Goal: Task Accomplishment & Management: Manage account settings

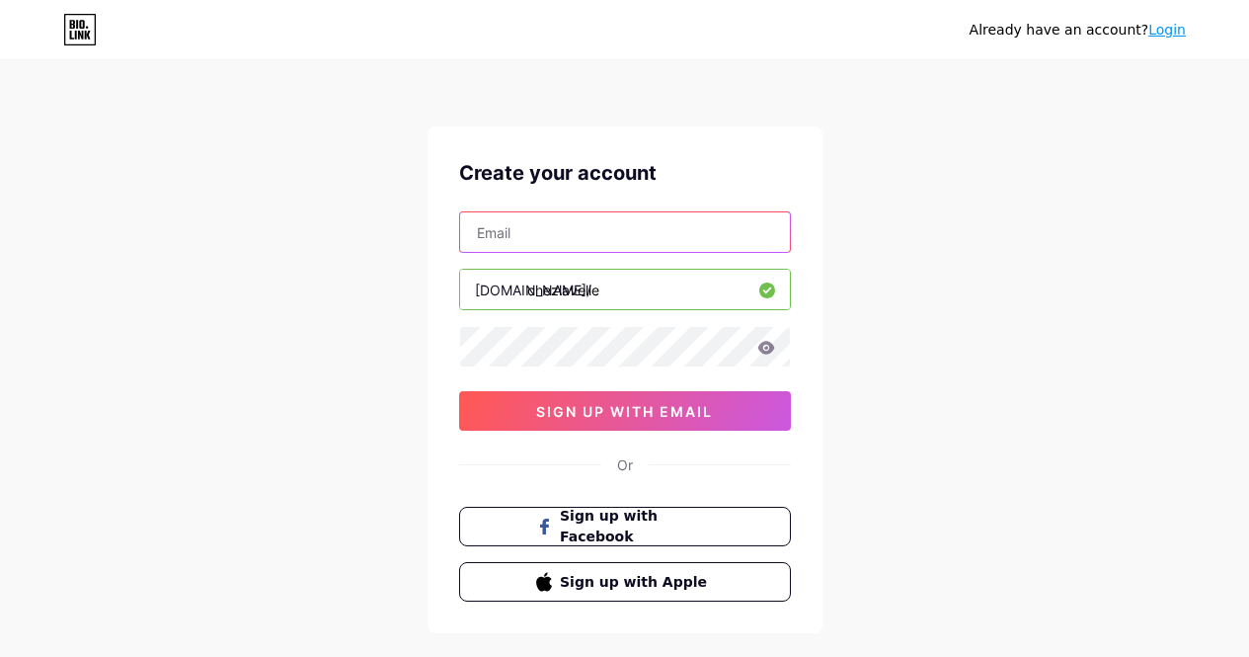
click at [574, 243] on input "text" at bounding box center [625, 231] width 330 height 39
type input "[EMAIL_ADDRESS][DOMAIN_NAME]"
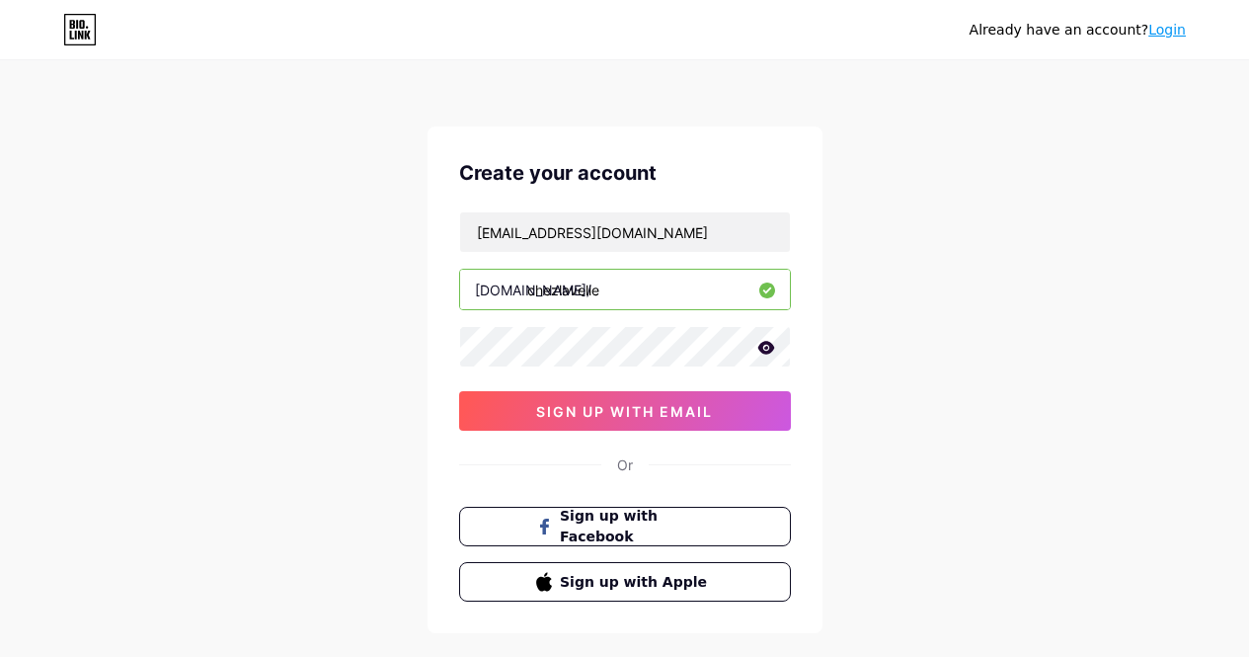
click at [765, 348] on icon at bounding box center [765, 347] width 17 height 13
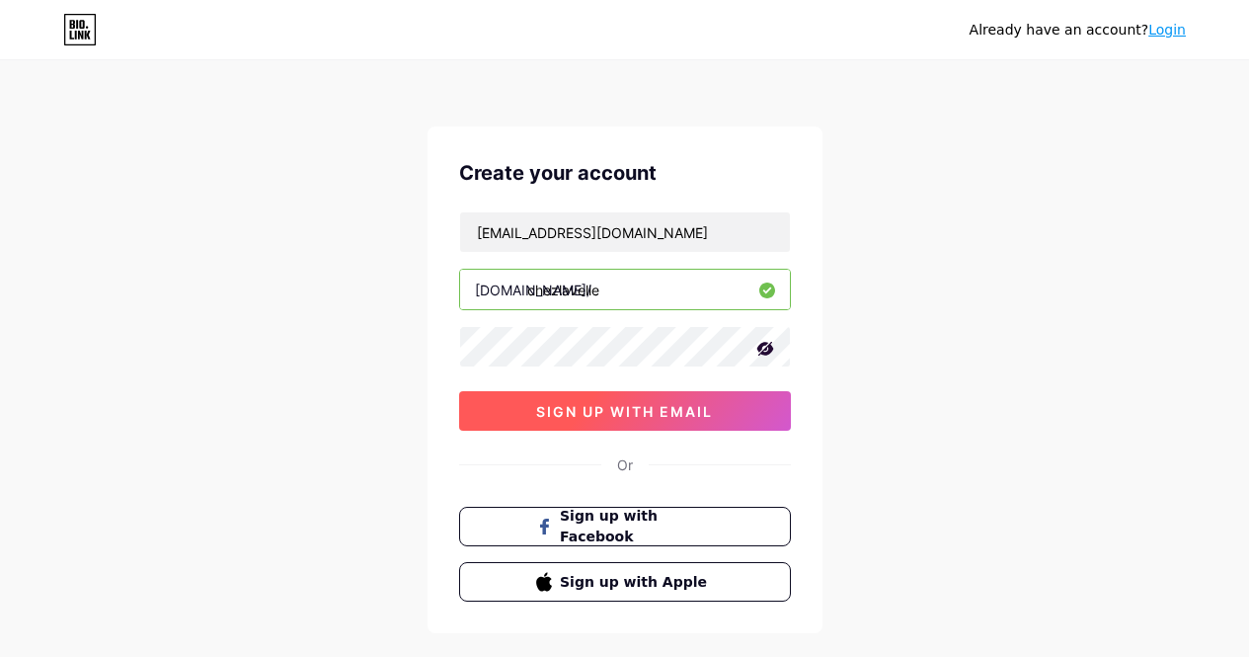
click at [618, 417] on span "sign up with email" at bounding box center [624, 411] width 177 height 17
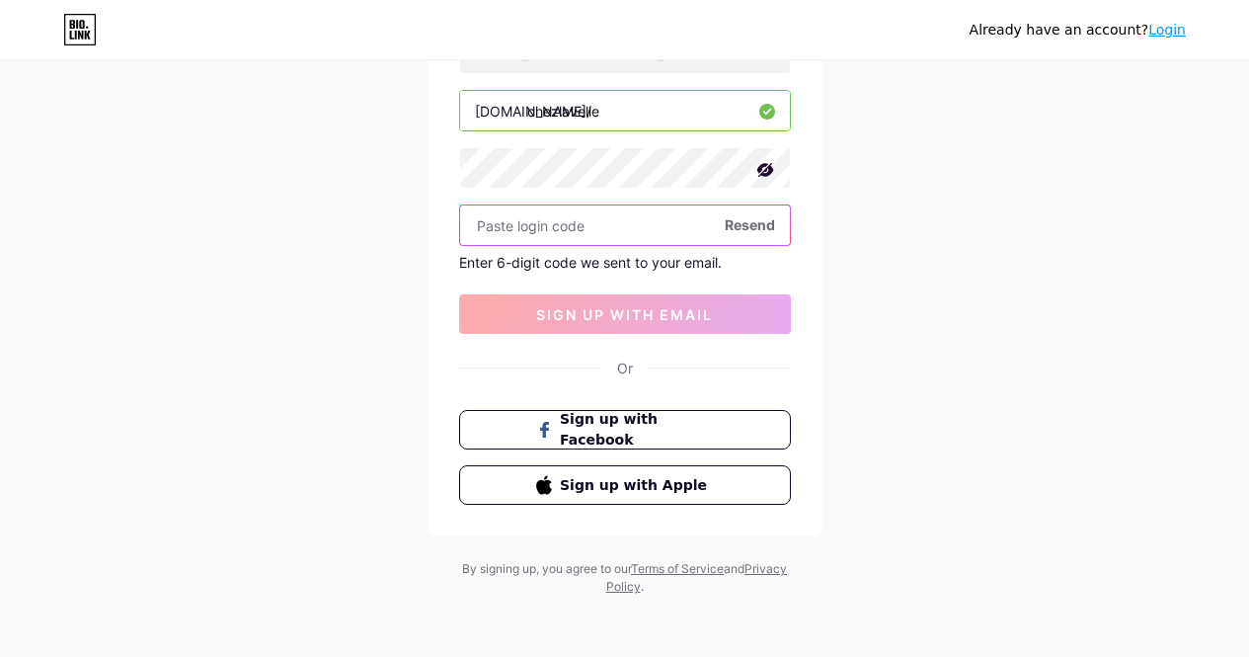
scroll to position [181, 0]
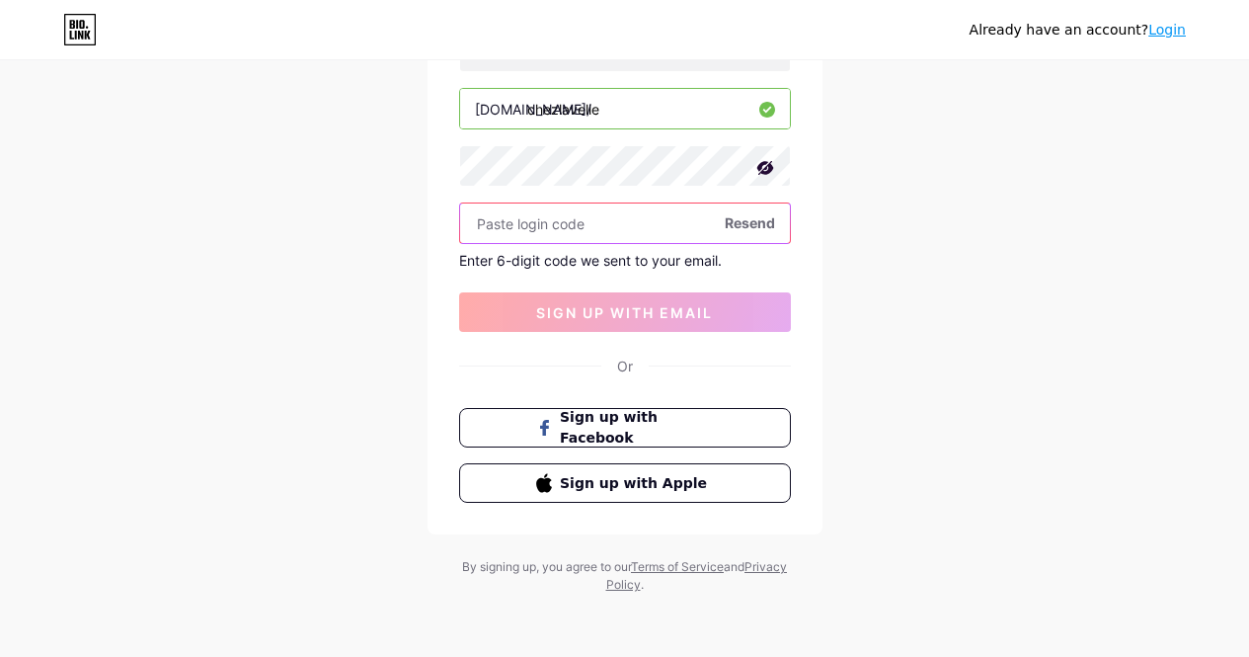
paste input "940910"
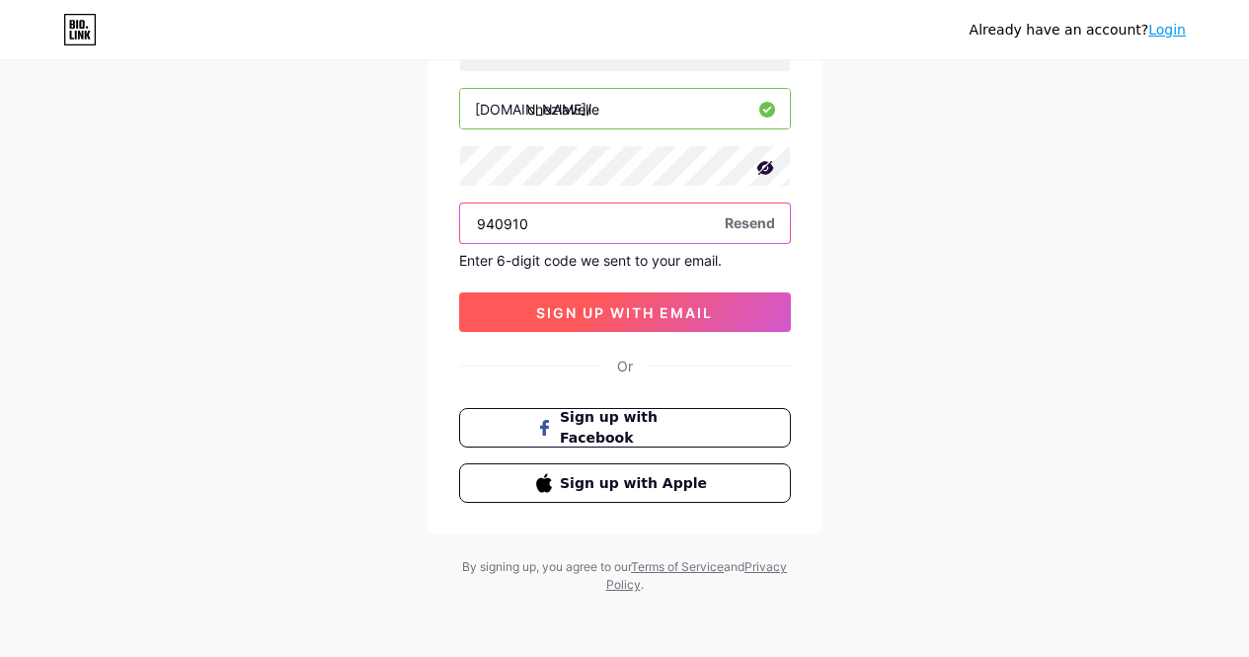
type input "940910"
click at [617, 310] on span "sign up with email" at bounding box center [624, 312] width 177 height 17
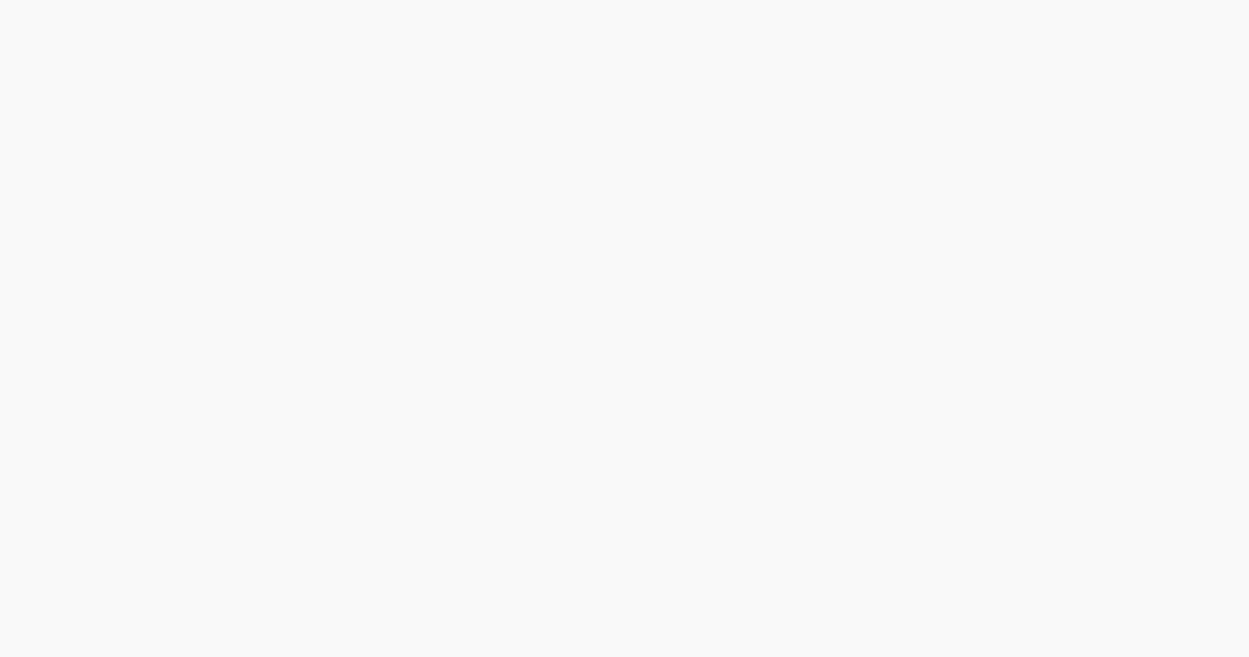
scroll to position [0, 0]
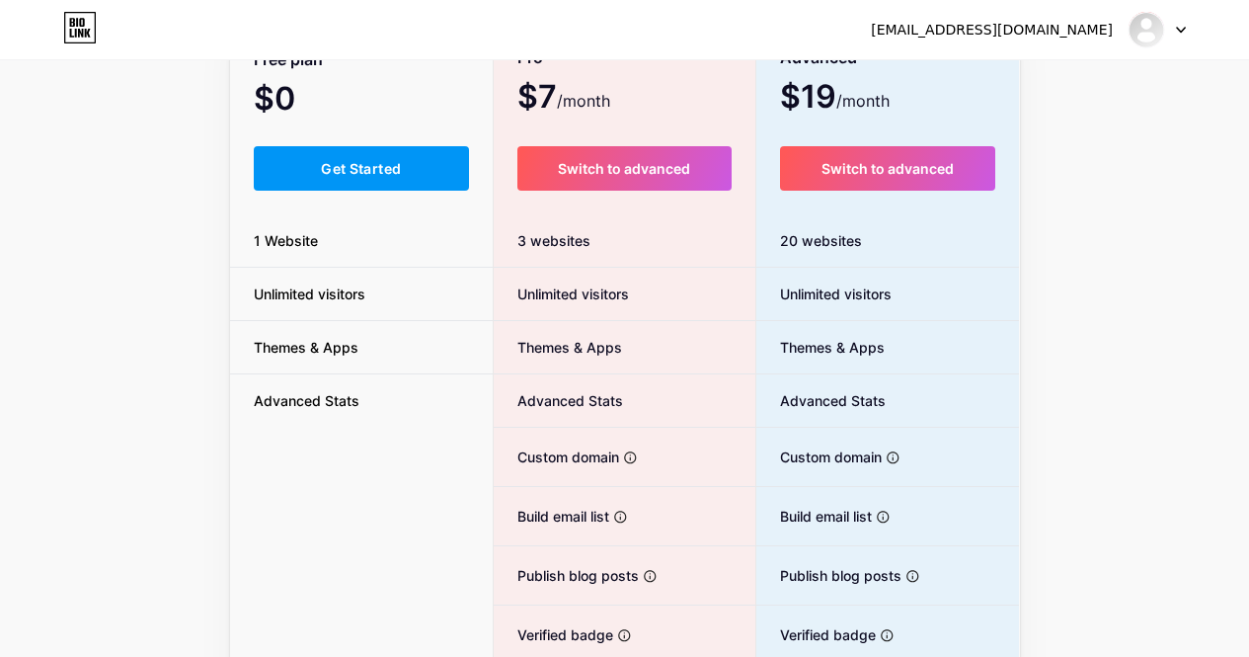
scroll to position [168, 0]
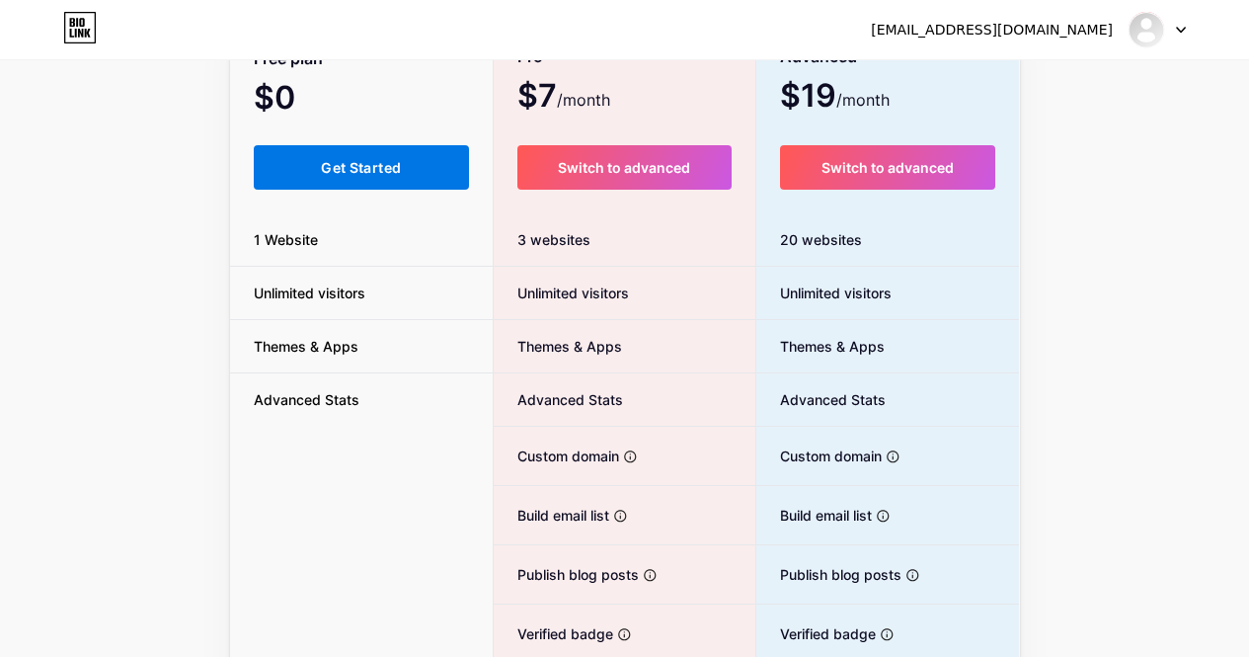
click at [389, 159] on span "Get Started" at bounding box center [361, 167] width 80 height 17
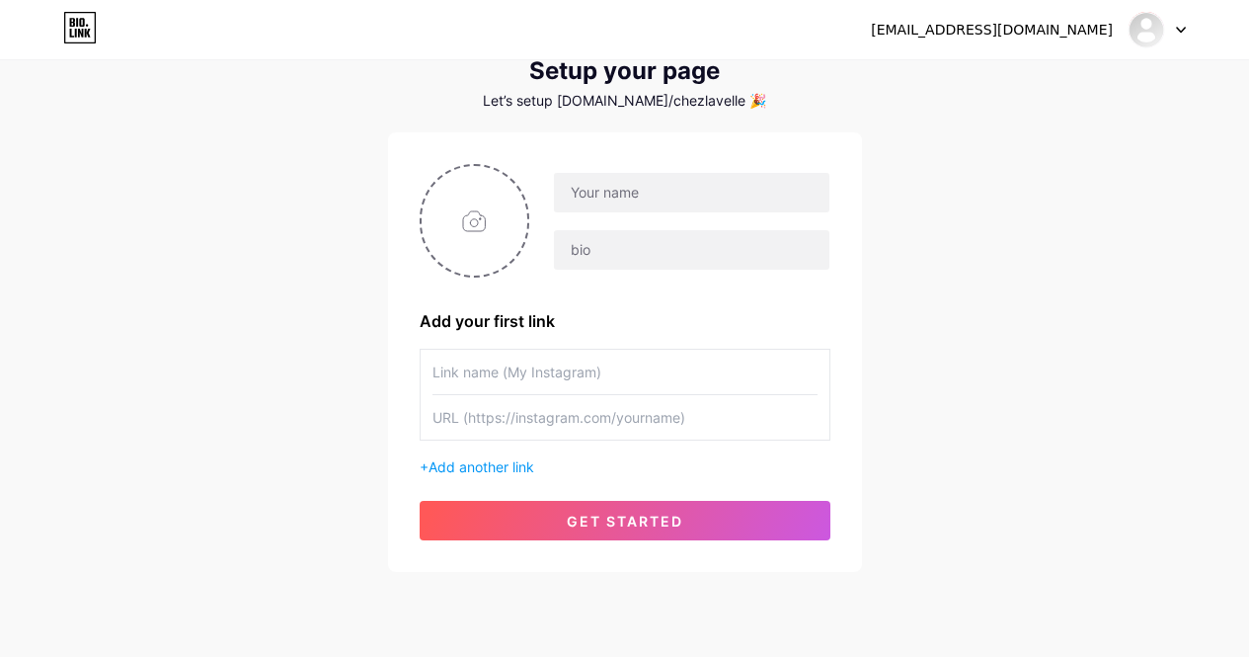
scroll to position [68, 0]
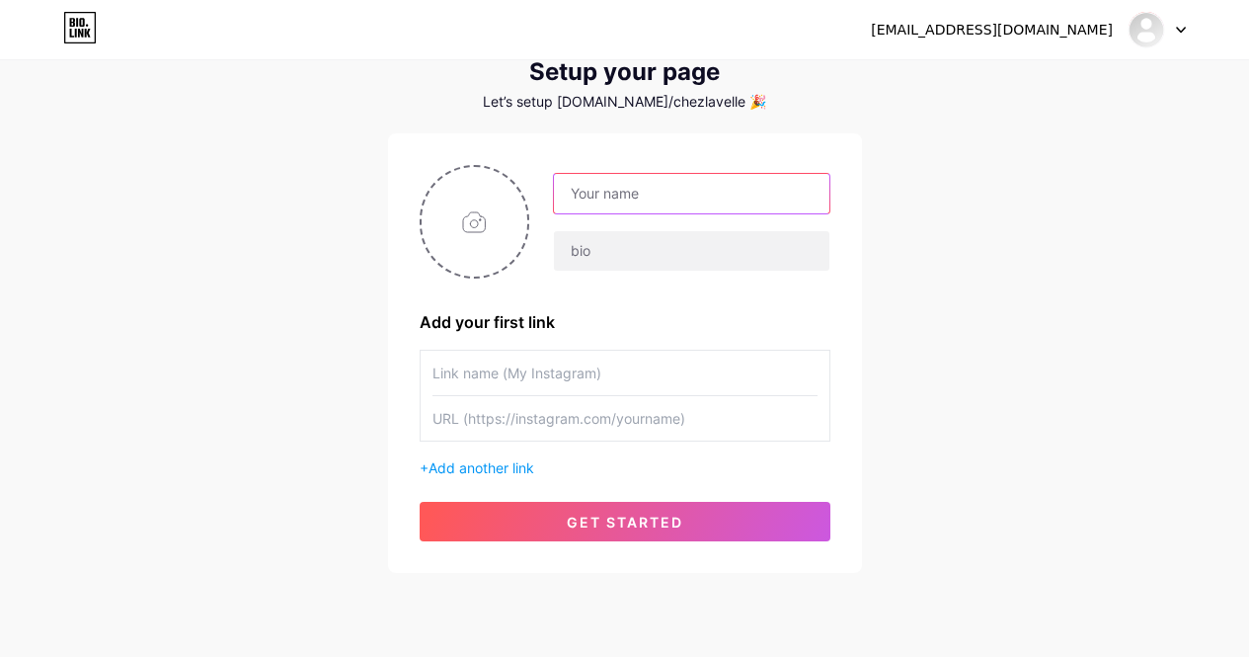
click at [603, 186] on input "text" at bounding box center [691, 193] width 274 height 39
type input "Chezlavelle"
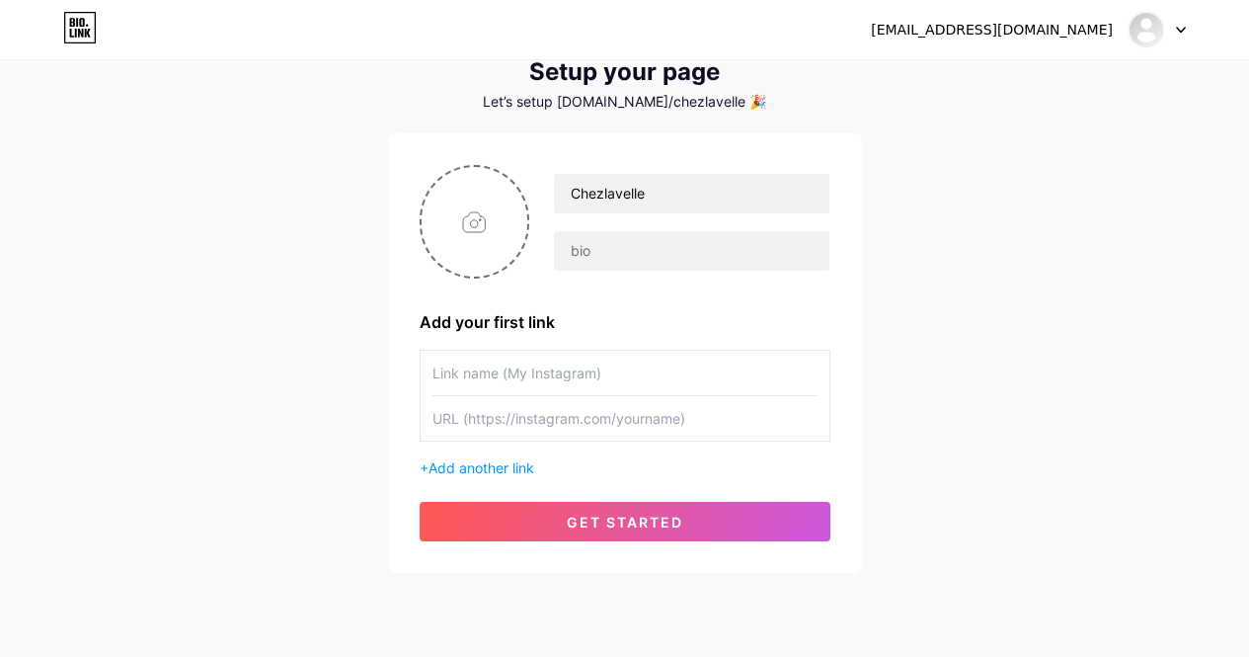
click at [469, 457] on div "+ Add another link" at bounding box center [625, 467] width 411 height 21
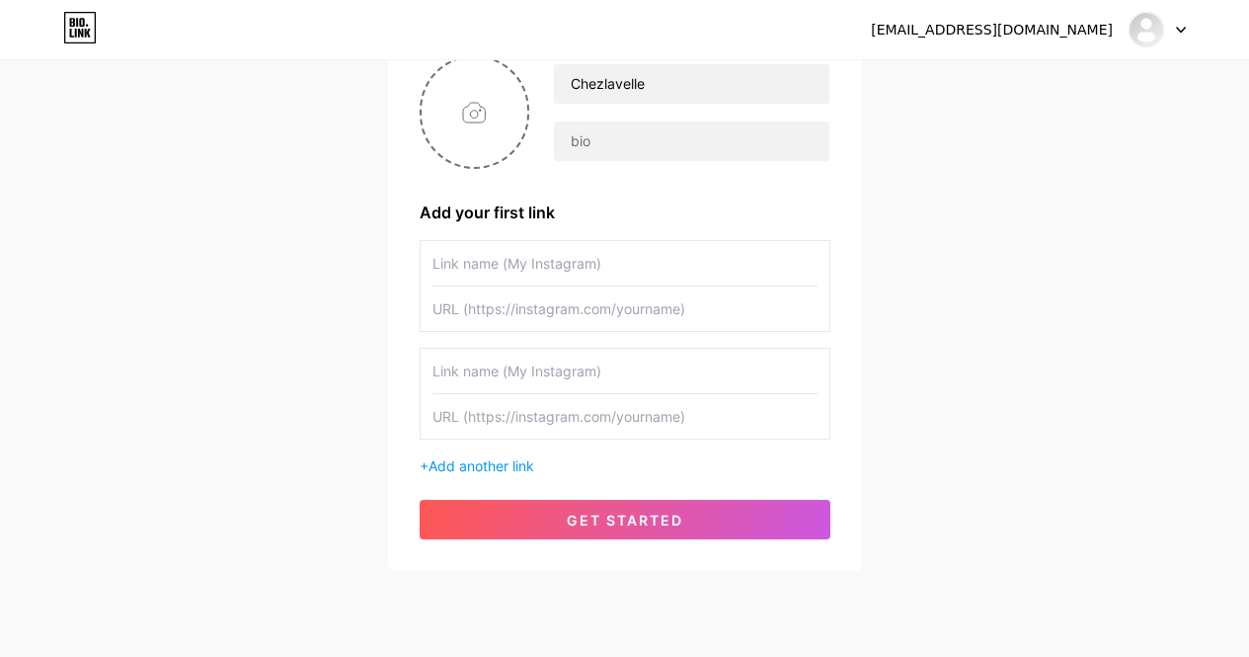
scroll to position [180, 0]
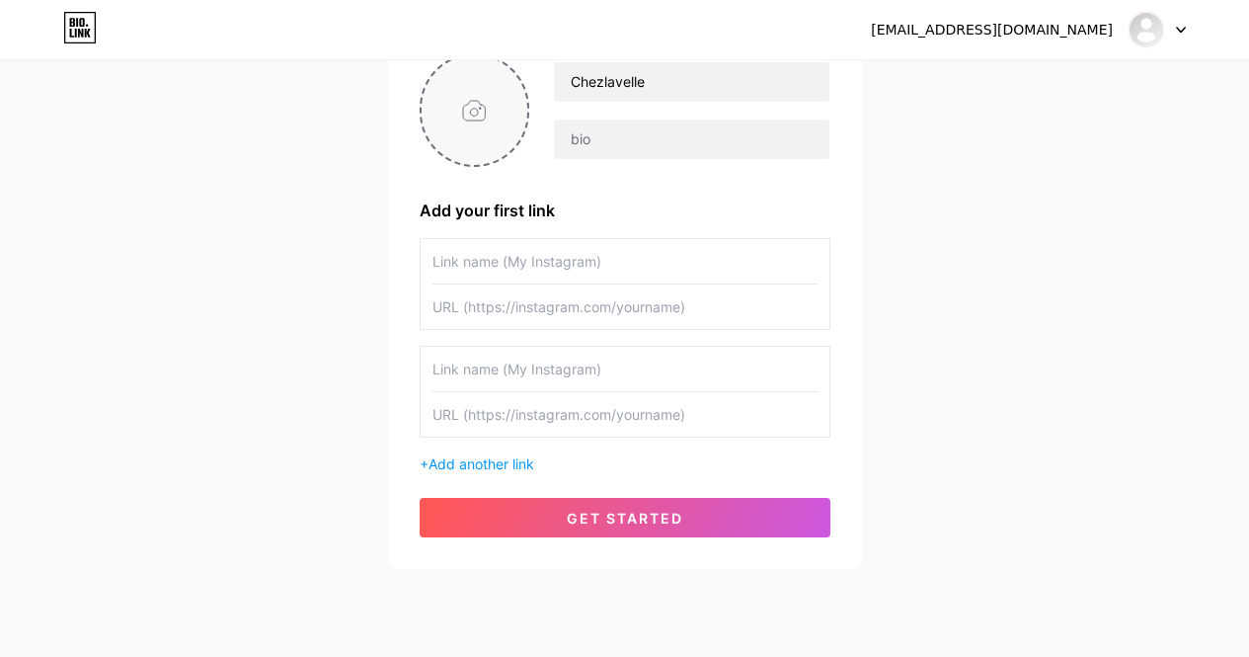
click at [482, 135] on input "file" at bounding box center [475, 110] width 107 height 110
type input "C:\fakepath\[PERSON_NAME] Sun Yellow.png"
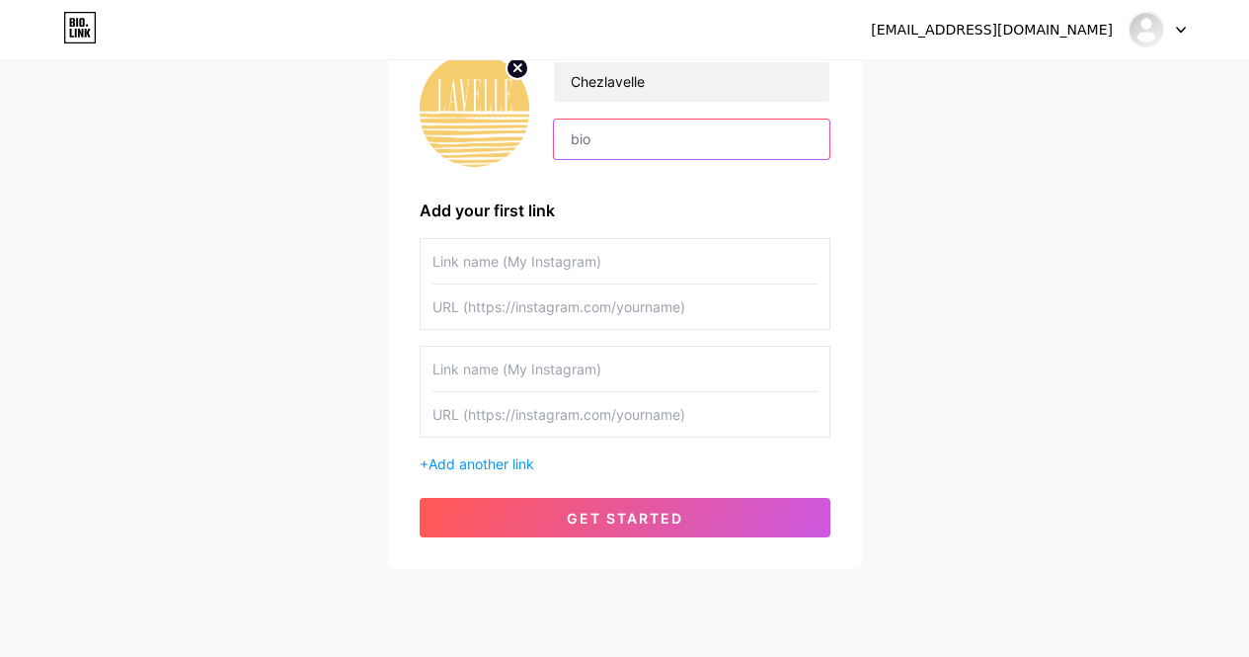
click at [618, 145] on input "text" at bounding box center [691, 138] width 274 height 39
type input "Happening this week:"
click at [545, 250] on input "text" at bounding box center [624, 261] width 385 height 44
click at [510, 313] on input "text" at bounding box center [624, 306] width 385 height 44
paste input "[URL][DOMAIN_NAME][PERSON_NAME]"
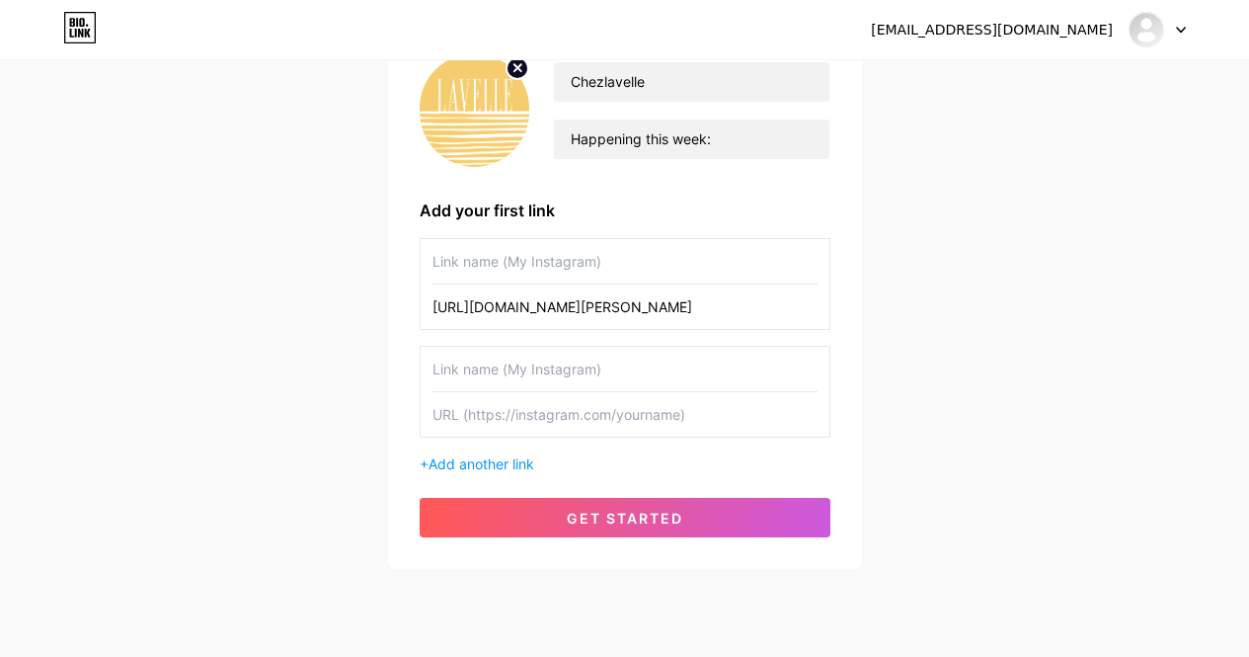
scroll to position [0, 328]
type input "[URL][DOMAIN_NAME][PERSON_NAME]"
click at [617, 269] on input "text" at bounding box center [624, 261] width 385 height 44
paste input "[PERSON_NAME] ROOFTOP WELLNESS"
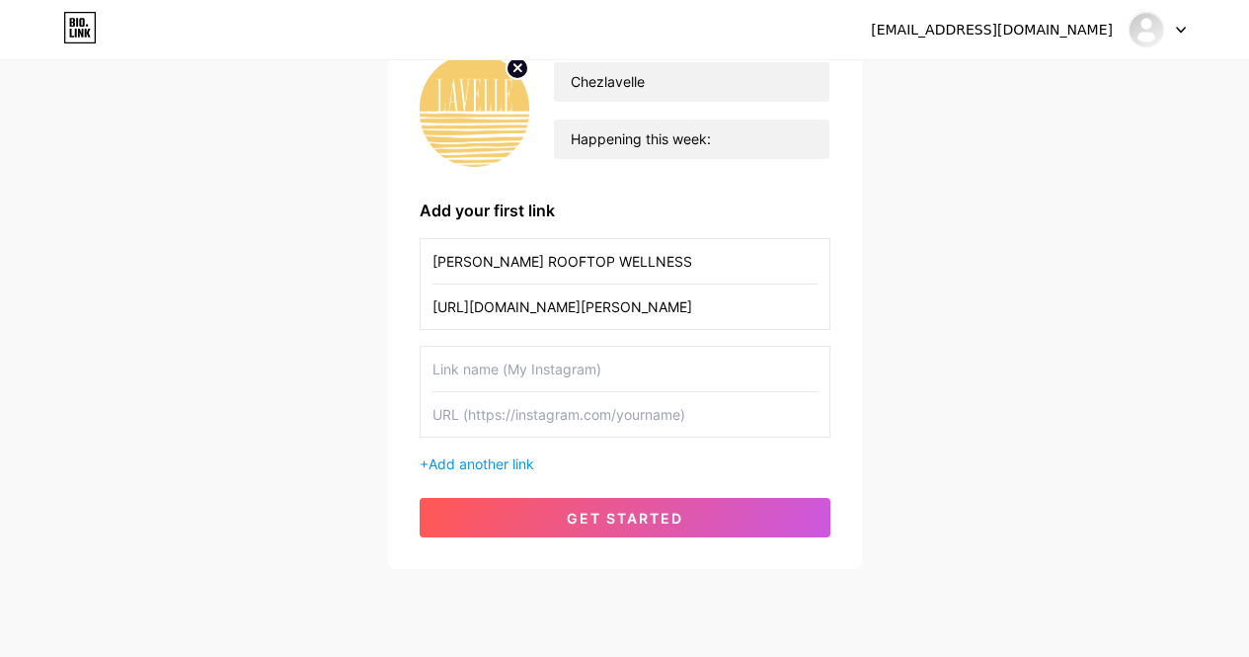
type input "[PERSON_NAME] ROOFTOP WELLNESS"
click at [567, 377] on input "text" at bounding box center [624, 369] width 385 height 44
paste input "LANGUAGE HAPPY HOUR"
type input "LANGUAGE HAPPY HOUR"
click at [537, 418] on input "text" at bounding box center [624, 414] width 385 height 44
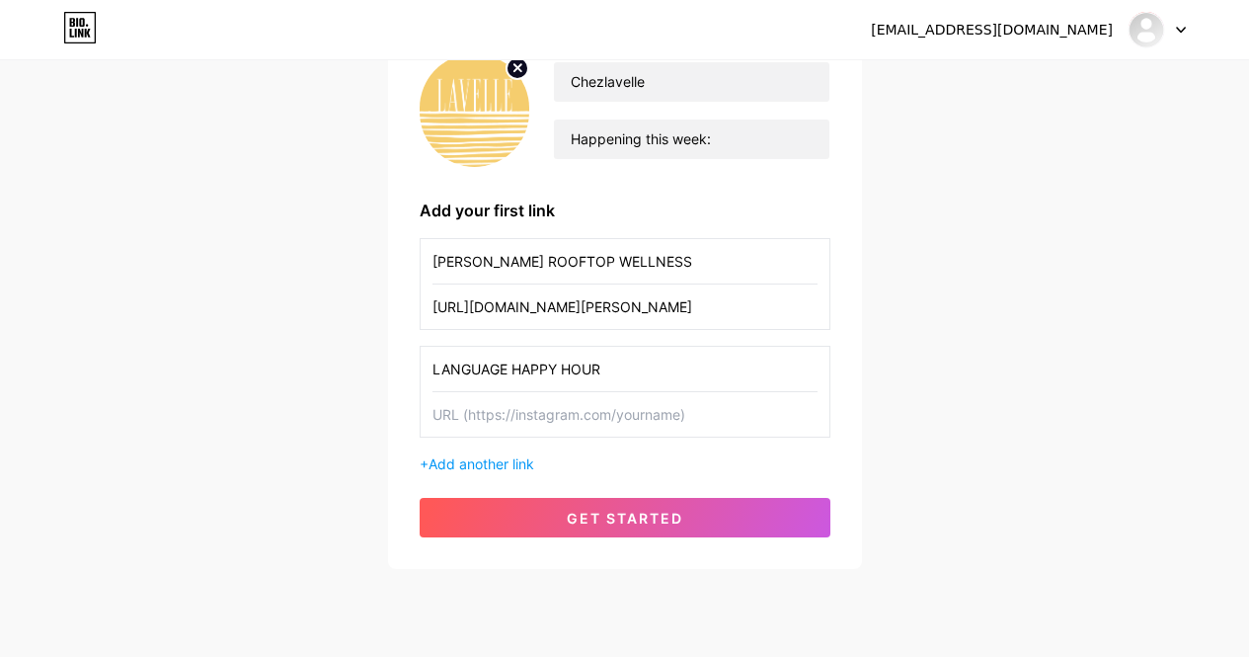
paste input "[URL][DOMAIN_NAME][PERSON_NAME]"
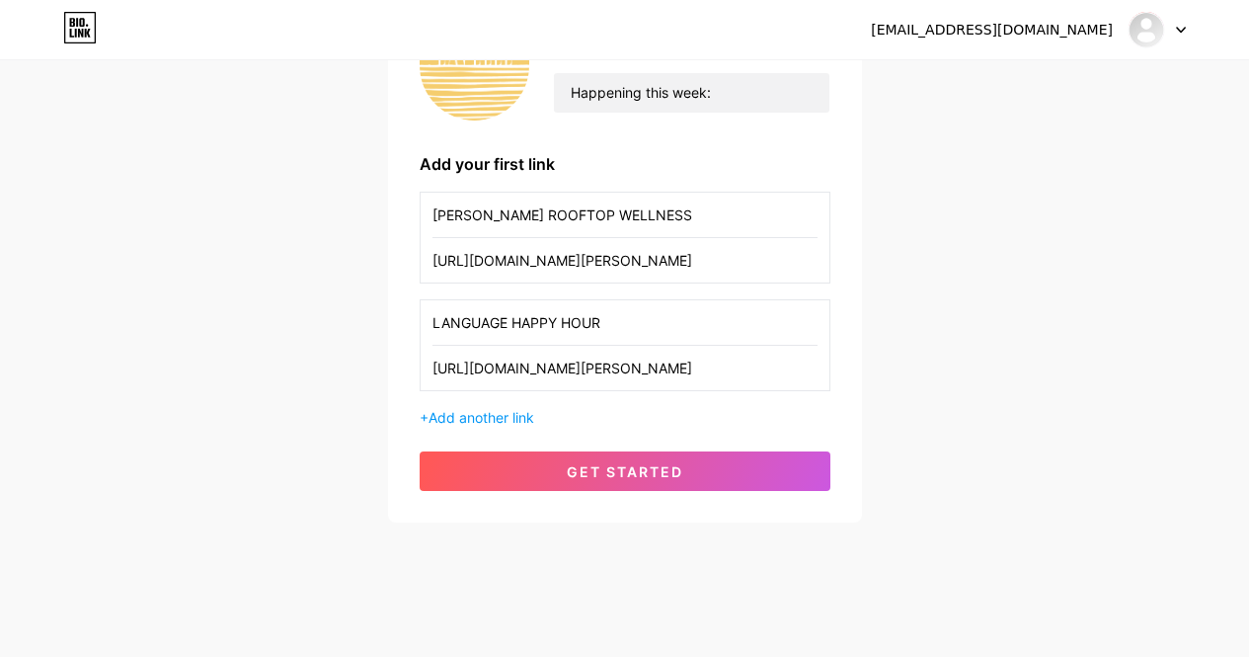
scroll to position [234, 0]
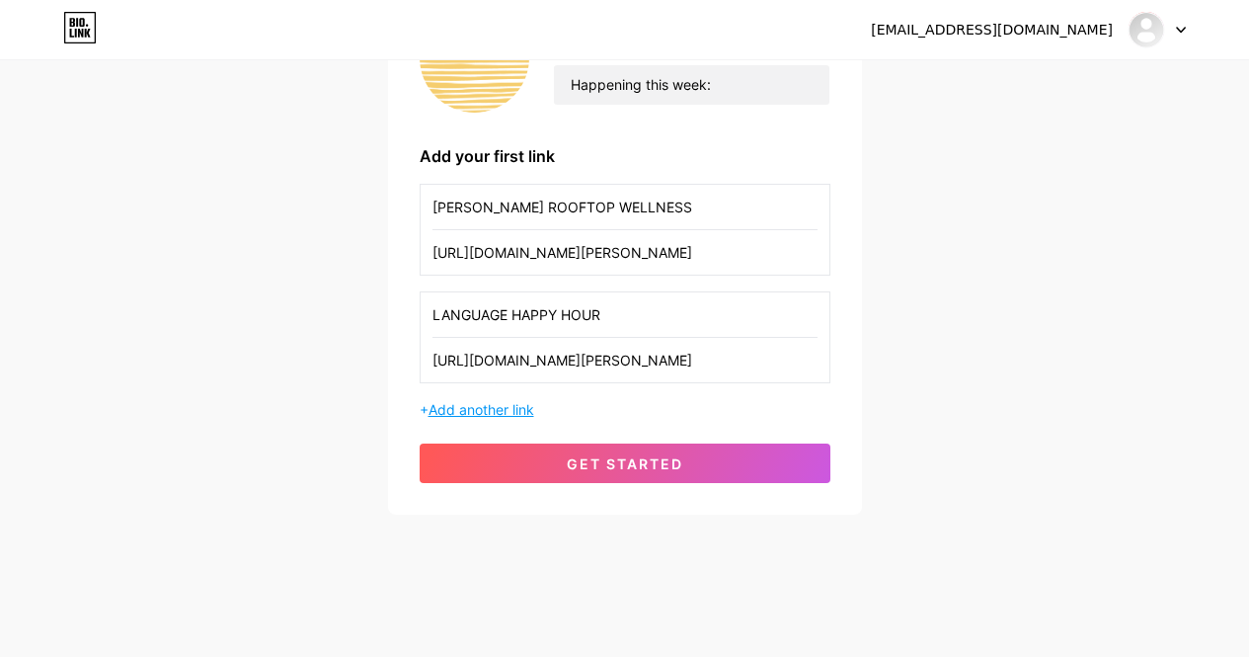
type input "[URL][DOMAIN_NAME][PERSON_NAME]"
click at [480, 410] on span "Add another link" at bounding box center [481, 409] width 106 height 17
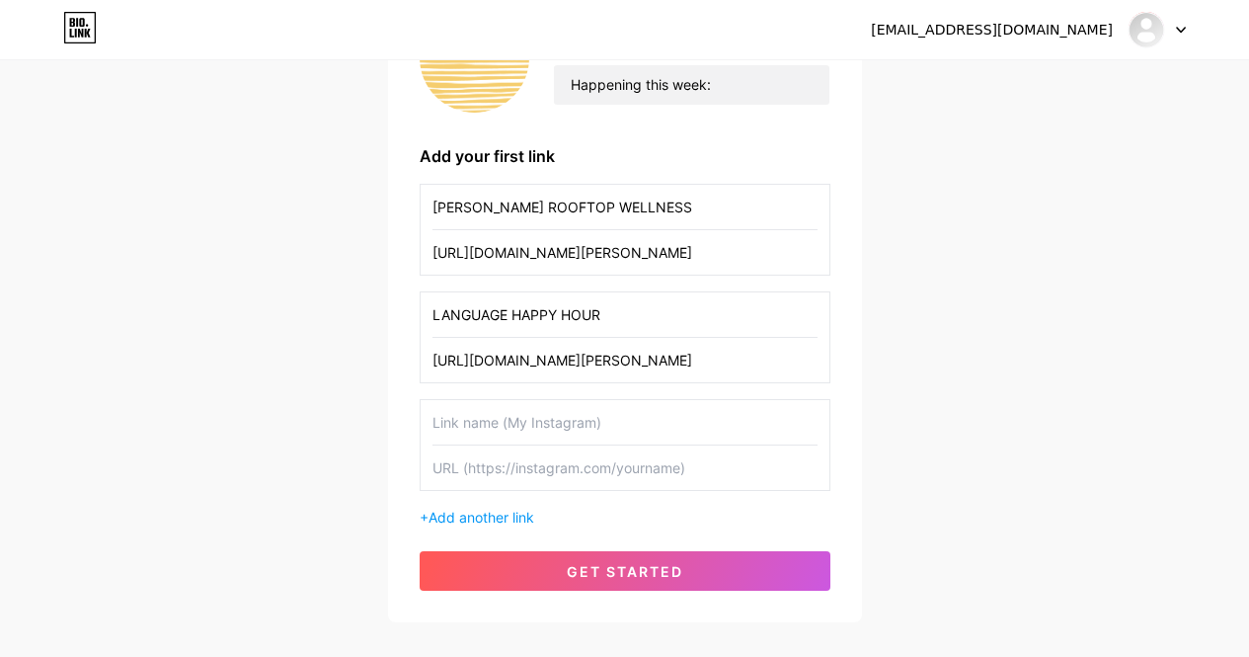
scroll to position [342, 0]
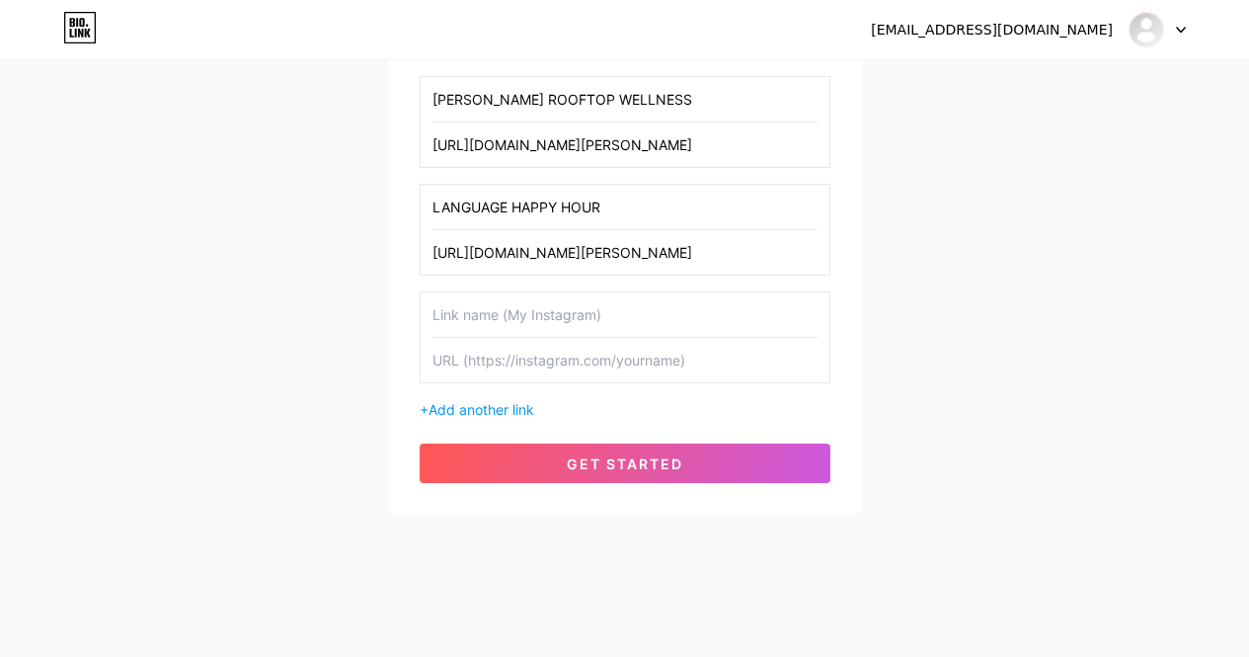
click at [507, 323] on input "text" at bounding box center [624, 314] width 385 height 44
paste input "ELEVATE FITNESS | FUSION WITH [PERSON_NAME]"
type input "ELEVATE FITNESS | FUSION WITH [PERSON_NAME]"
click at [524, 369] on input "text" at bounding box center [624, 360] width 385 height 44
paste input "[URL][DOMAIN_NAME][PERSON_NAME]"
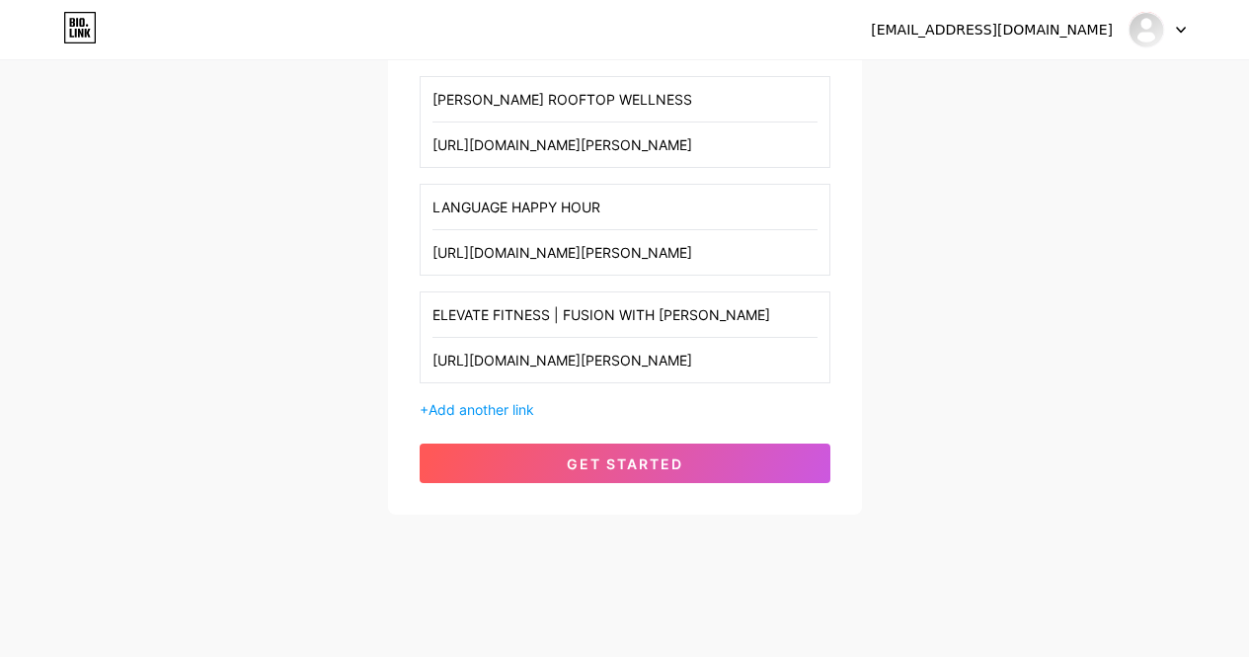
scroll to position [0, 169]
type input "[URL][DOMAIN_NAME][PERSON_NAME]"
click at [501, 416] on span "Add another link" at bounding box center [481, 409] width 106 height 17
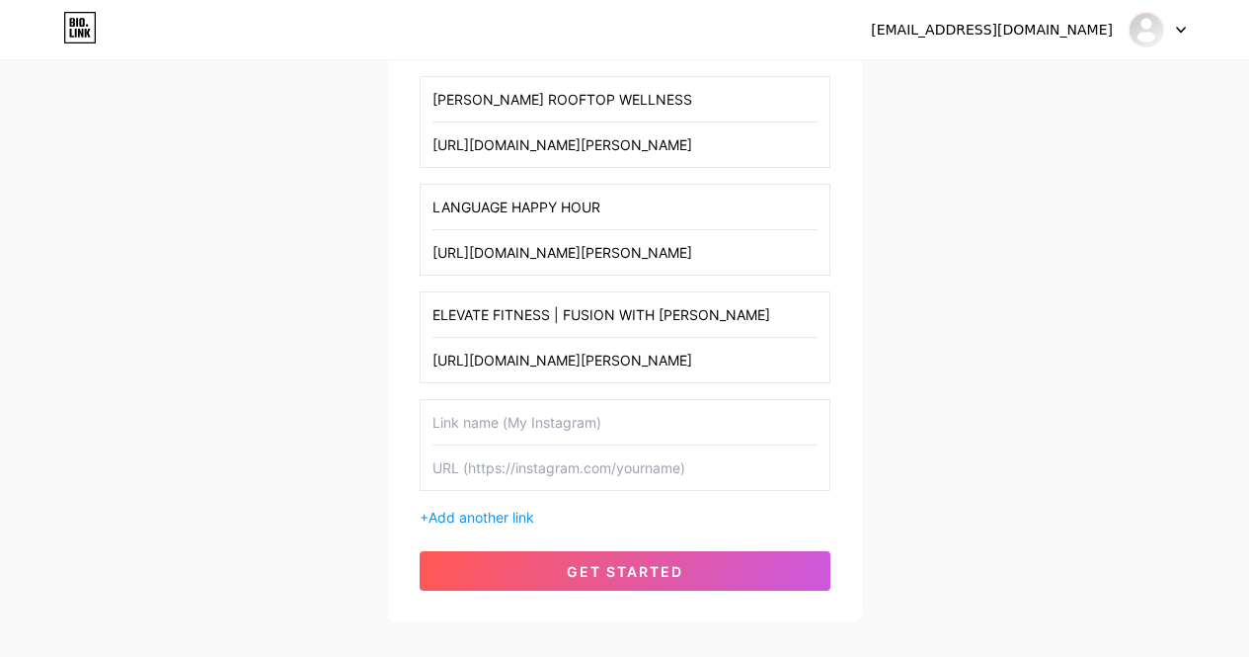
scroll to position [449, 0]
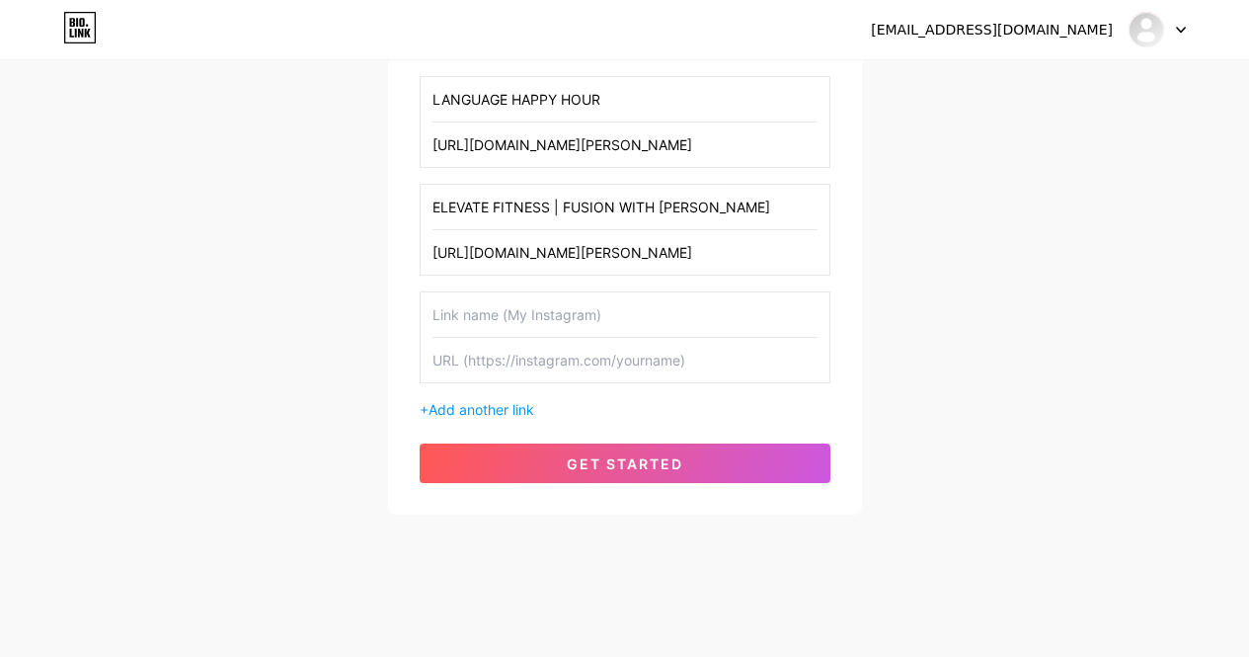
click at [509, 302] on input "text" at bounding box center [624, 314] width 385 height 44
paste input "SNACK HOUSE TO | A ROOFTOP DAYDREAM"
type input "SNACK HOUSE TO | A ROOFTOP DAYDREAM"
click at [490, 358] on input "text" at bounding box center [624, 360] width 385 height 44
paste input "[URL][DOMAIN_NAME]"
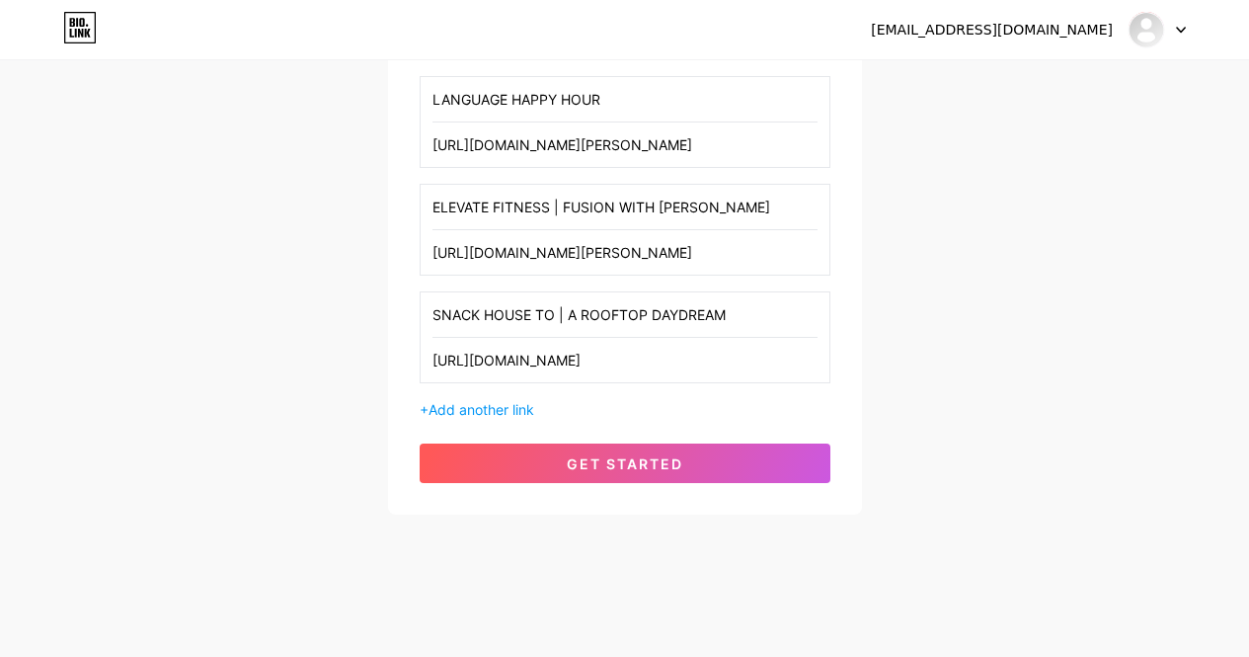
scroll to position [0, 84]
type input "[URL][DOMAIN_NAME]"
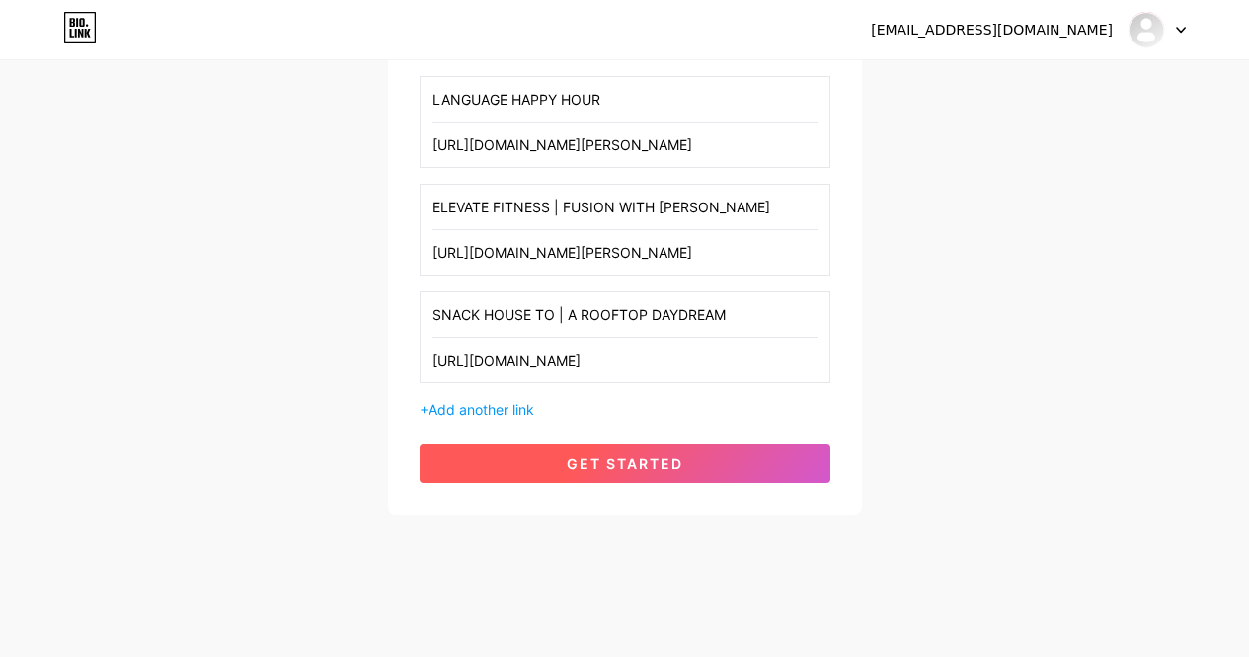
click at [631, 457] on span "get started" at bounding box center [625, 463] width 116 height 17
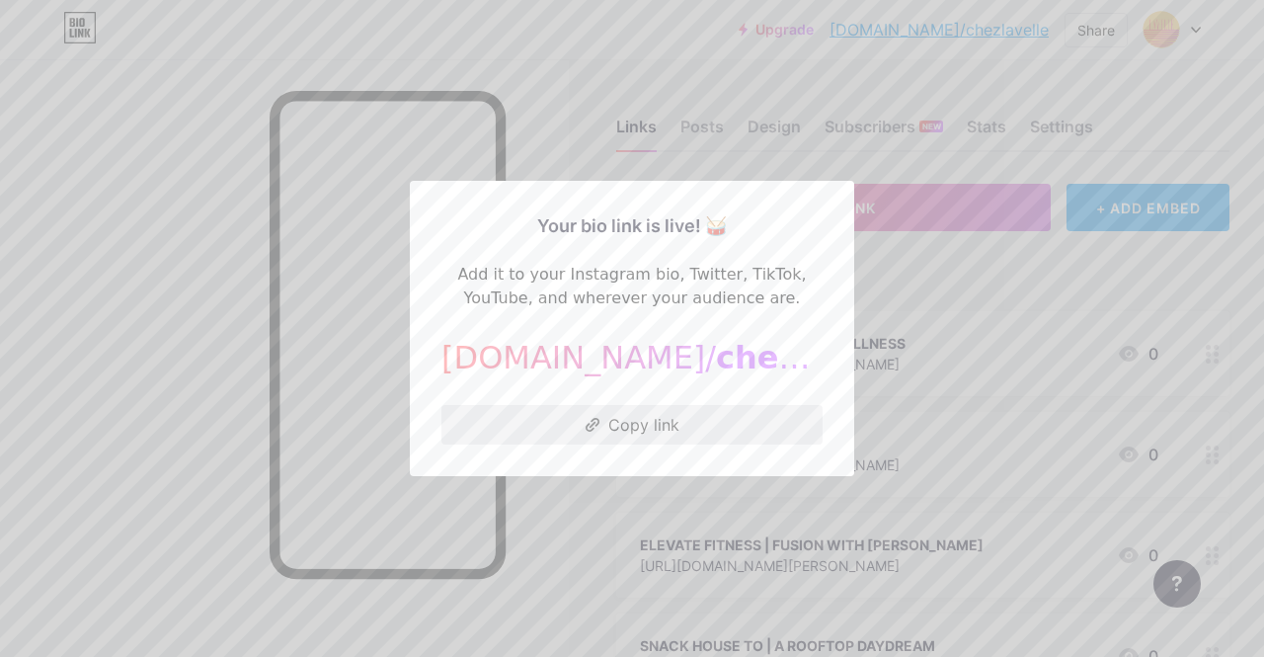
click at [615, 406] on button "Copy link" at bounding box center [631, 424] width 381 height 39
click at [541, 423] on button "Copied!" at bounding box center [631, 424] width 381 height 39
click at [572, 420] on button "Copy link" at bounding box center [631, 424] width 381 height 39
click at [565, 117] on div at bounding box center [632, 328] width 1264 height 657
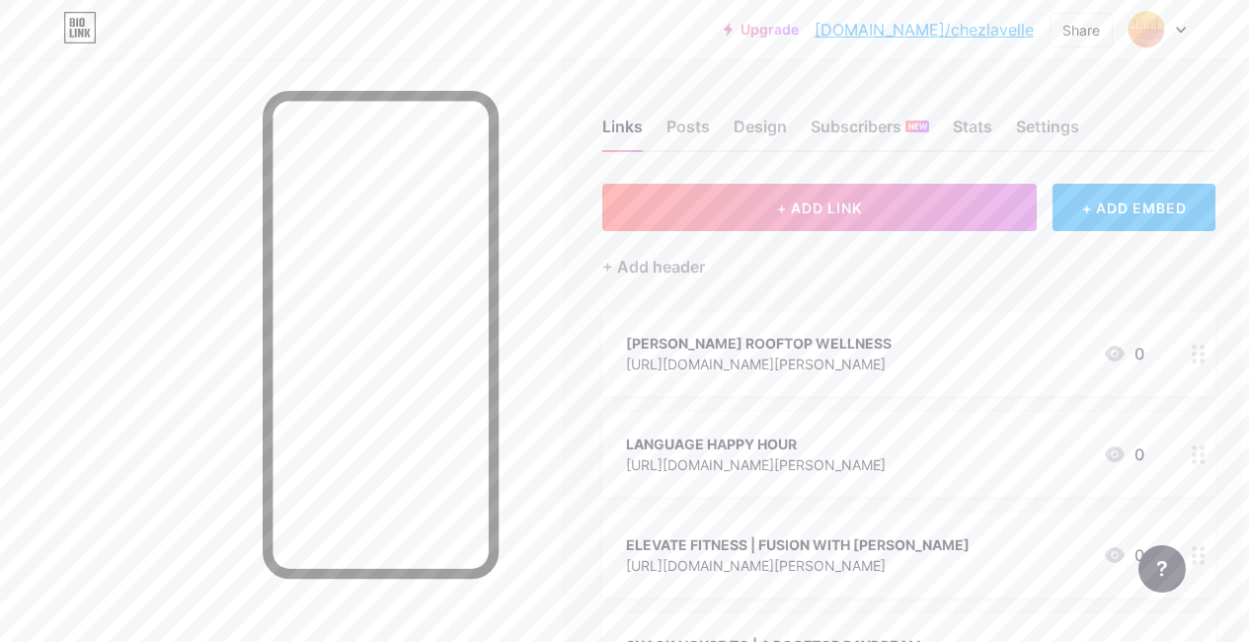
scroll to position [0, 14]
click at [1174, 28] on div at bounding box center [1156, 30] width 57 height 36
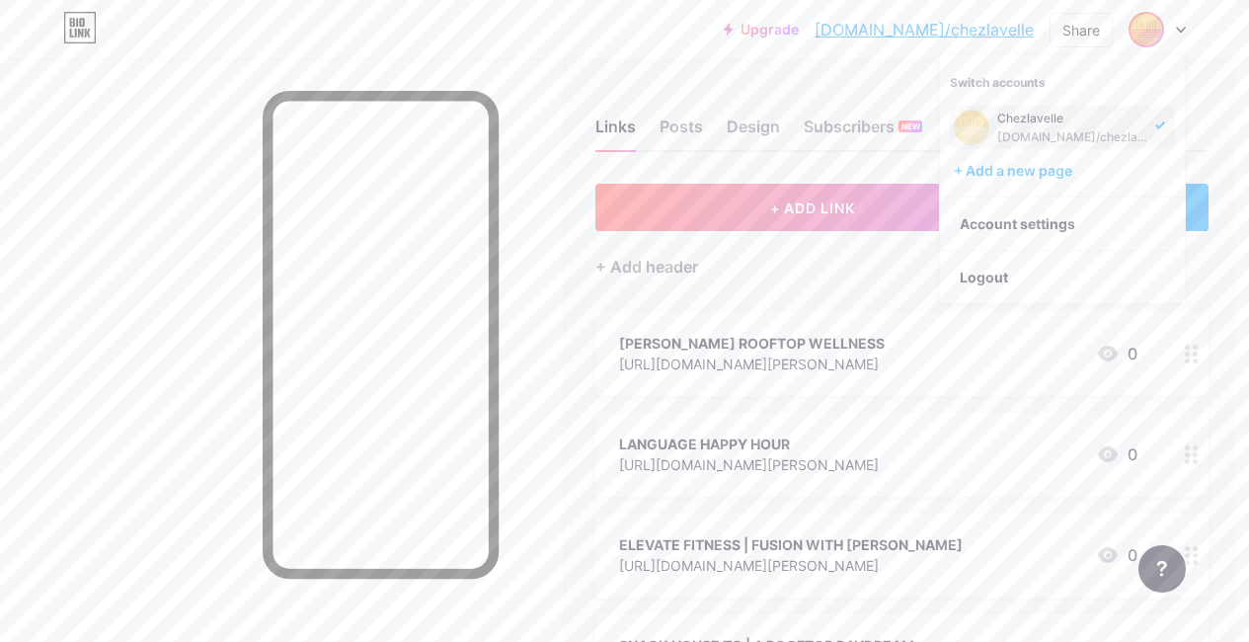
click at [1174, 28] on div at bounding box center [1156, 30] width 57 height 36
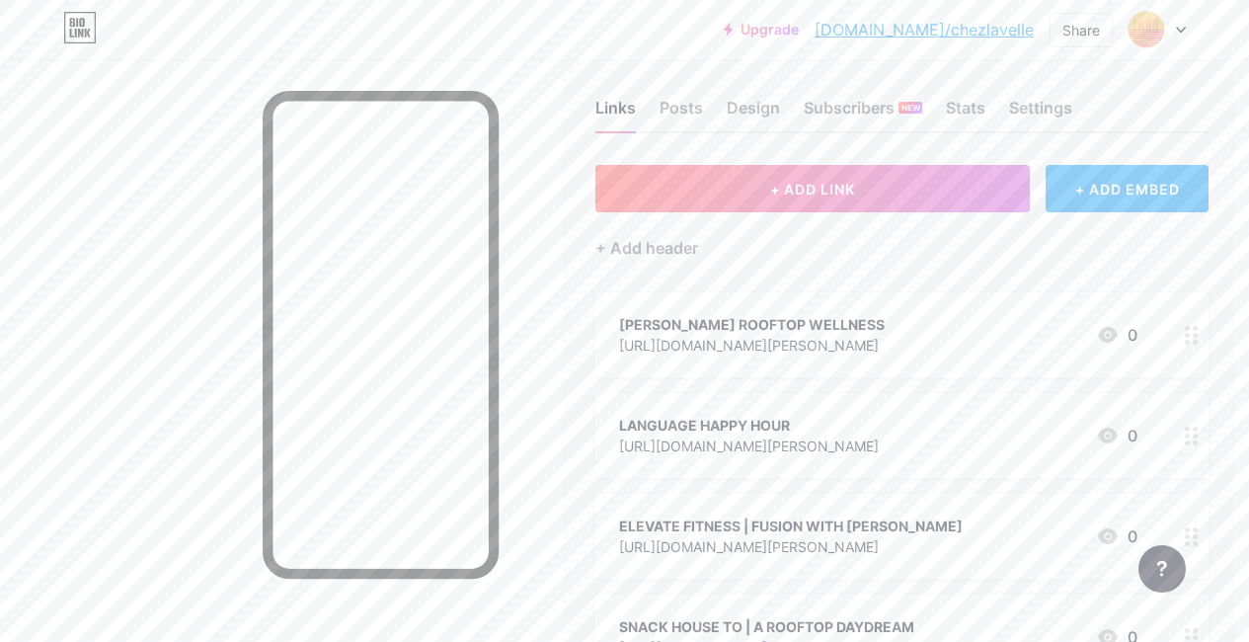
scroll to position [17, 14]
click at [753, 114] on div "Design" at bounding box center [753, 116] width 53 height 36
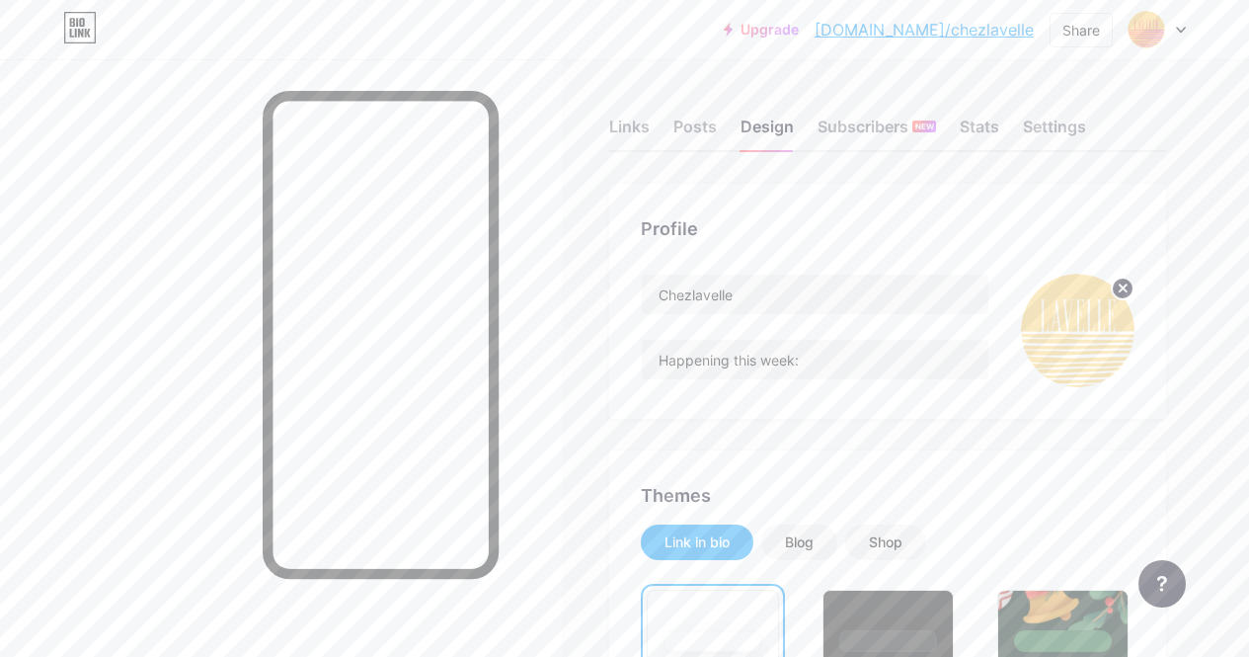
click at [650, 95] on div "Links Posts Design Subscribers NEW Stats Settings" at bounding box center [887, 117] width 557 height 69
click at [635, 126] on div "Links" at bounding box center [629, 133] width 40 height 36
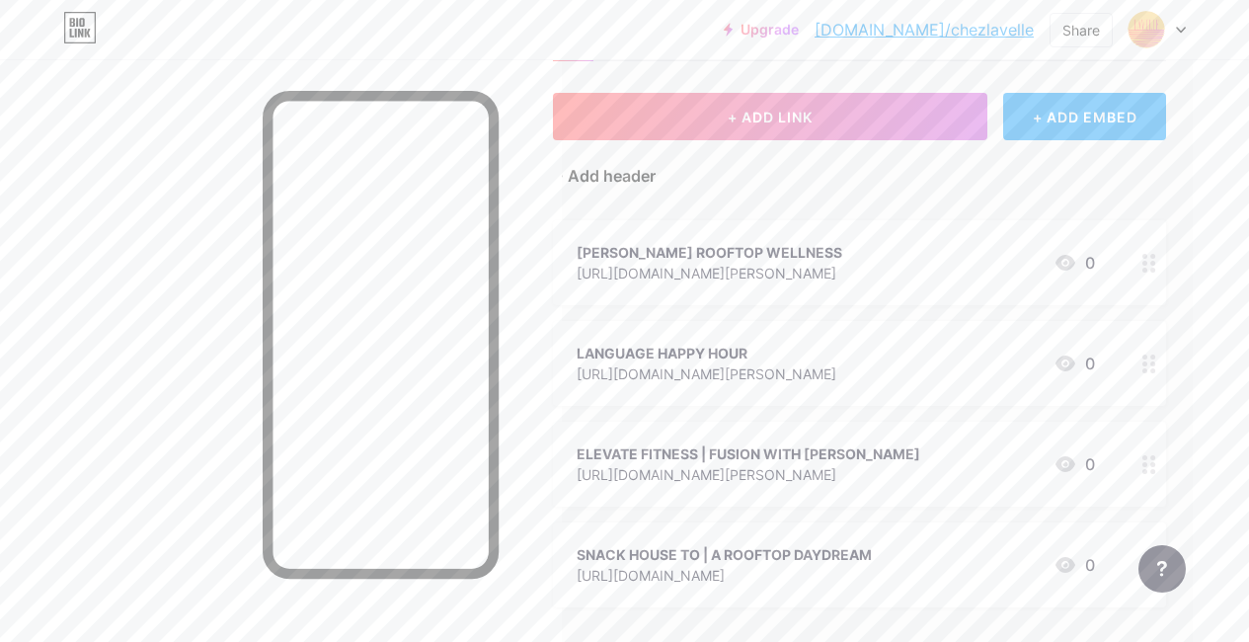
scroll to position [0, 63]
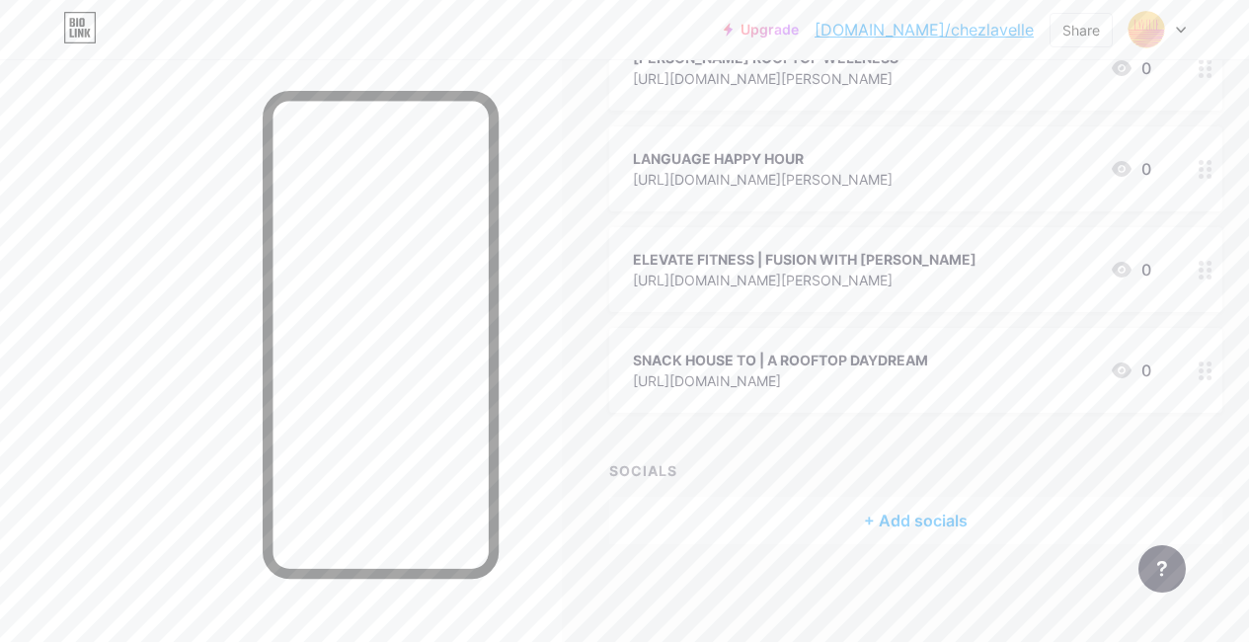
click at [752, 510] on div "+ Add socials" at bounding box center [915, 520] width 613 height 47
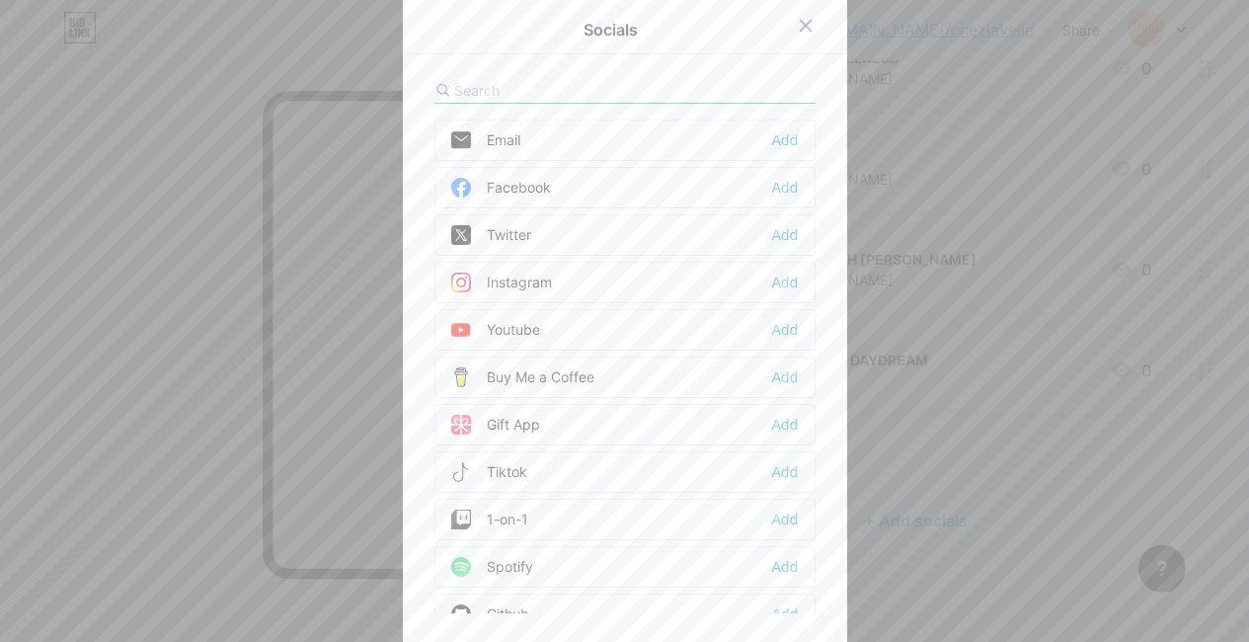
scroll to position [271, 0]
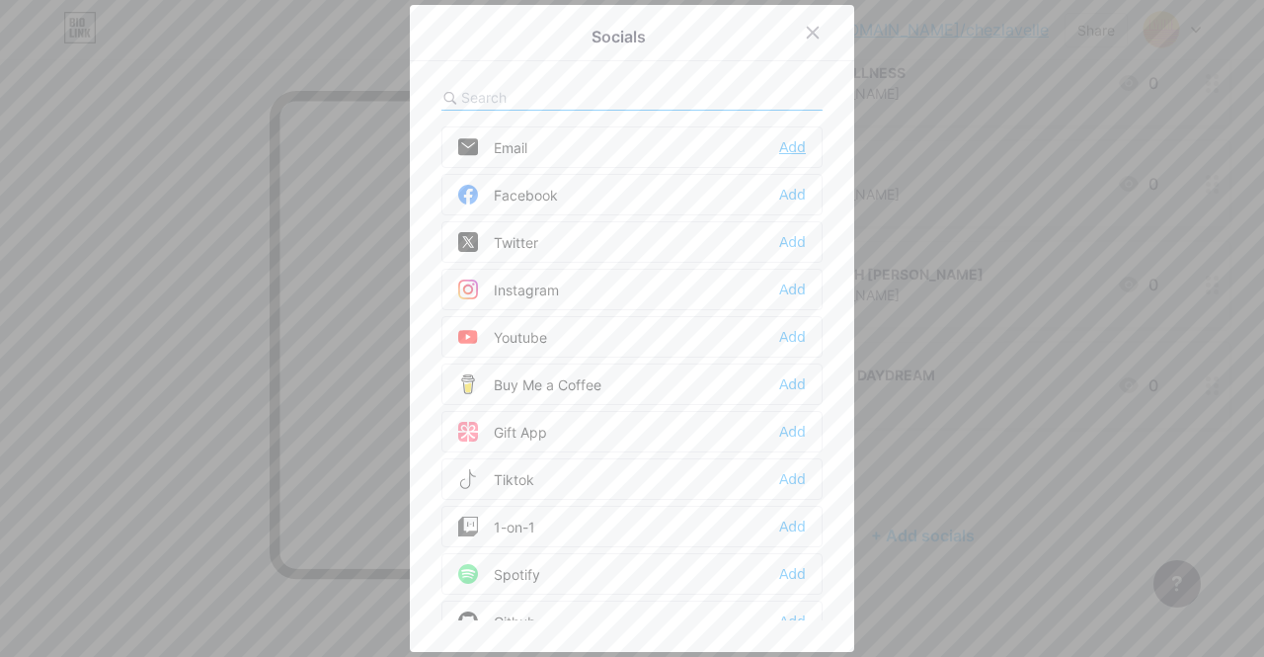
click at [790, 145] on div "Add" at bounding box center [792, 147] width 27 height 20
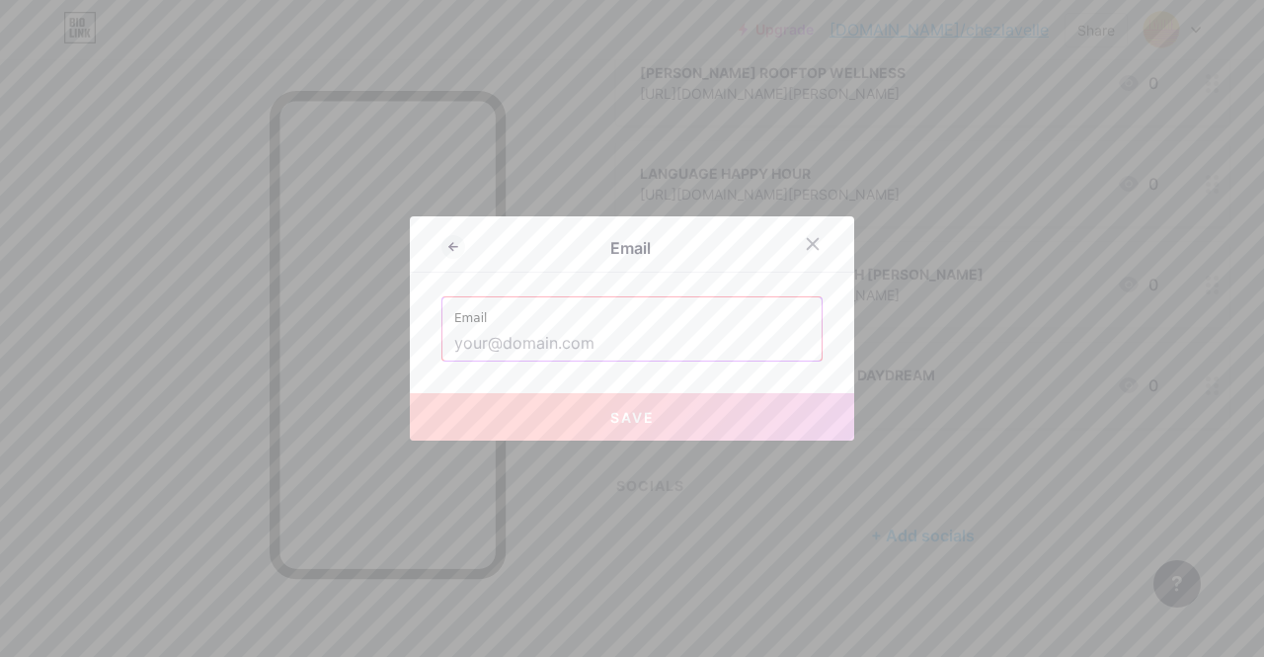
click at [553, 330] on input "text" at bounding box center [631, 344] width 355 height 34
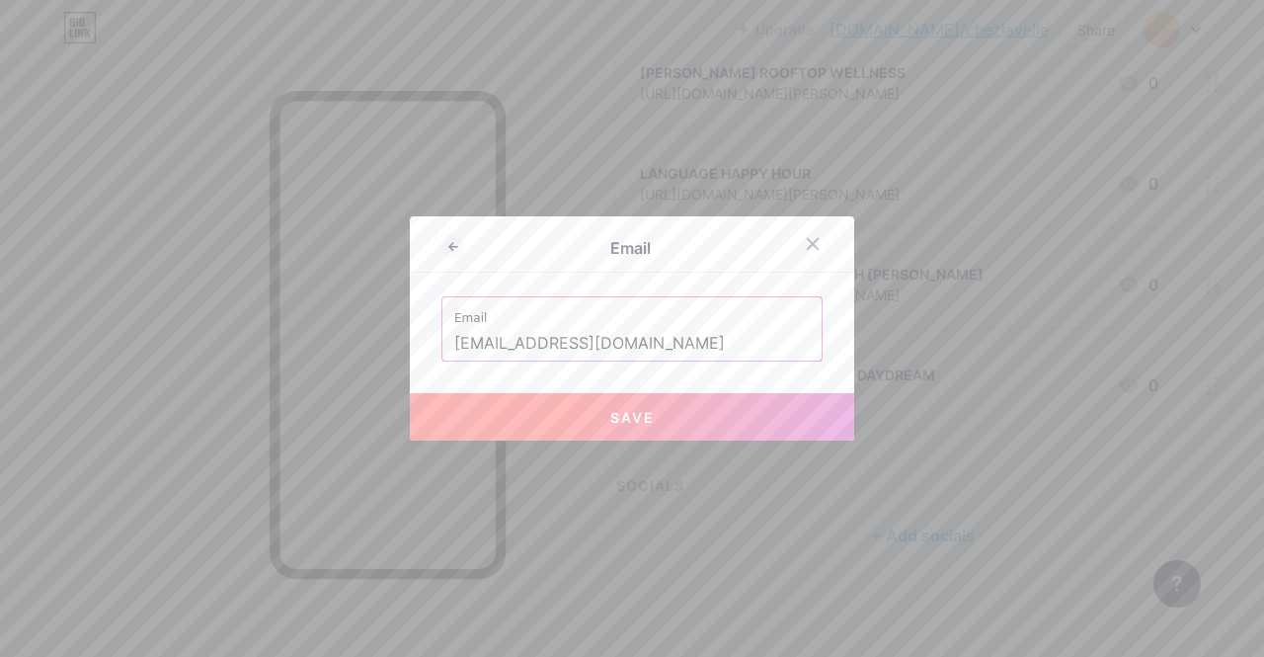
click at [610, 416] on span "Save" at bounding box center [632, 417] width 44 height 17
type input "mailto:[EMAIL_ADDRESS][DOMAIN_NAME]"
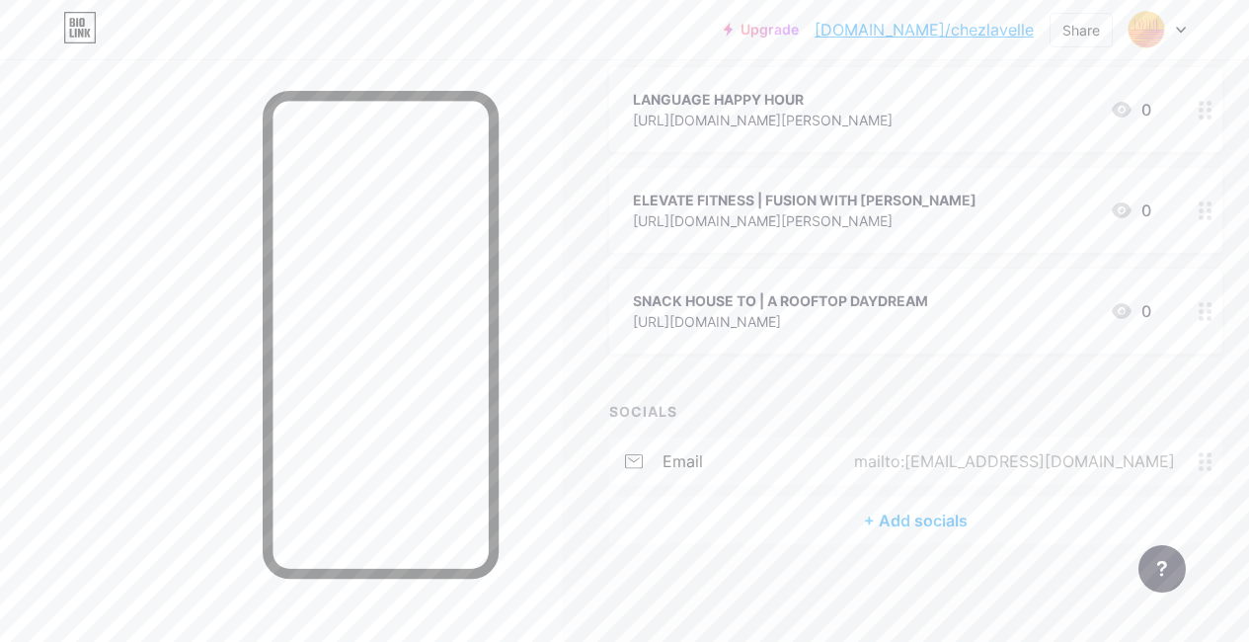
click at [893, 520] on div "+ Add socials" at bounding box center [915, 520] width 613 height 47
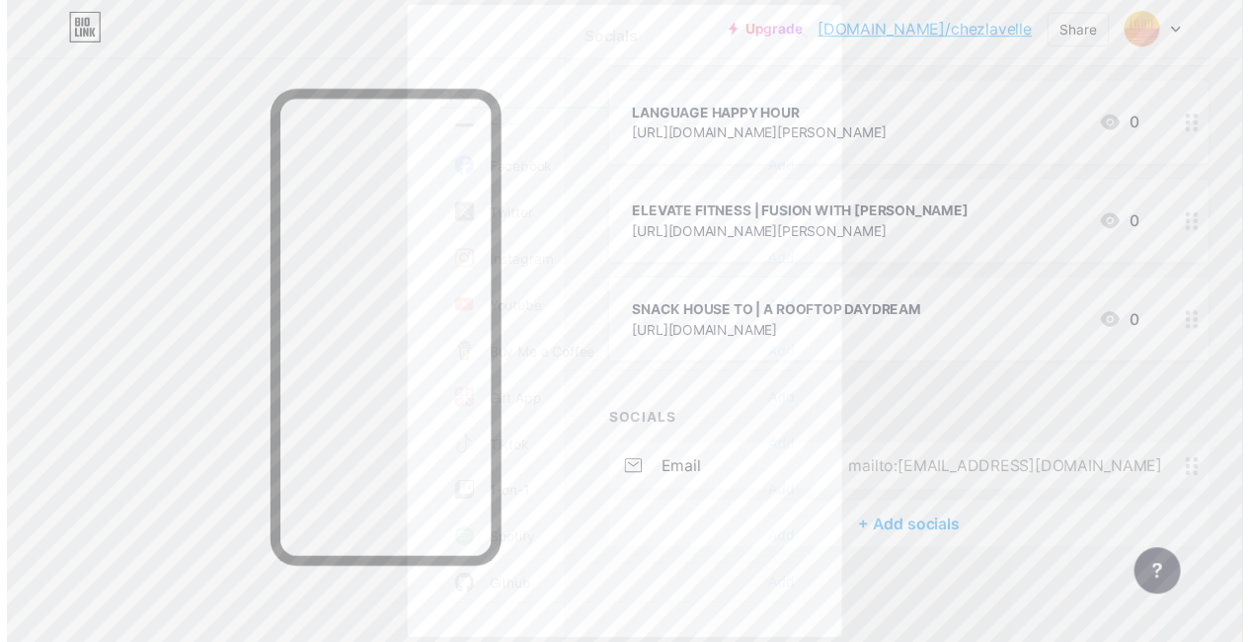
scroll to position [0, 0]
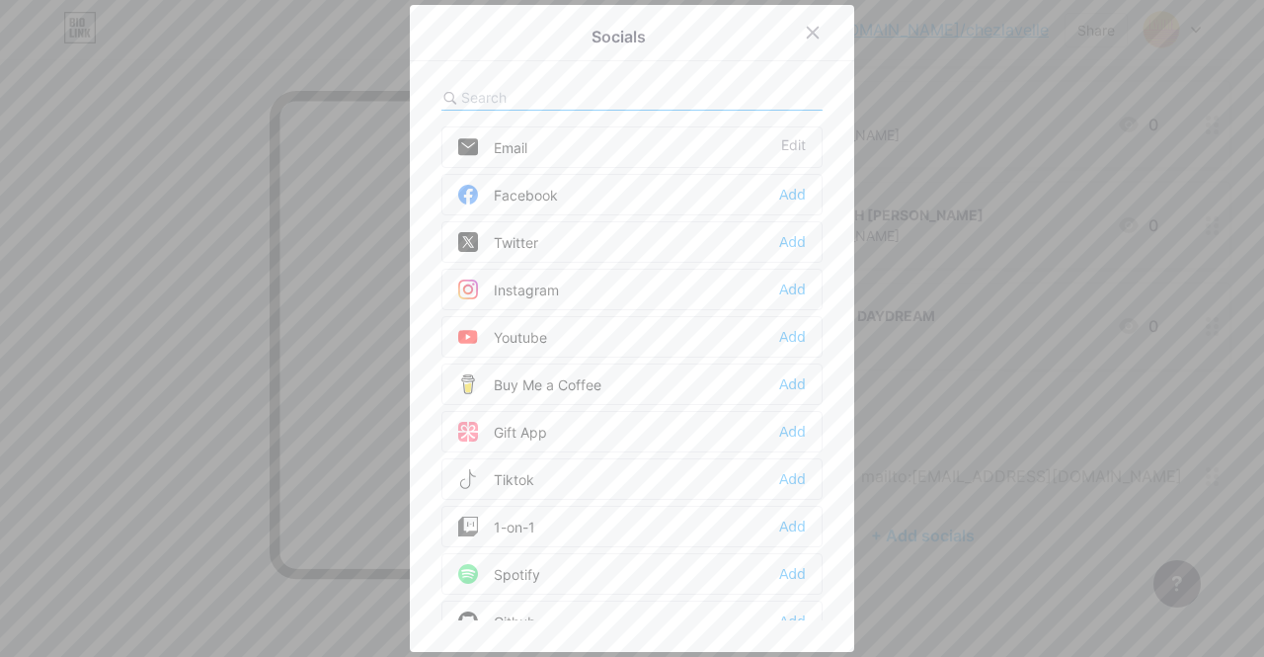
click at [577, 194] on div "Facebook Add" at bounding box center [631, 194] width 381 height 41
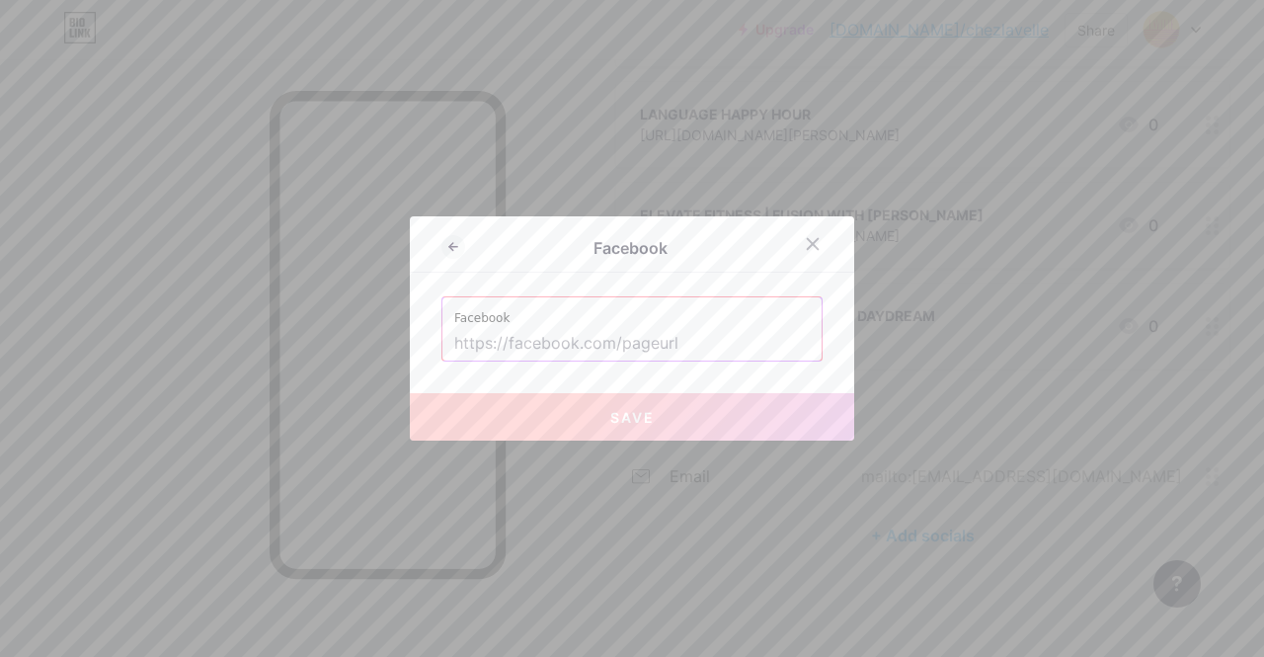
click at [473, 344] on input "text" at bounding box center [631, 344] width 355 height 34
paste input "[URL][DOMAIN_NAME]"
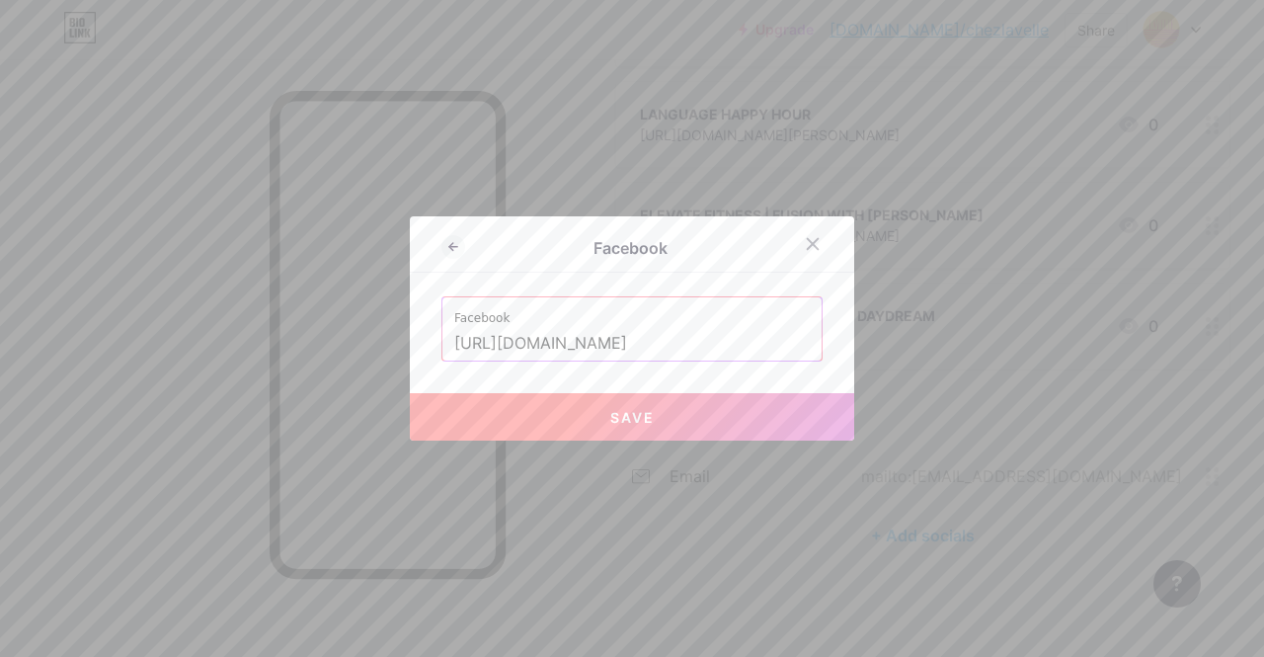
type input "[URL][DOMAIN_NAME]"
click at [619, 424] on span "Save" at bounding box center [632, 417] width 44 height 17
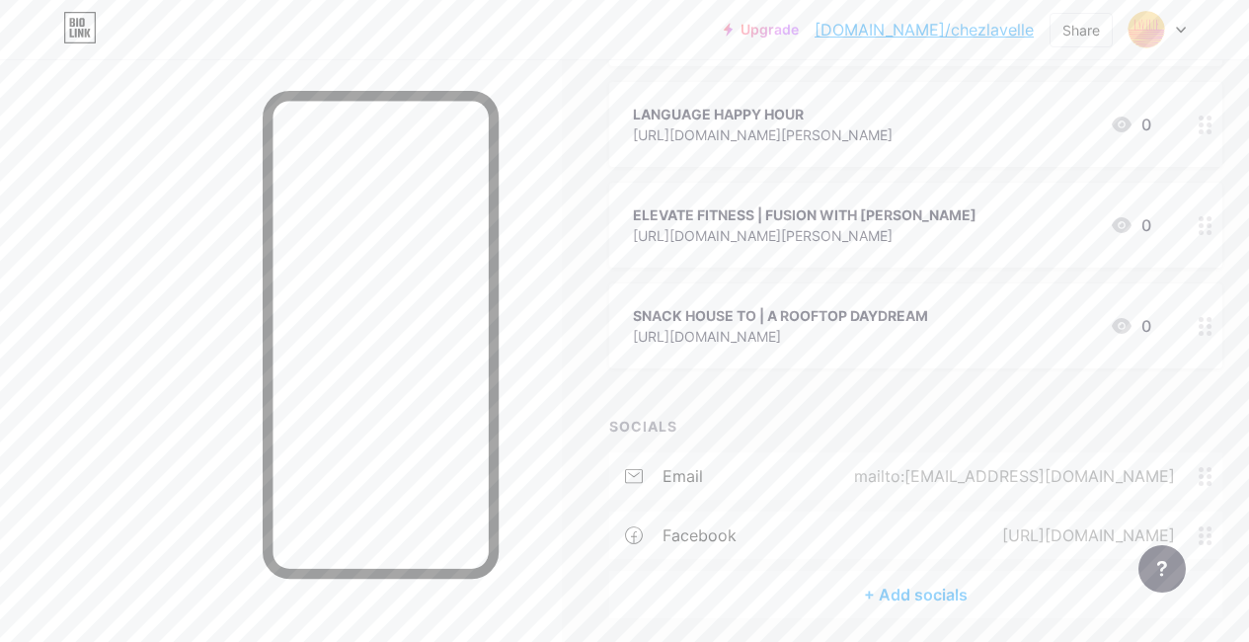
click at [816, 588] on div "+ Add socials" at bounding box center [915, 594] width 613 height 47
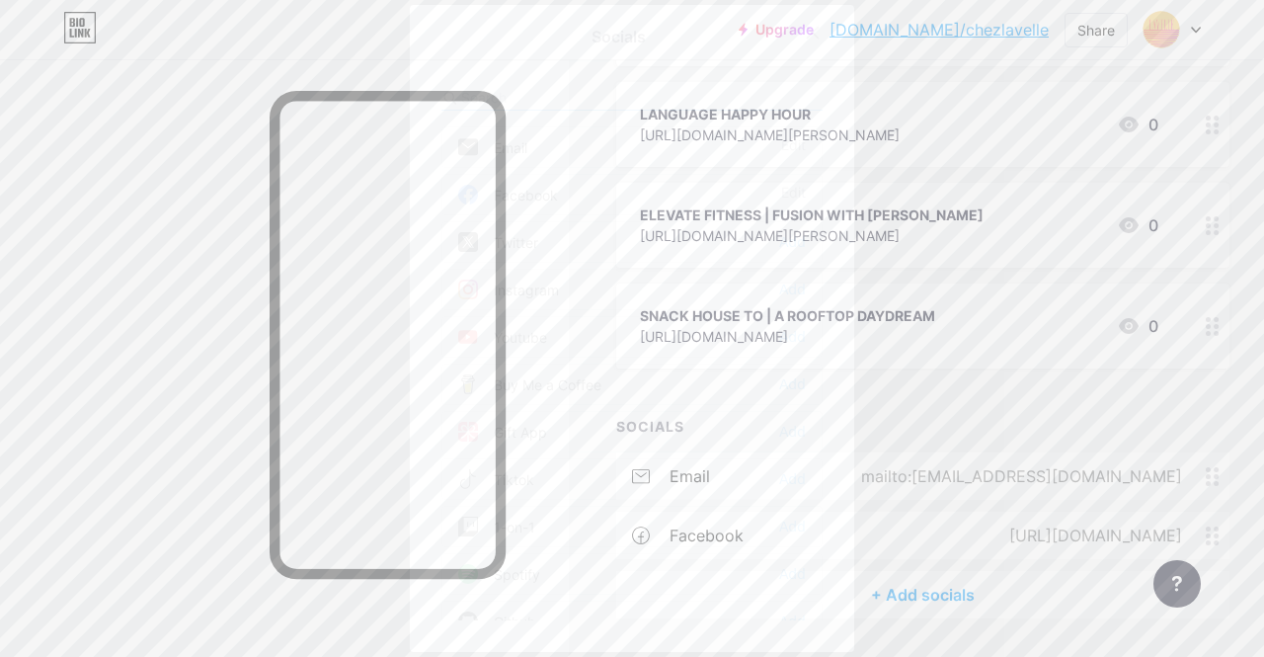
click at [548, 474] on div "Tiktok Add" at bounding box center [631, 478] width 381 height 41
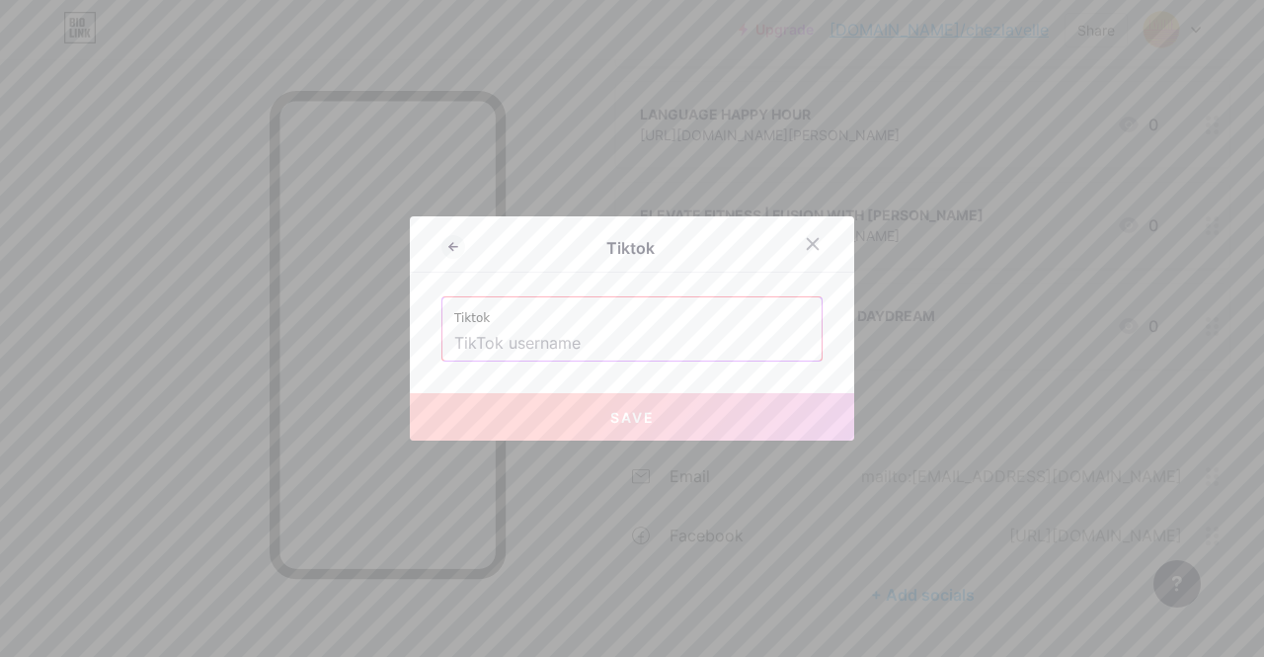
click at [541, 343] on input "text" at bounding box center [631, 344] width 355 height 34
paste input "https://www.tiktok.com/@chezlavelle"
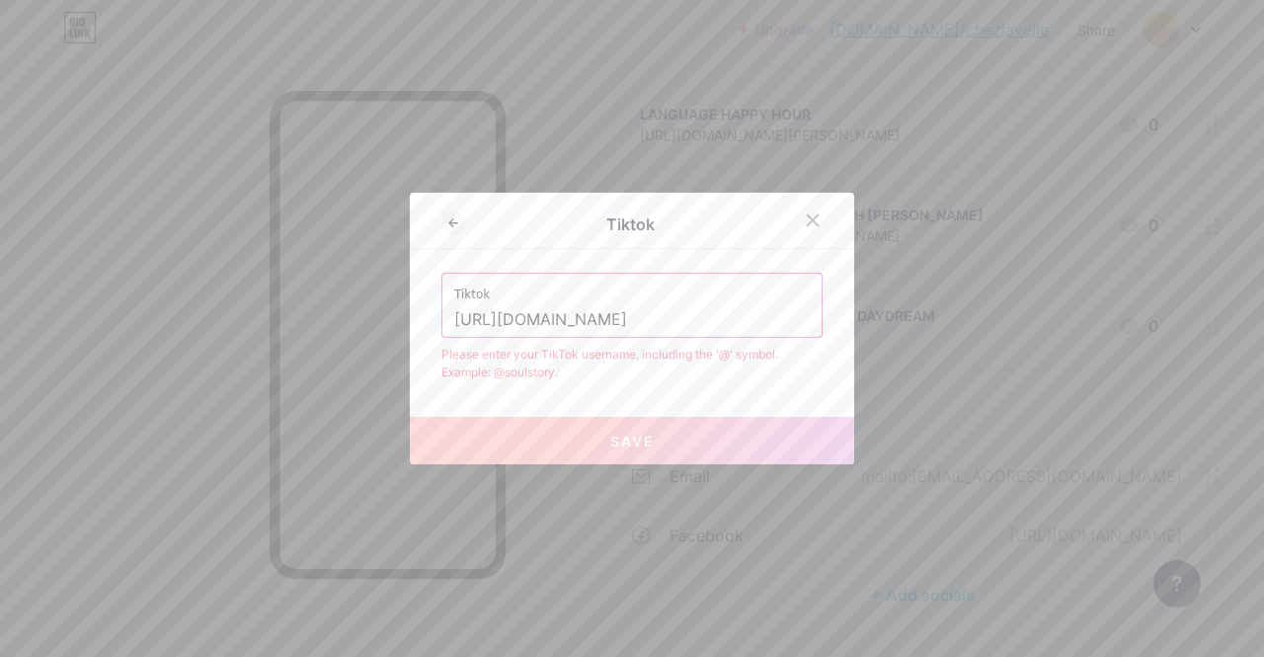
click at [687, 430] on button "Save" at bounding box center [632, 440] width 444 height 47
drag, startPoint x: 764, startPoint y: 313, endPoint x: 389, endPoint y: 303, distance: 375.3
click at [389, 303] on div "Tiktok Tiktok https://www.tiktok.com/@chezlavelle Please enter your TikTok user…" at bounding box center [632, 328] width 1264 height 657
click at [521, 453] on button "Save" at bounding box center [632, 440] width 444 height 47
drag, startPoint x: 610, startPoint y: 313, endPoint x: 394, endPoint y: 314, distance: 216.2
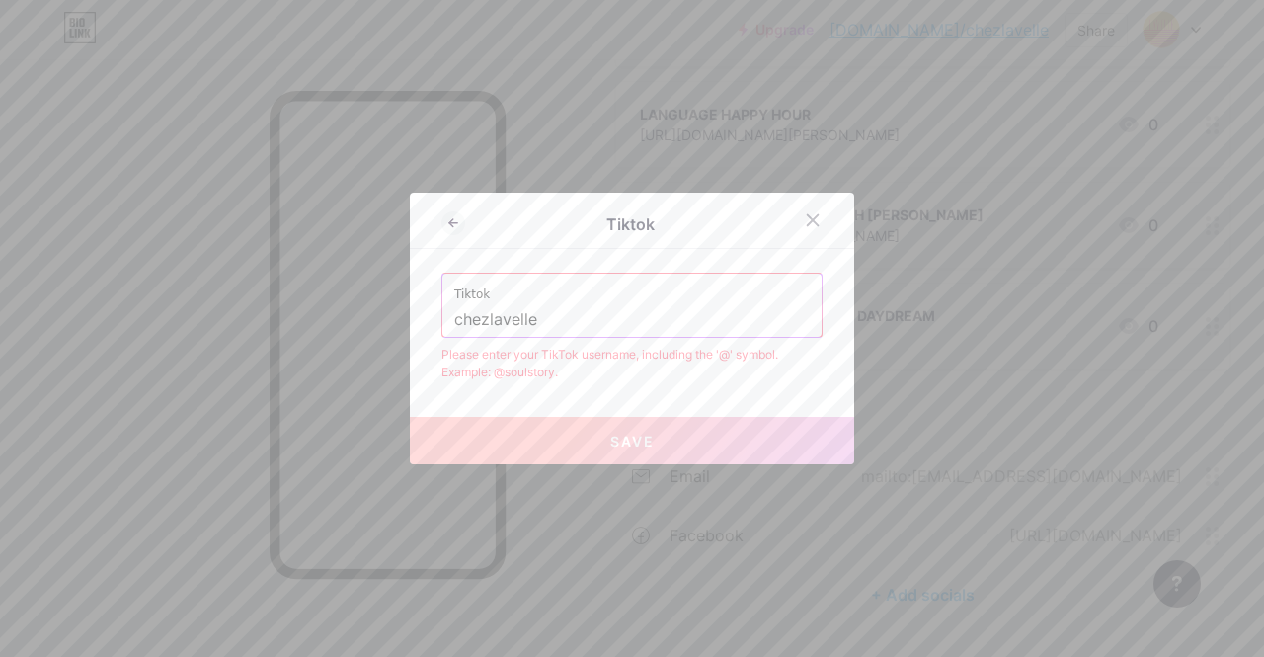
click at [394, 314] on div "Tiktok Tiktok chezlavelle Please enter your TikTok username, including the '@' …" at bounding box center [632, 328] width 1264 height 657
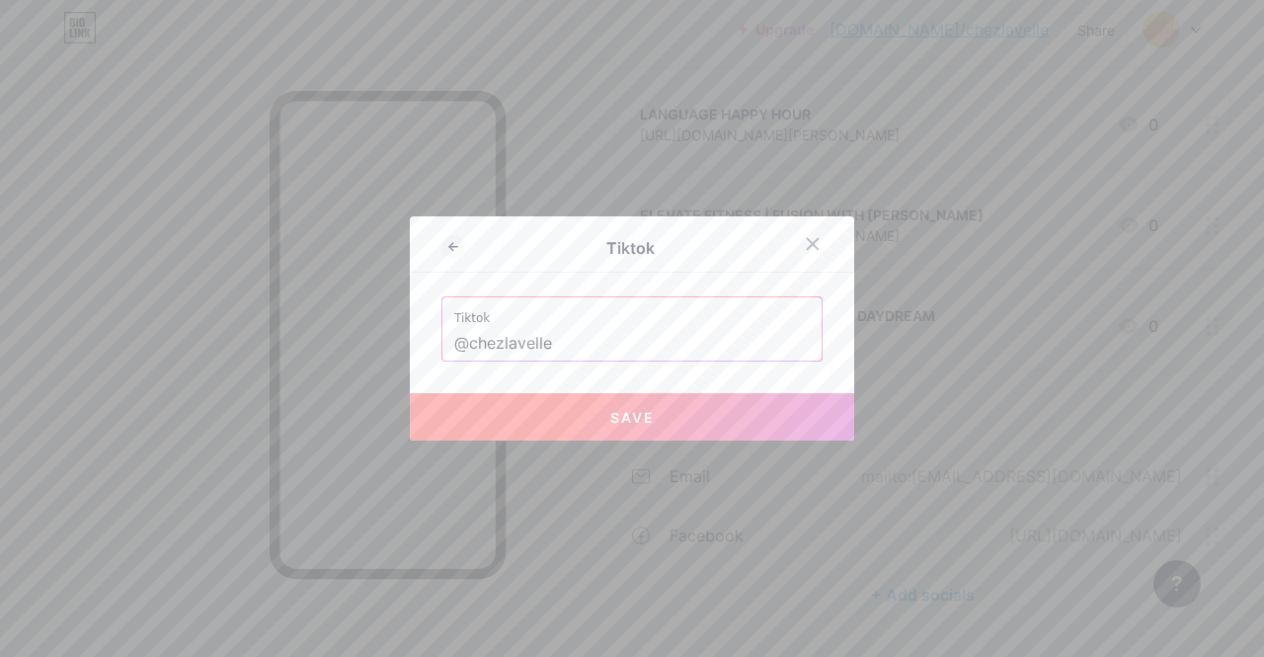
click at [518, 417] on button "Save" at bounding box center [632, 416] width 444 height 47
type input "https://tiktok.com/@chezlavelle"
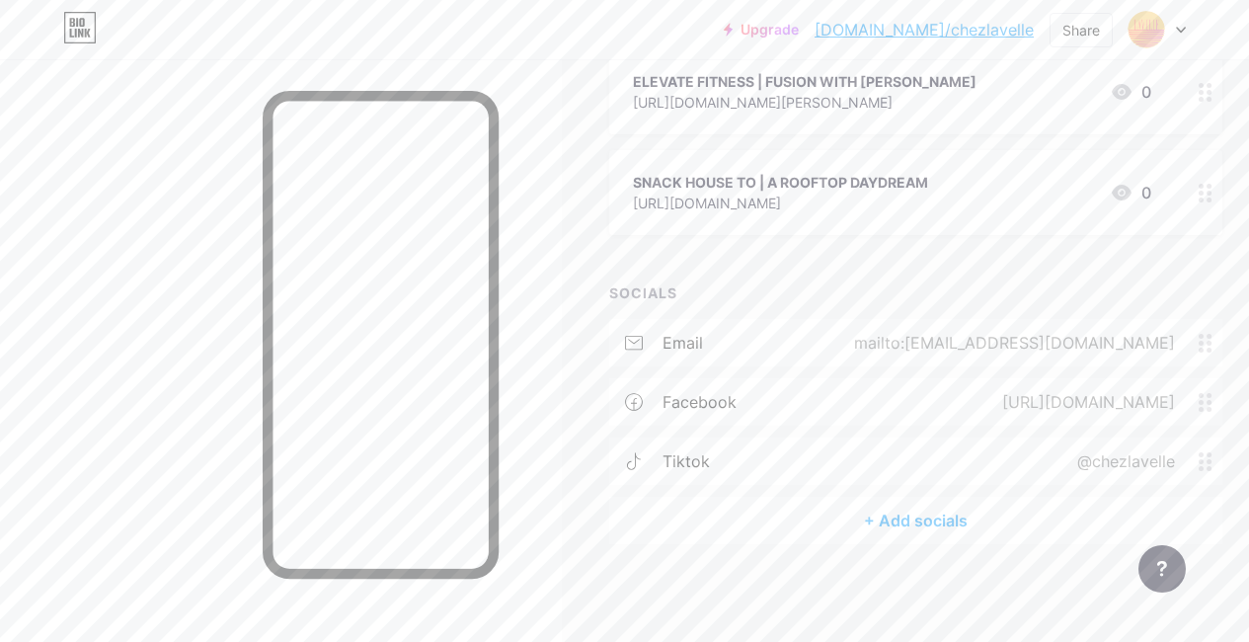
click at [789, 515] on div "+ Add socials" at bounding box center [915, 520] width 613 height 47
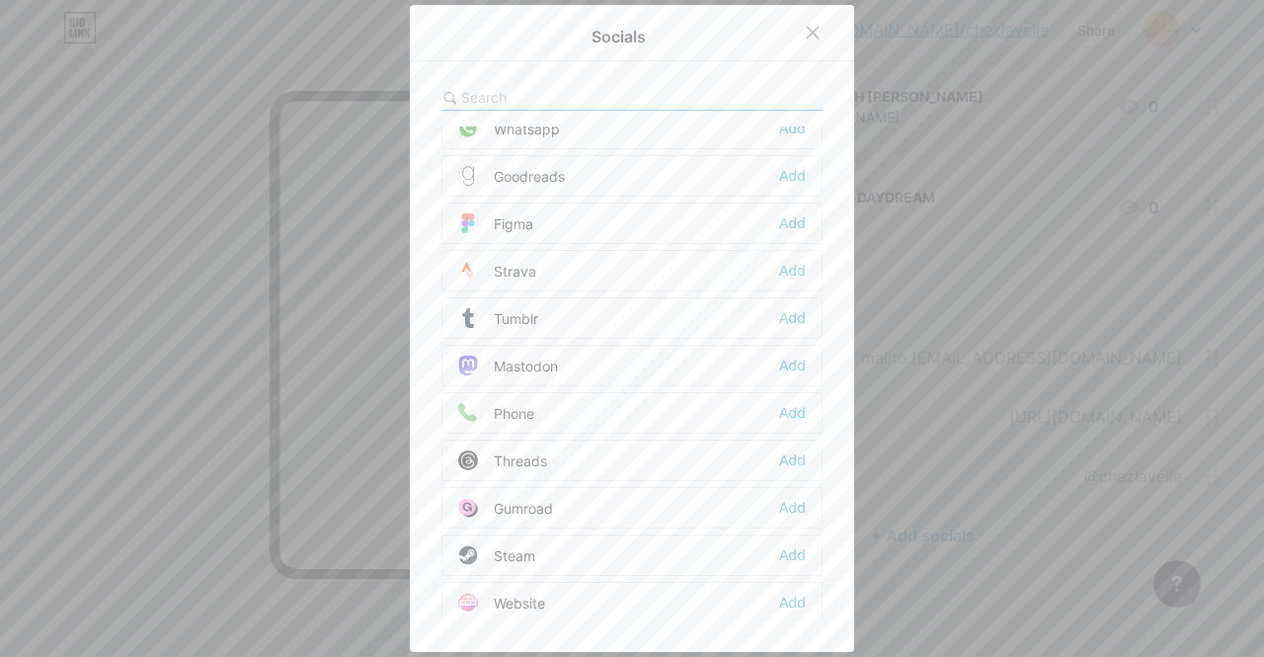
scroll to position [1781, 0]
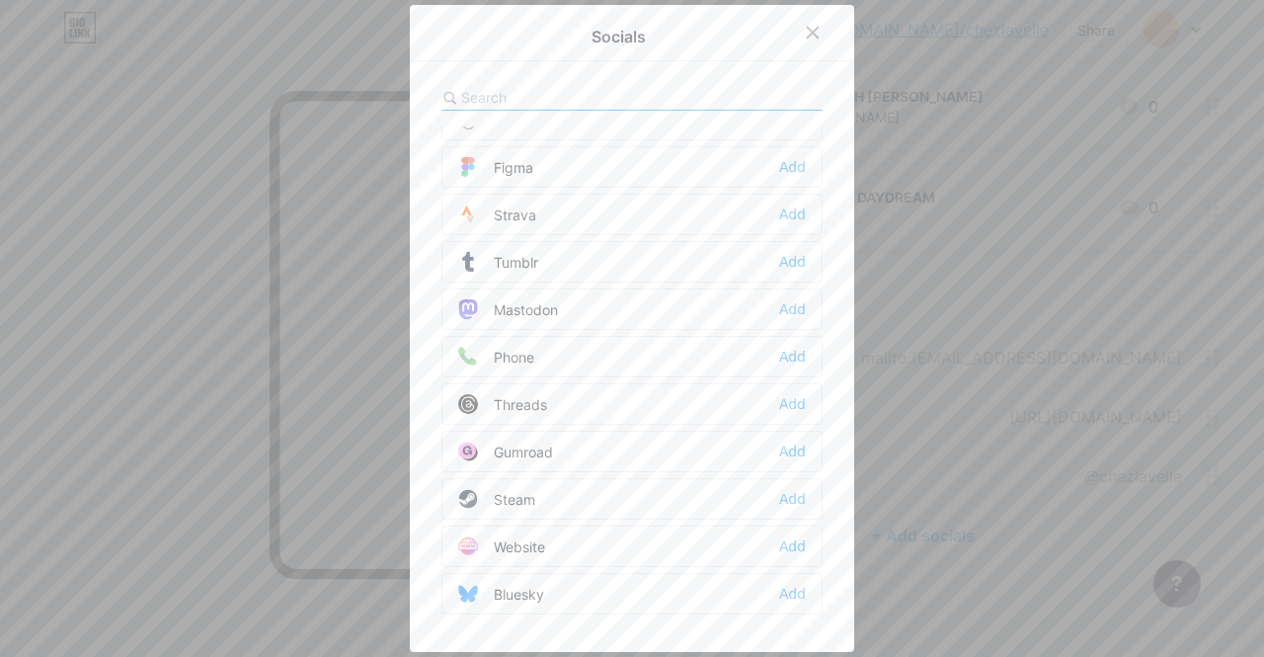
click at [558, 362] on div "Phone Add" at bounding box center [631, 356] width 381 height 41
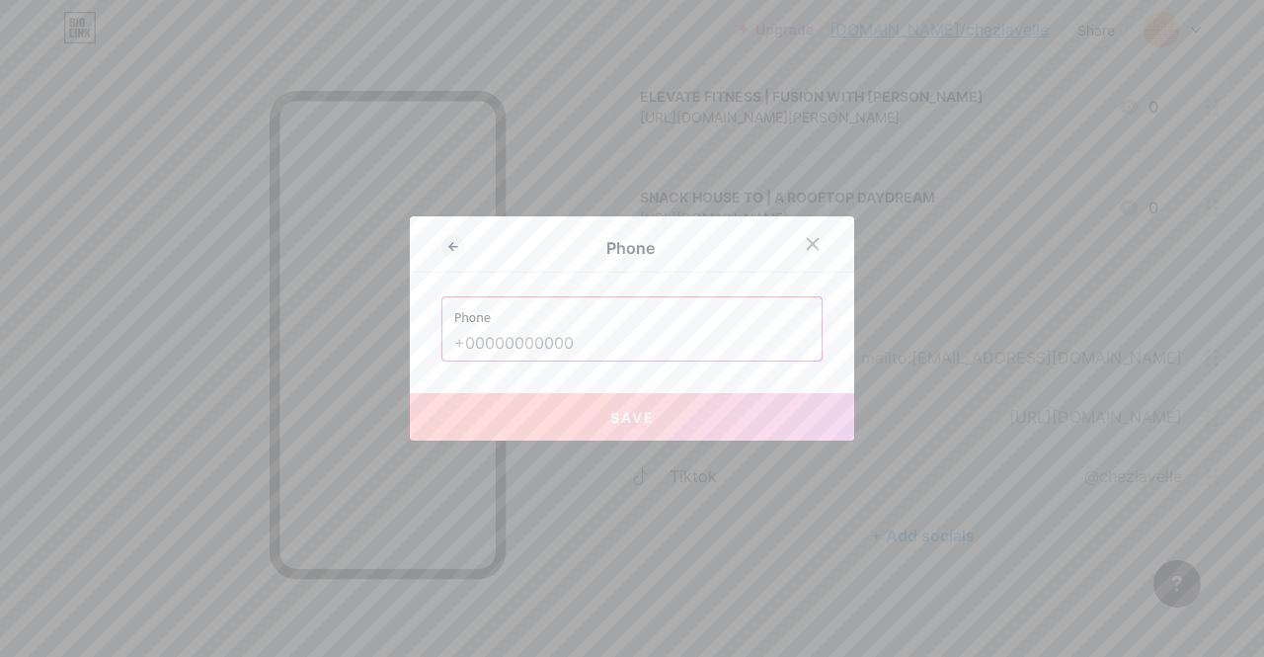
click at [501, 345] on input "text" at bounding box center [631, 344] width 355 height 34
paste input "(647) 347-9353"
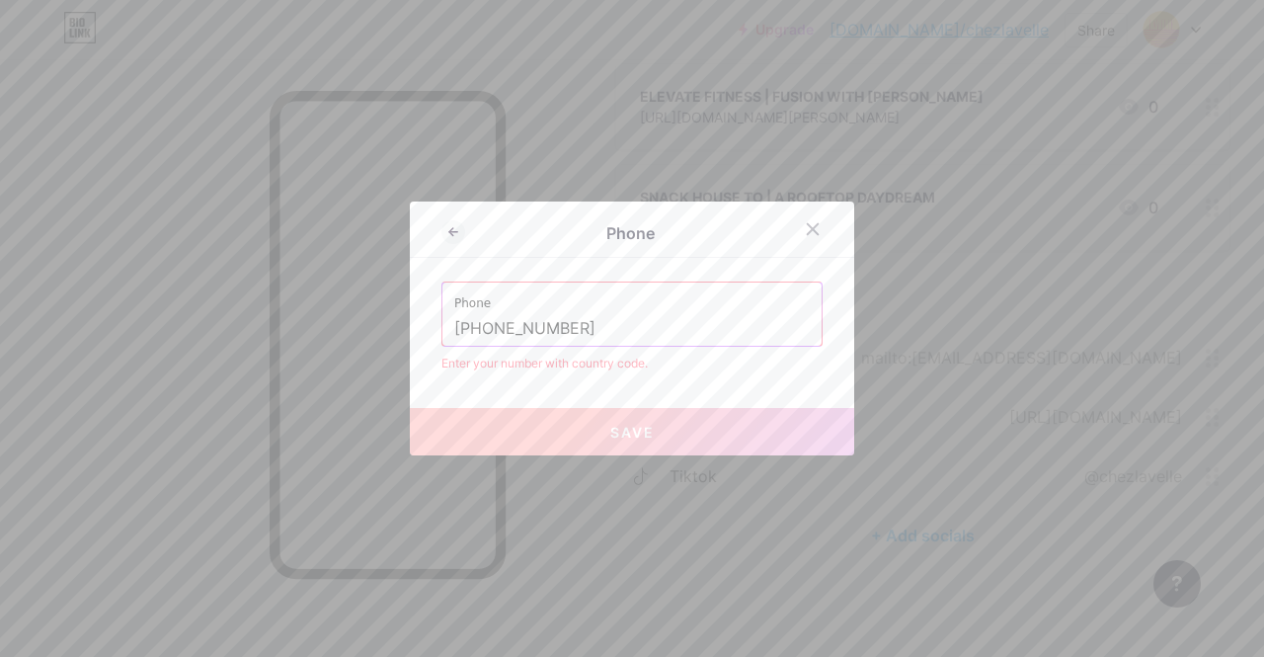
click at [454, 324] on input "(647) 347-9353" at bounding box center [631, 329] width 355 height 34
click at [454, 331] on input "(647) 347-9353" at bounding box center [631, 329] width 355 height 34
click at [454, 328] on input "(647) 347-9353" at bounding box center [631, 329] width 355 height 34
click at [624, 325] on input "+1 (647) 347-9353" at bounding box center [631, 329] width 355 height 34
click at [619, 439] on span "Save" at bounding box center [632, 432] width 44 height 17
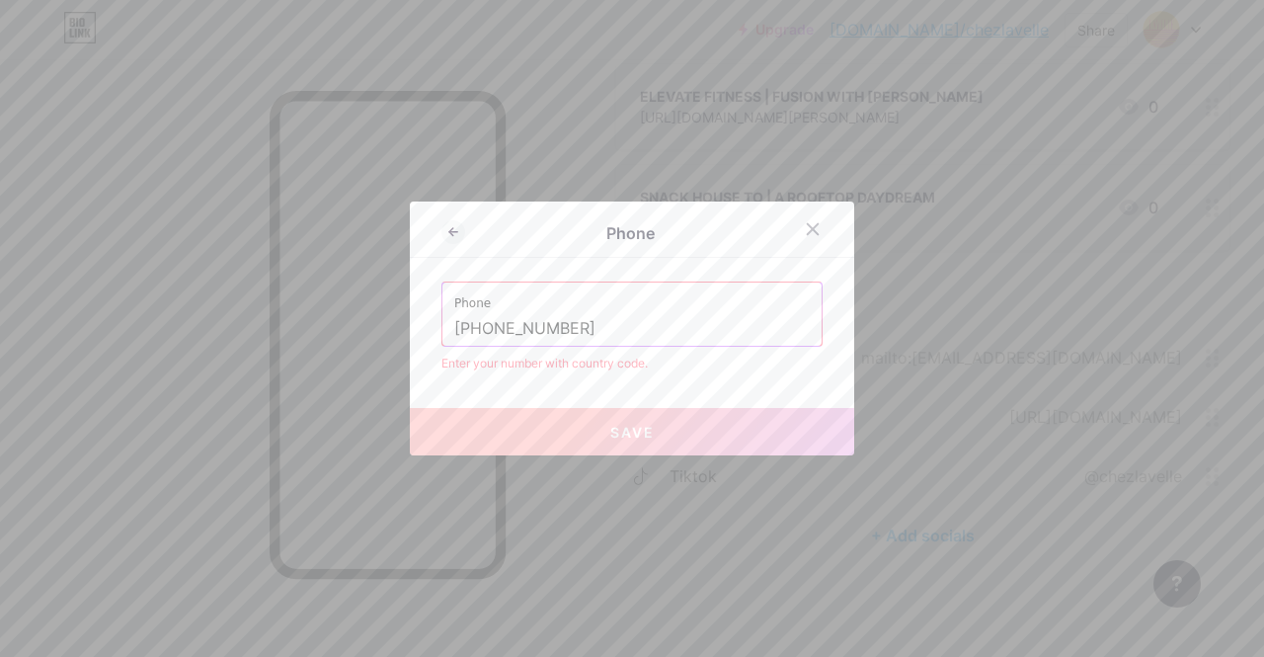
click at [627, 319] on input "+1 (647) 347-9353" at bounding box center [631, 329] width 355 height 34
click at [475, 331] on input "+1 (647) 347-9353" at bounding box center [631, 329] width 355 height 34
click at [510, 330] on input "+1 647) 347-9353" at bounding box center [631, 329] width 355 height 34
click at [471, 331] on input "+1 647 347-9353" at bounding box center [631, 329] width 355 height 34
click at [498, 329] on input "+1647 347-9353" at bounding box center [631, 329] width 355 height 34
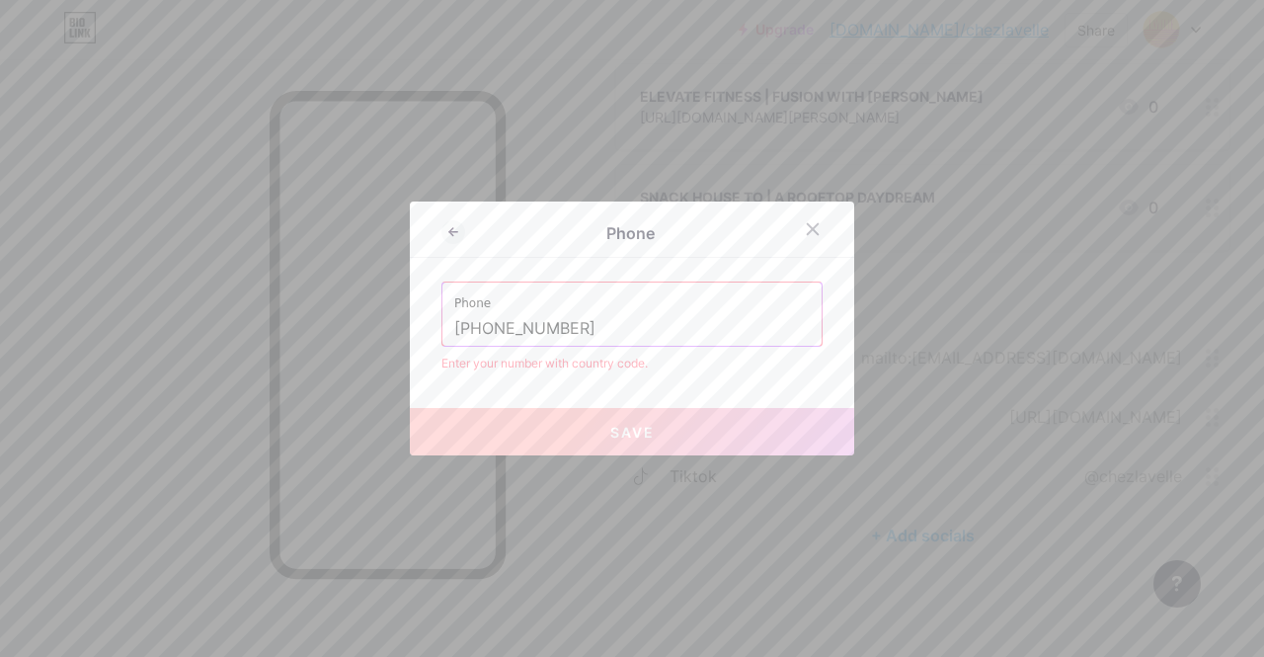
click at [533, 326] on input "+1647347-9353" at bounding box center [631, 329] width 355 height 34
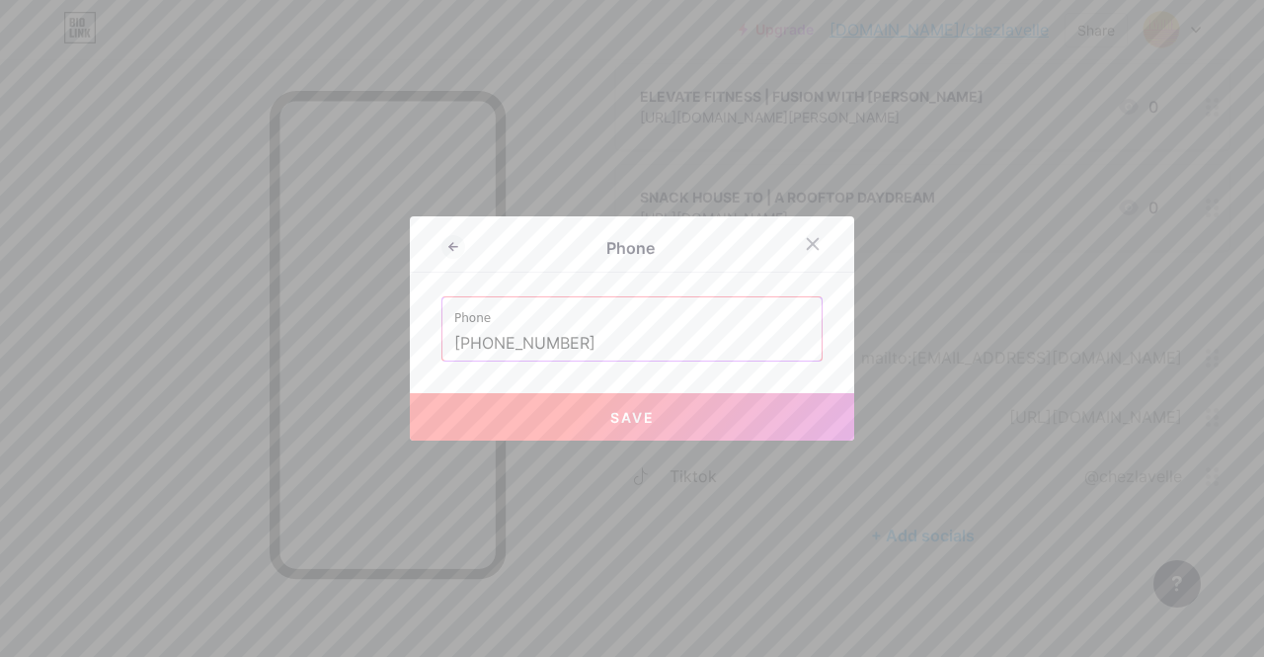
click at [601, 340] on input "+16473479353" at bounding box center [631, 344] width 355 height 34
click at [581, 423] on button "Save" at bounding box center [632, 416] width 444 height 47
type input "tel:[PHONE_NUMBER]"
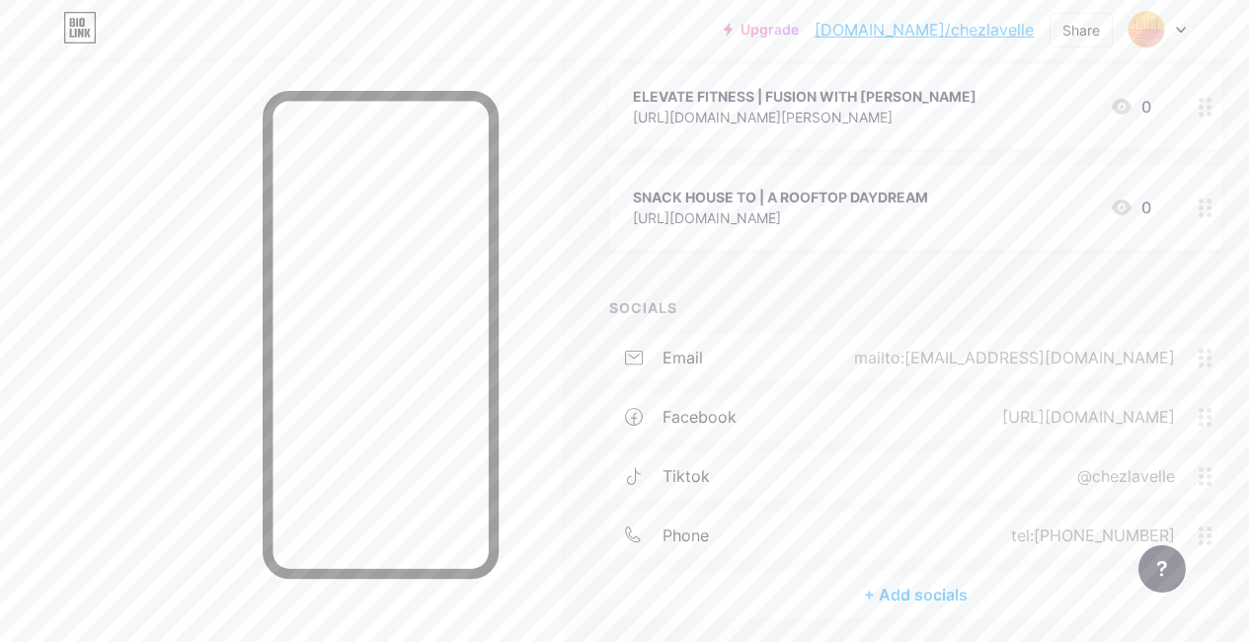
click at [846, 591] on div "+ Add socials" at bounding box center [915, 594] width 613 height 47
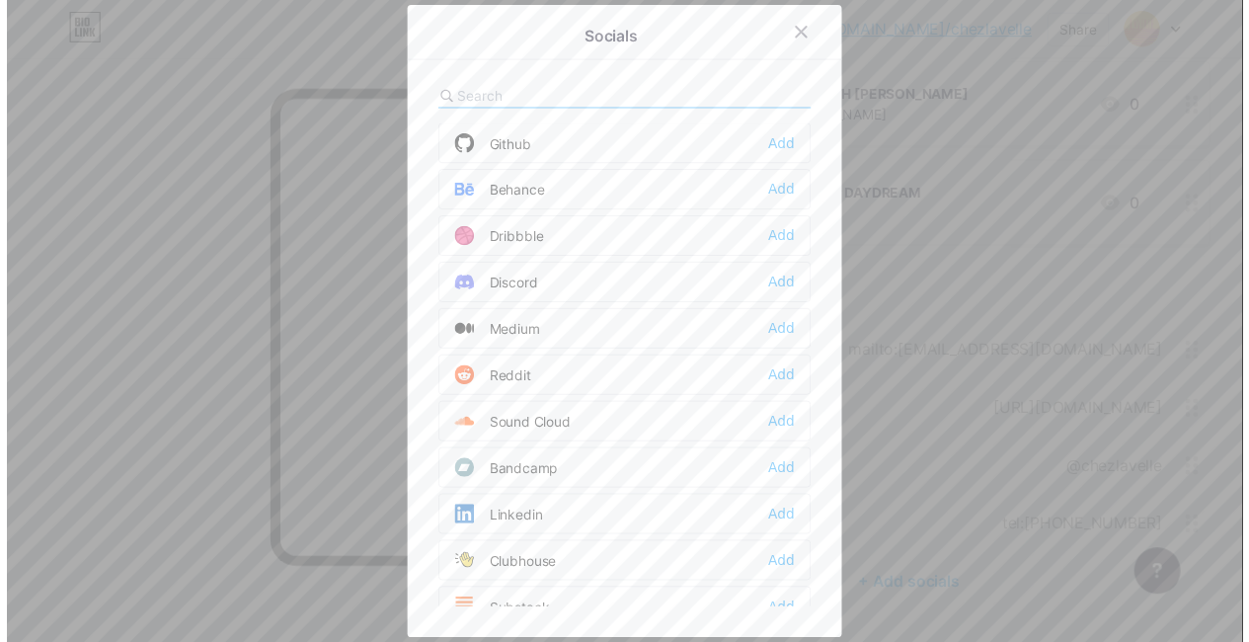
scroll to position [477, 0]
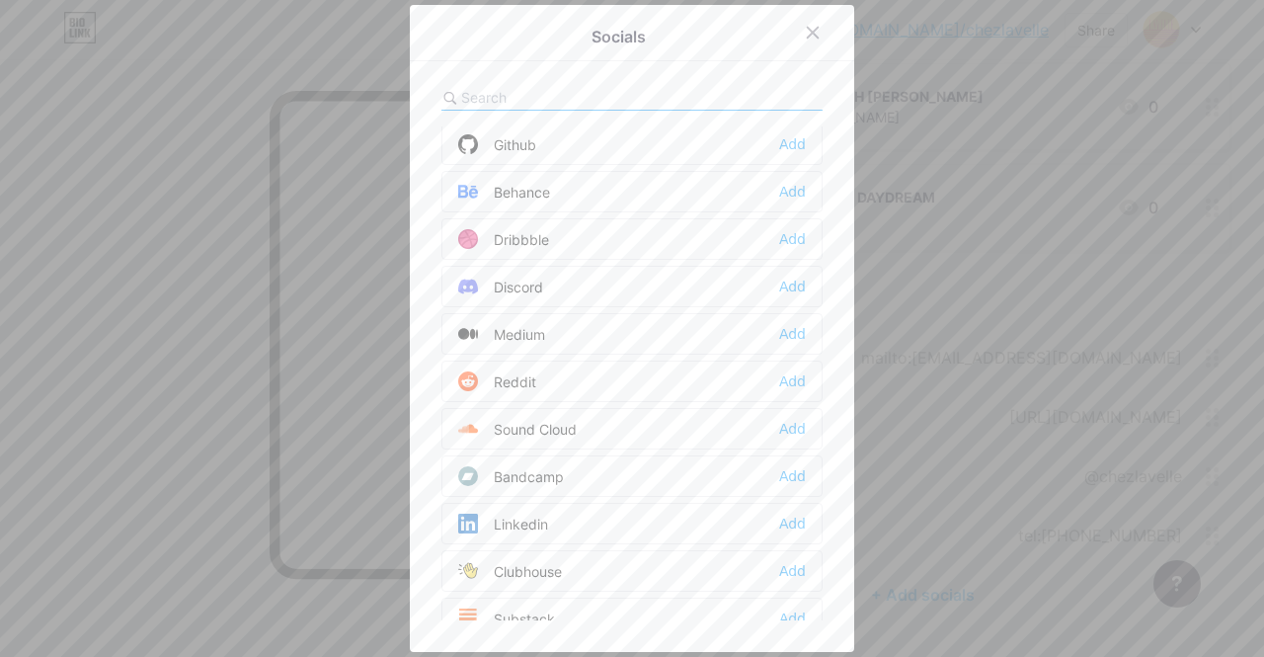
click at [981, 302] on div at bounding box center [632, 328] width 1264 height 657
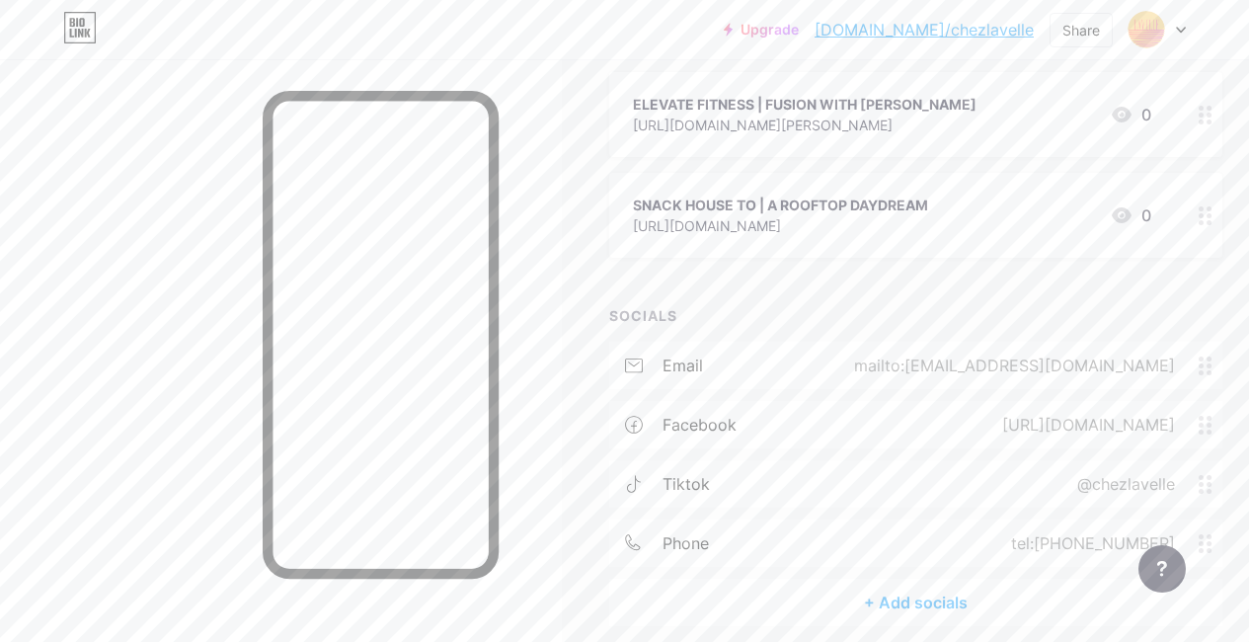
scroll to position [522, 0]
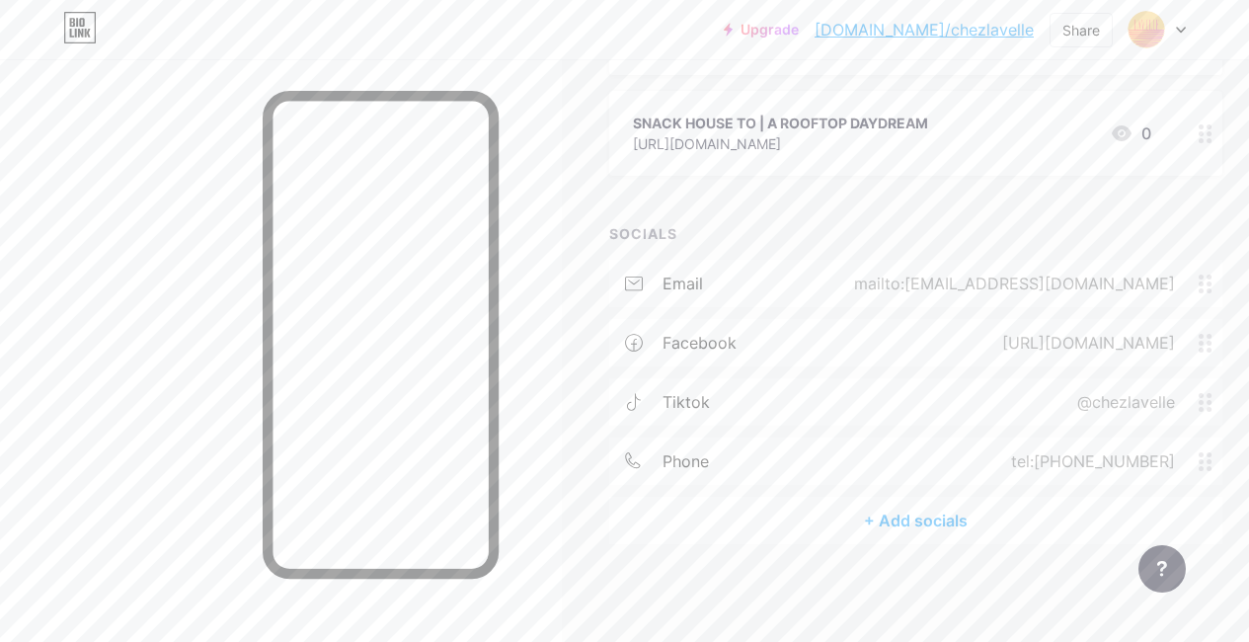
click at [762, 198] on div "+ ADD LINK + ADD EMBED + Add header TERRA X LAVELLE ROOFTOP WELLNESS https://ww…" at bounding box center [915, 102] width 613 height 883
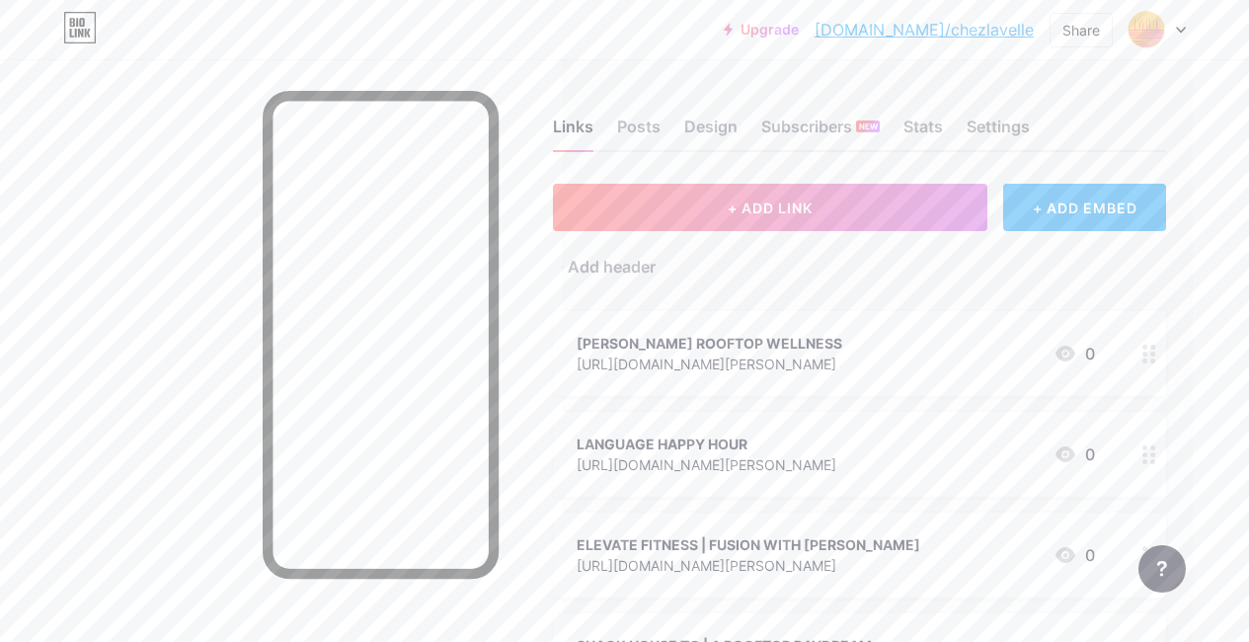
scroll to position [0, 0]
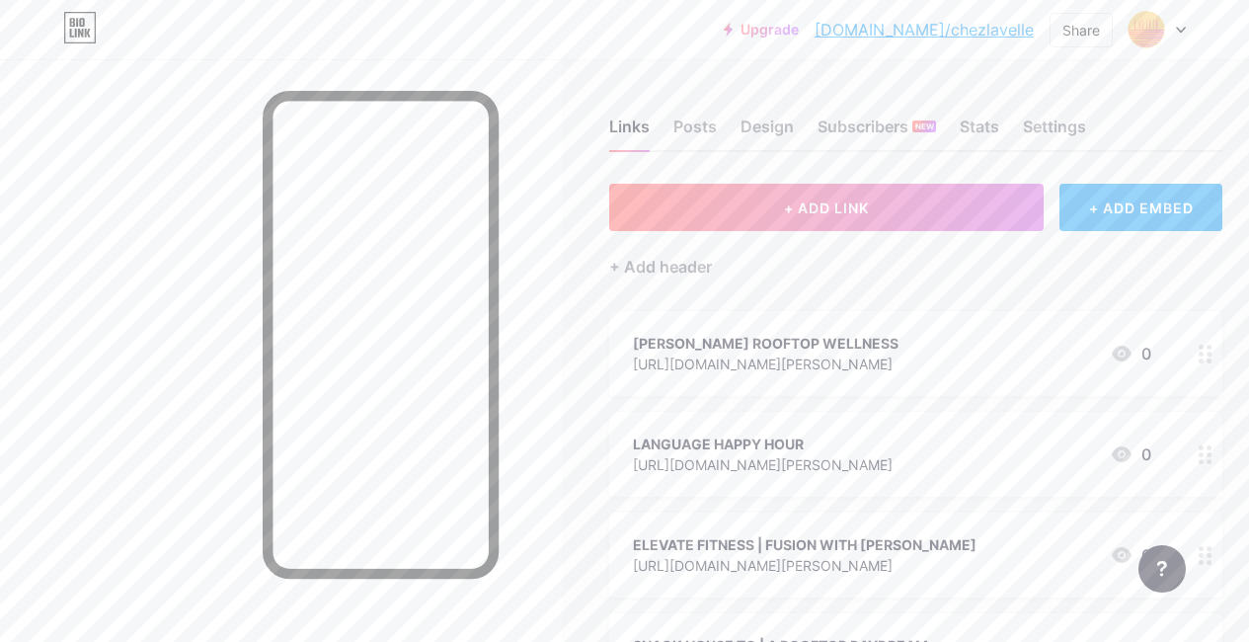
click at [1171, 34] on div at bounding box center [1156, 30] width 57 height 36
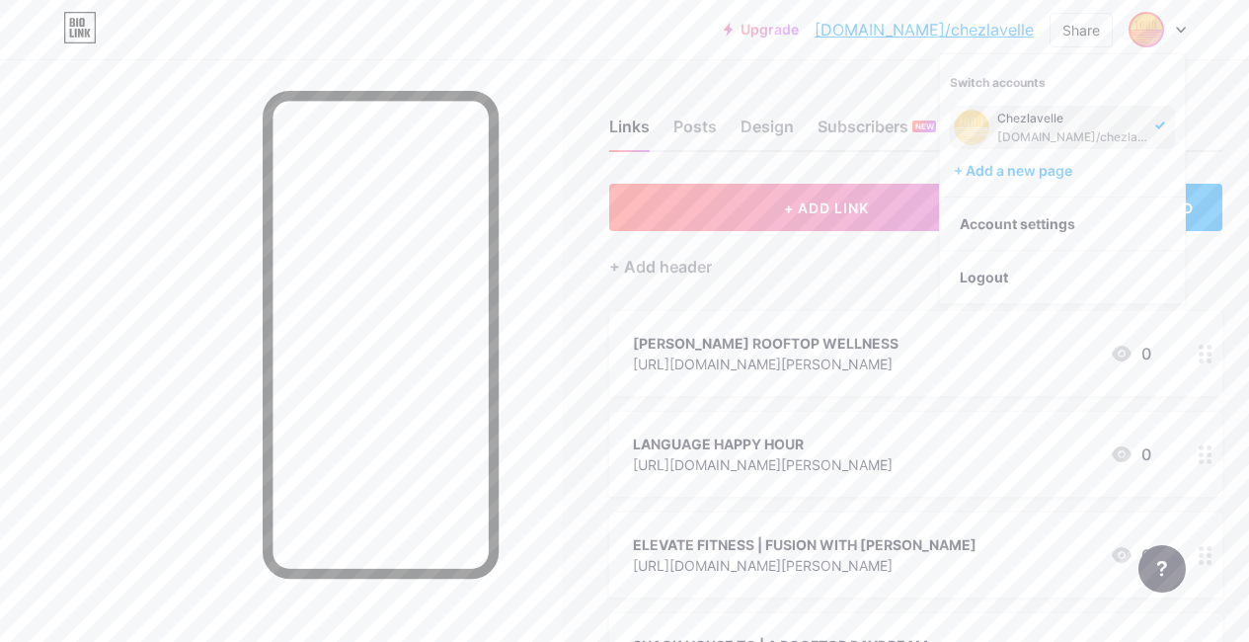
click at [1052, 125] on div "Chezlavelle [DOMAIN_NAME]/chezlavelle" at bounding box center [1073, 128] width 152 height 36
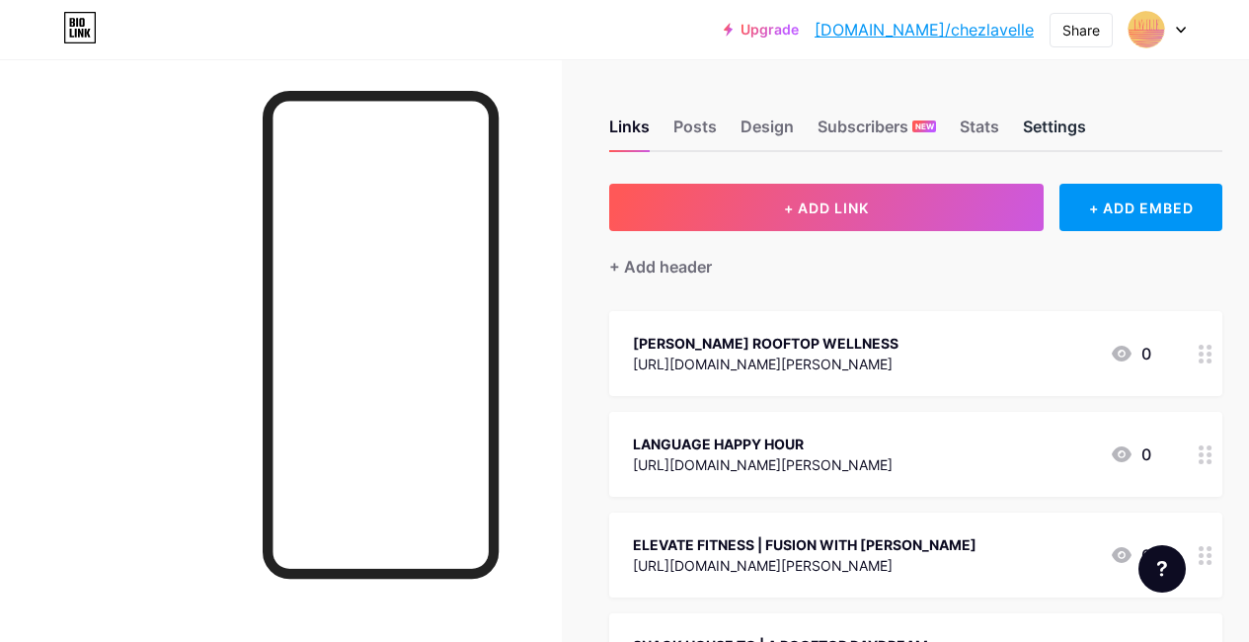
click at [1068, 124] on div "Settings" at bounding box center [1054, 133] width 63 height 36
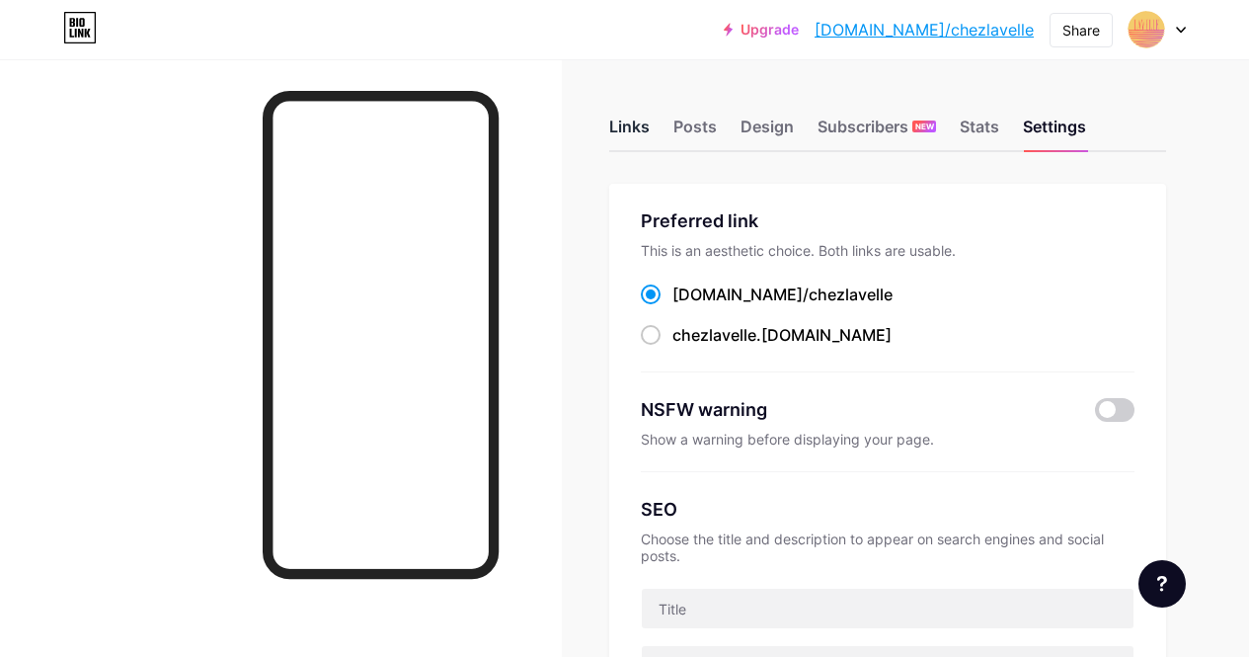
click at [636, 122] on div "Links" at bounding box center [629, 133] width 40 height 36
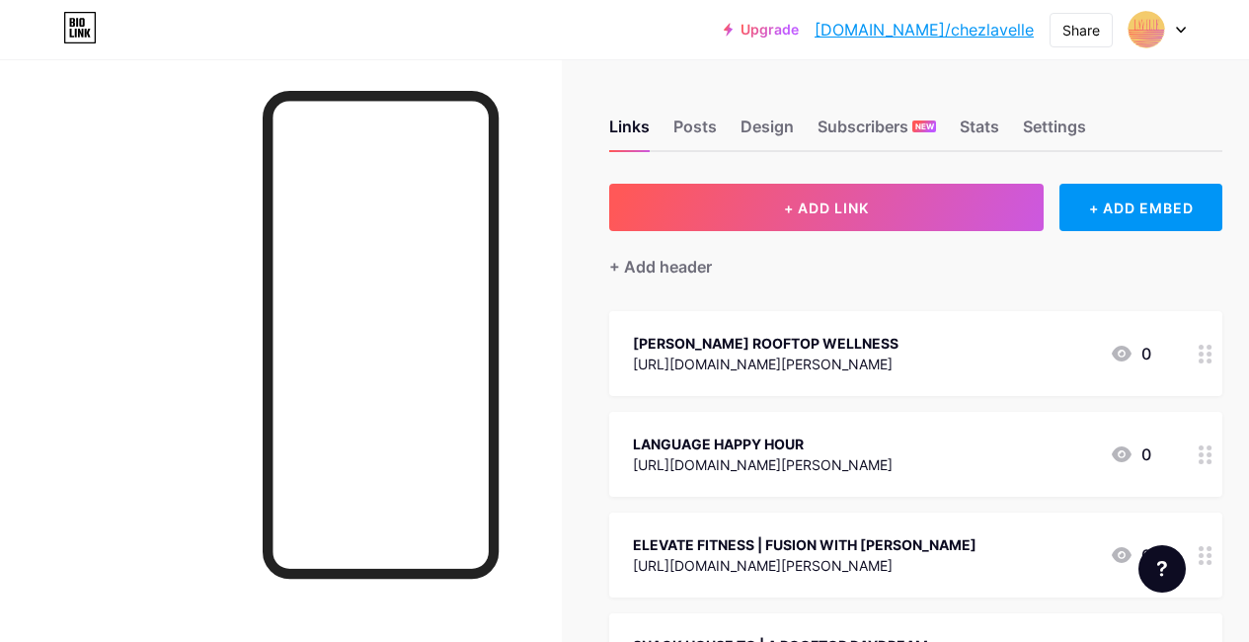
click at [1166, 31] on div at bounding box center [1156, 30] width 57 height 36
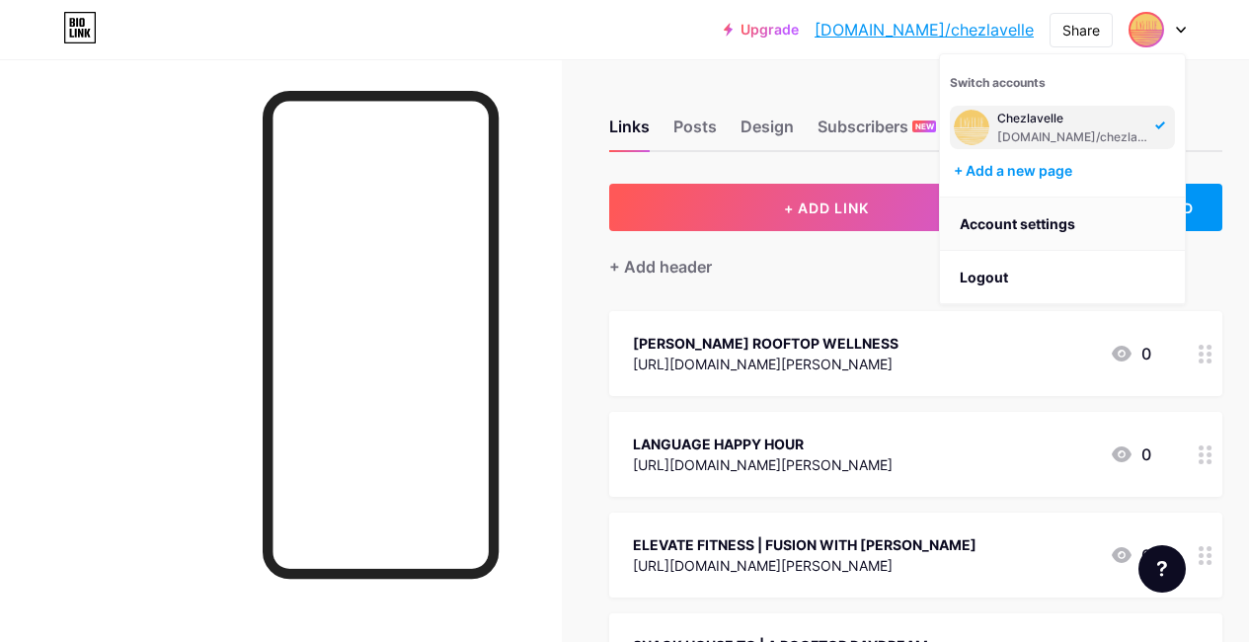
click at [1041, 225] on link "Account settings" at bounding box center [1062, 223] width 245 height 53
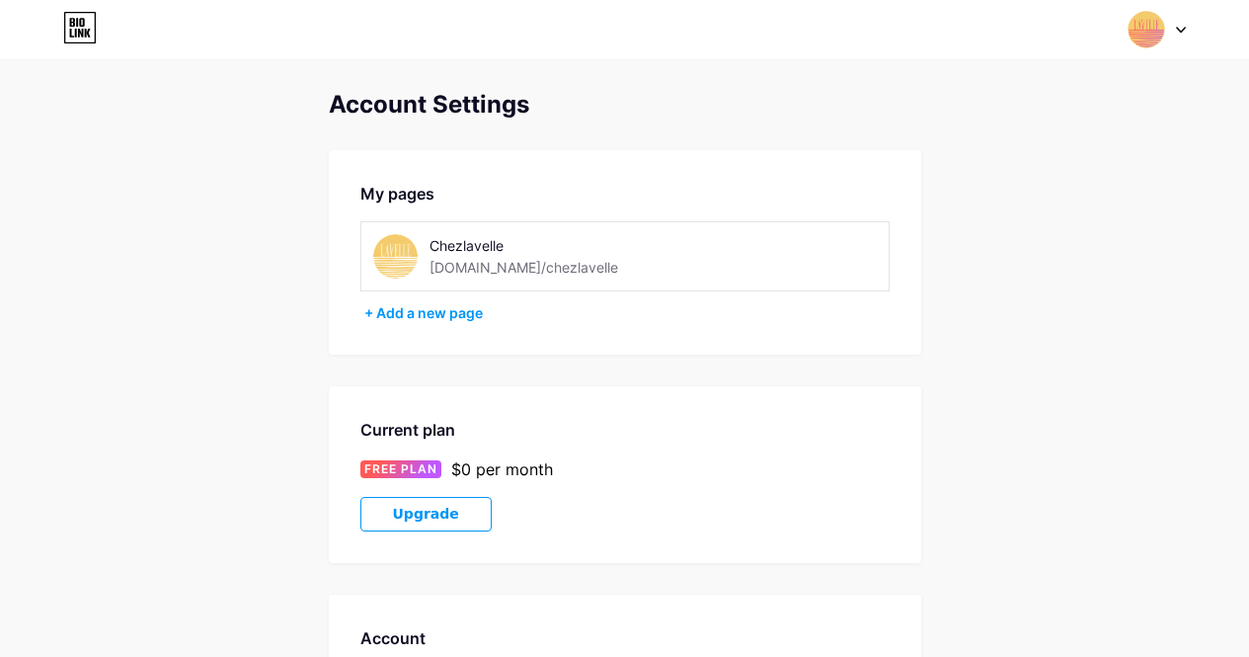
click at [566, 269] on div "Chezlavelle [DOMAIN_NAME]/chezlavelle" at bounding box center [560, 256] width 263 height 44
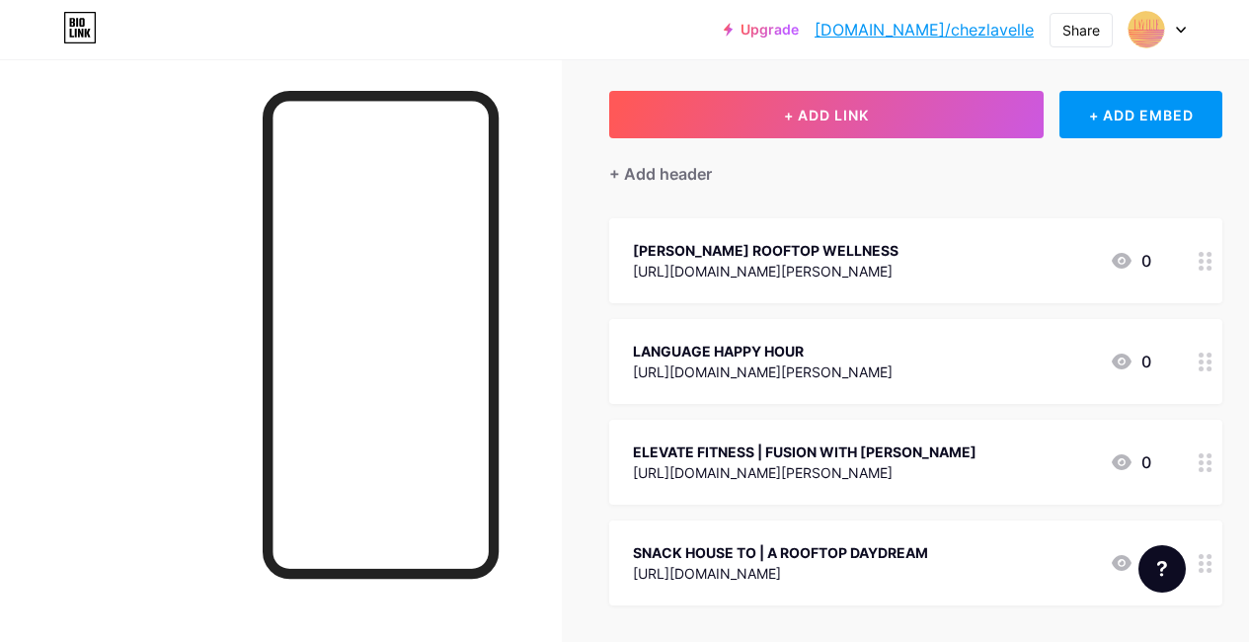
scroll to position [100, 0]
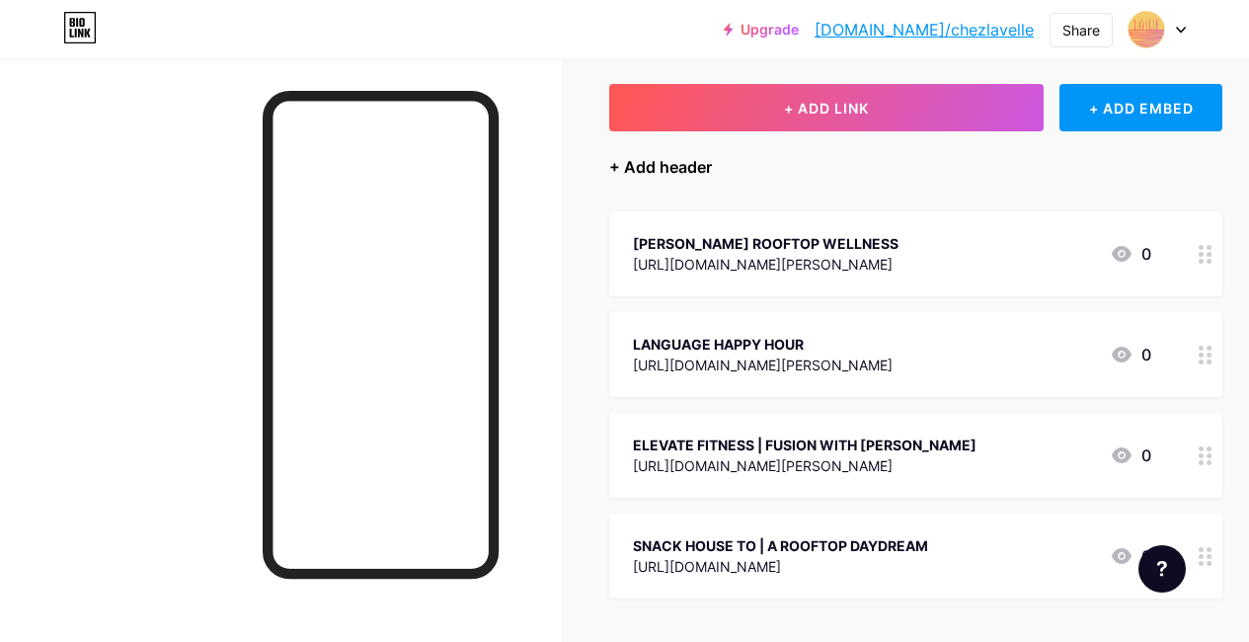
click at [665, 173] on div "+ Add header" at bounding box center [660, 167] width 103 height 24
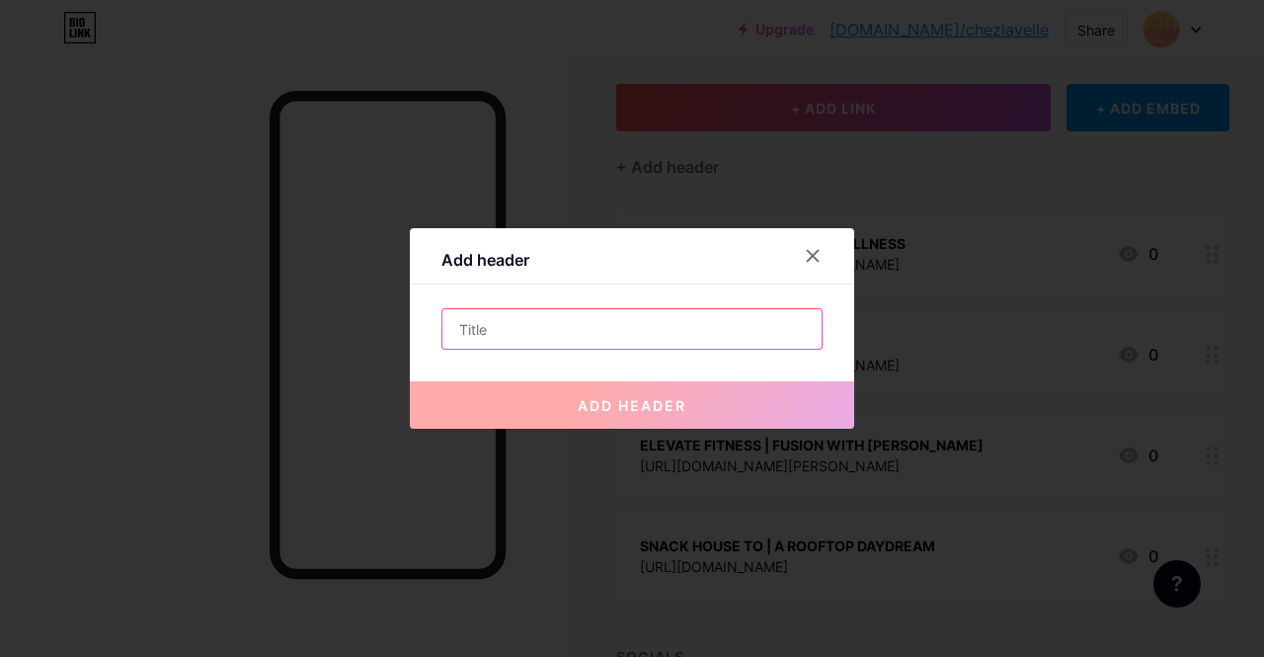
click at [544, 321] on input "text" at bounding box center [631, 328] width 379 height 39
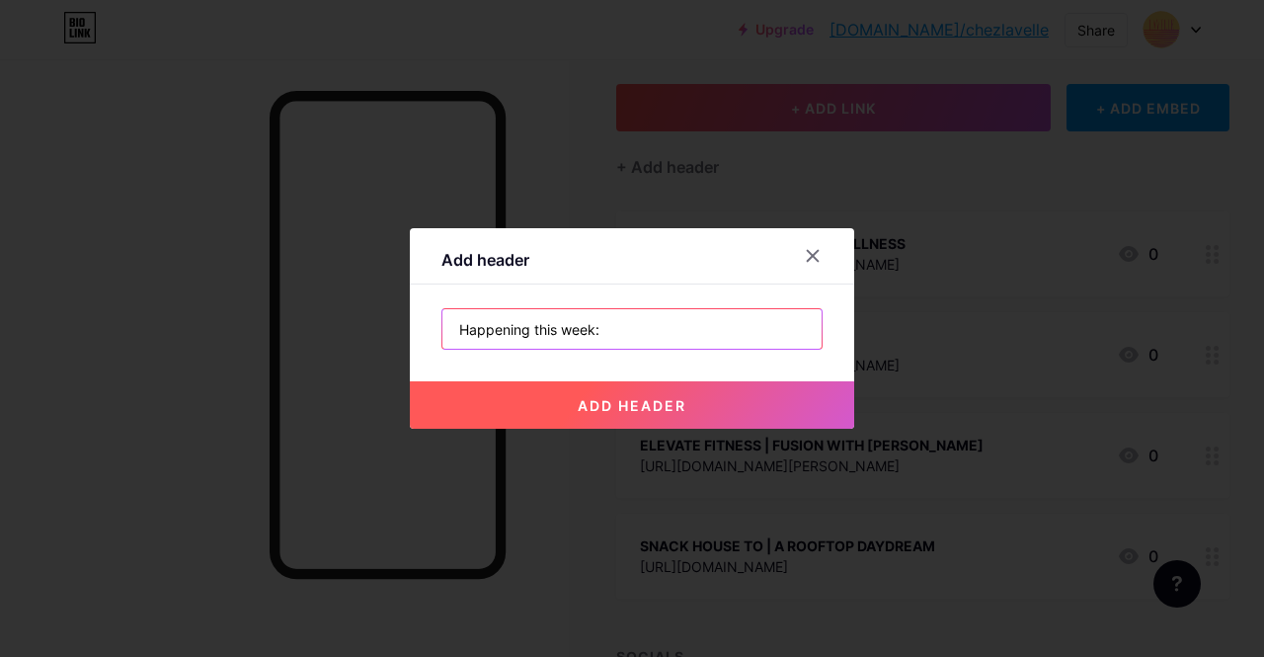
type input "Happening this week:"
click at [613, 397] on span "add header" at bounding box center [632, 405] width 109 height 17
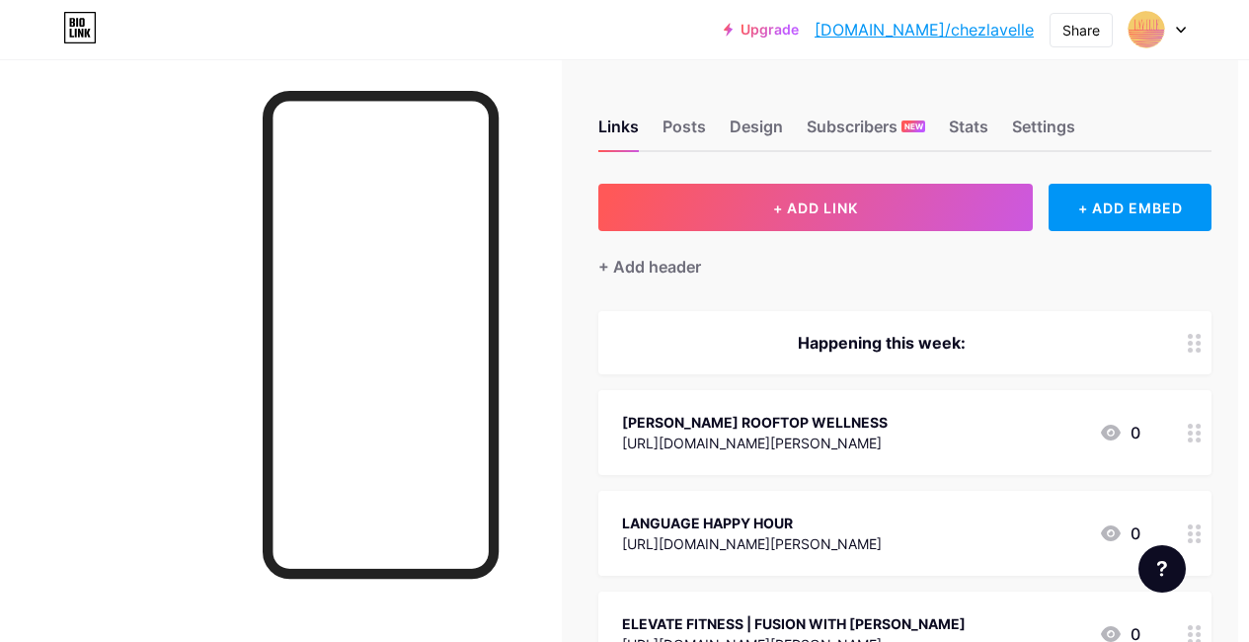
scroll to position [0, 13]
click at [688, 114] on div "Links Posts Design Subscribers NEW Stats Settings" at bounding box center [902, 117] width 613 height 69
click at [688, 121] on div "Posts" at bounding box center [681, 133] width 43 height 36
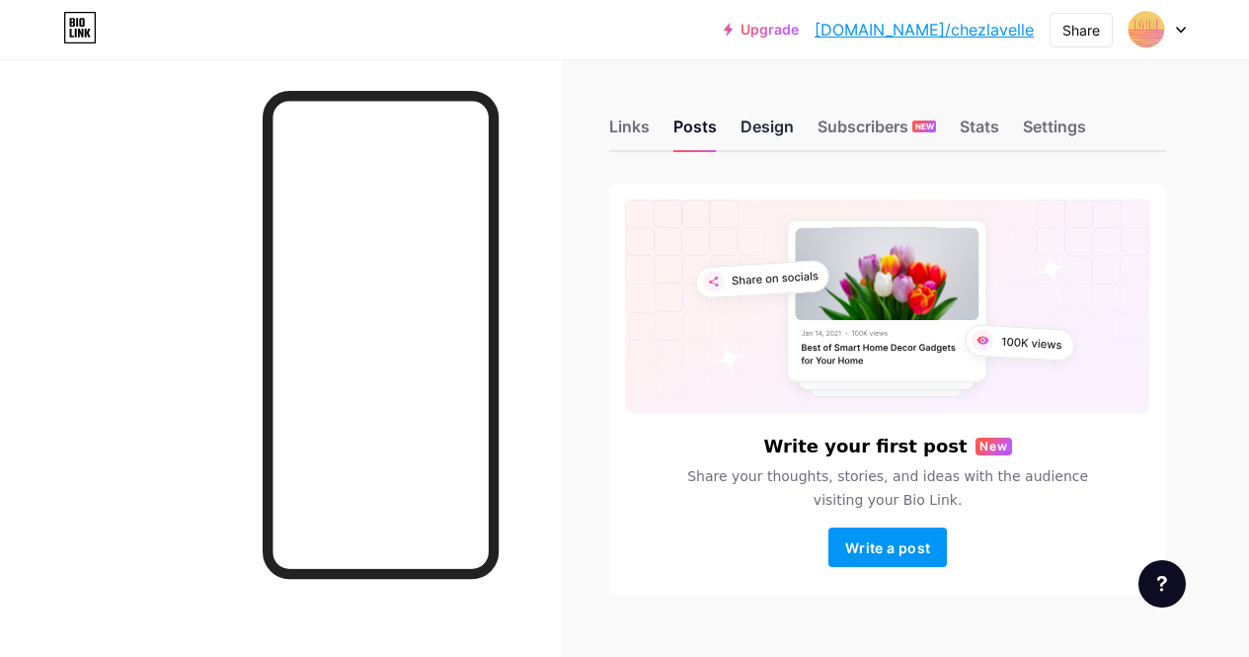
click at [769, 128] on div "Design" at bounding box center [766, 133] width 53 height 36
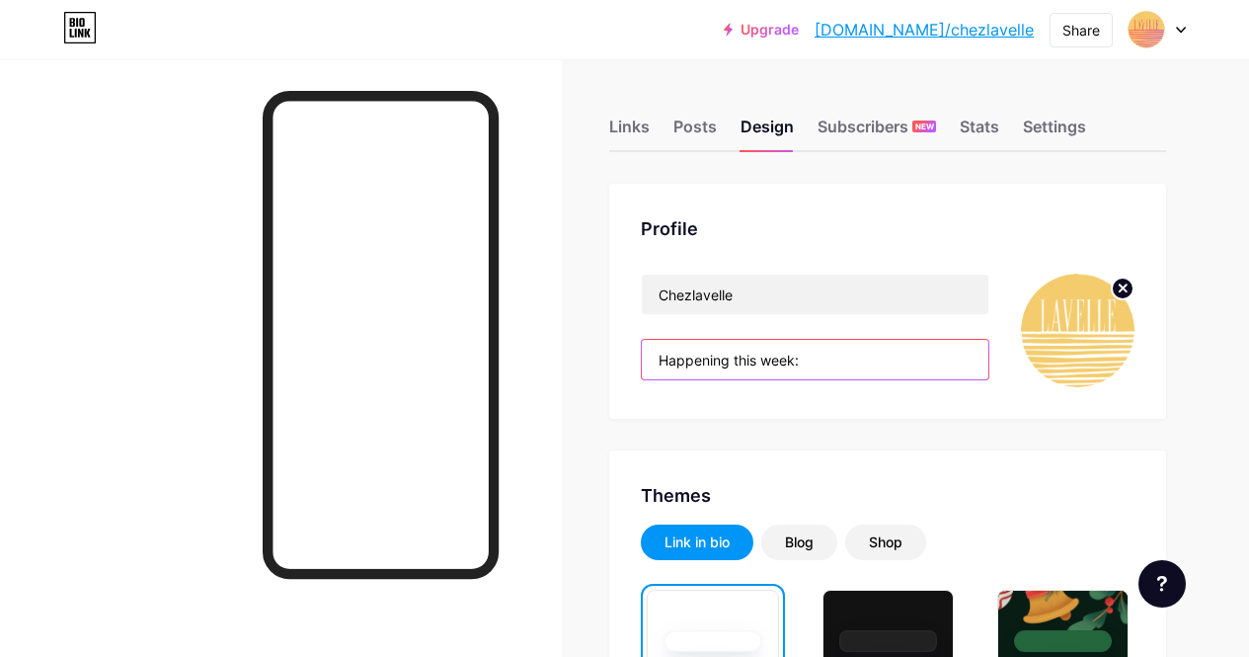
drag, startPoint x: 832, startPoint y: 351, endPoint x: 581, endPoint y: 381, distance: 253.5
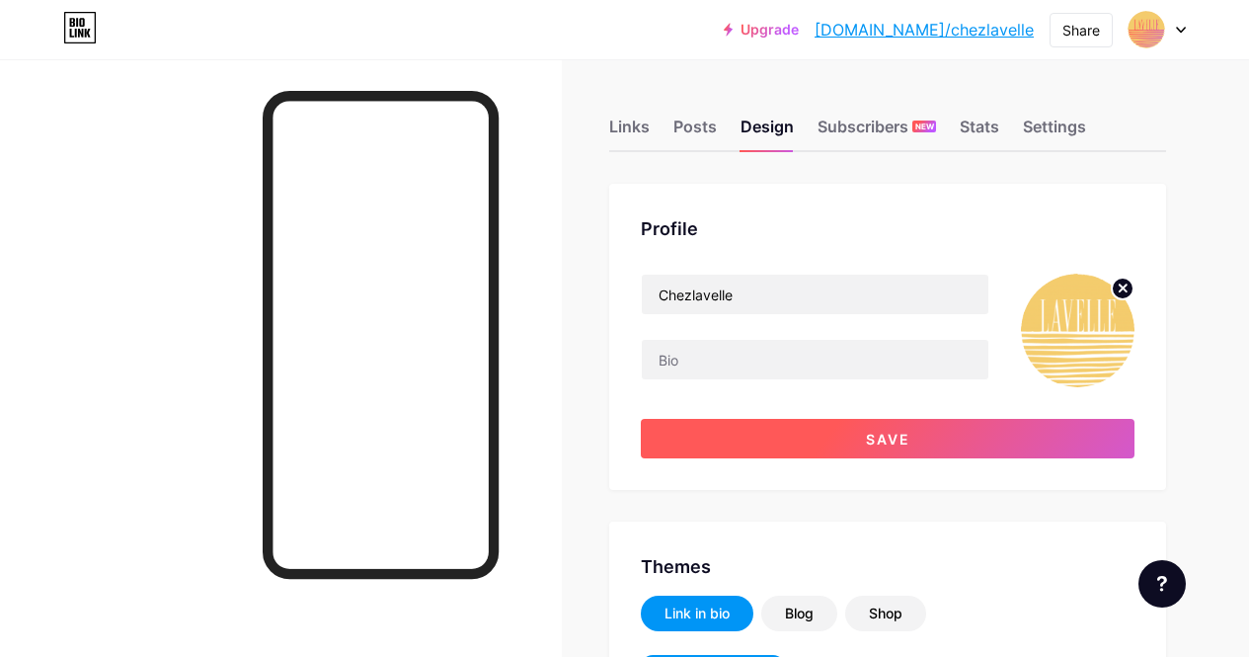
click at [710, 443] on button "Save" at bounding box center [888, 438] width 494 height 39
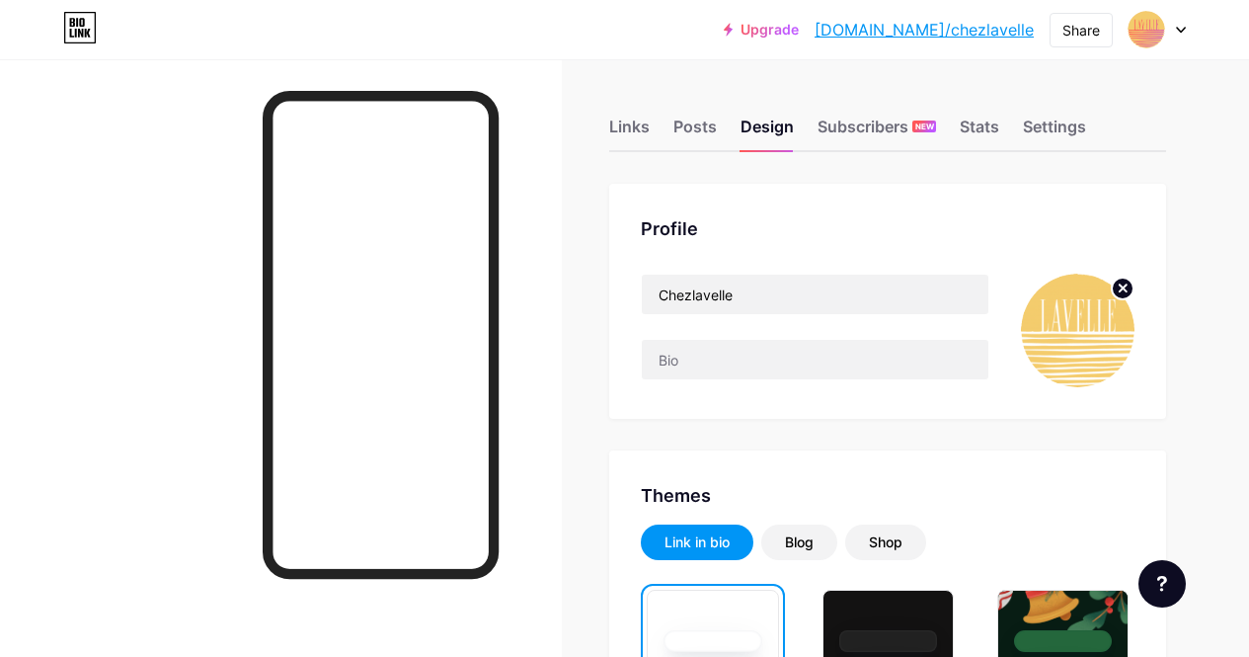
click at [658, 59] on div "Upgrade [DOMAIN_NAME]/chezla... [DOMAIN_NAME]/chezlavelle Share Switch accounts…" at bounding box center [624, 30] width 1249 height 60
click at [639, 137] on div "Links" at bounding box center [629, 133] width 40 height 36
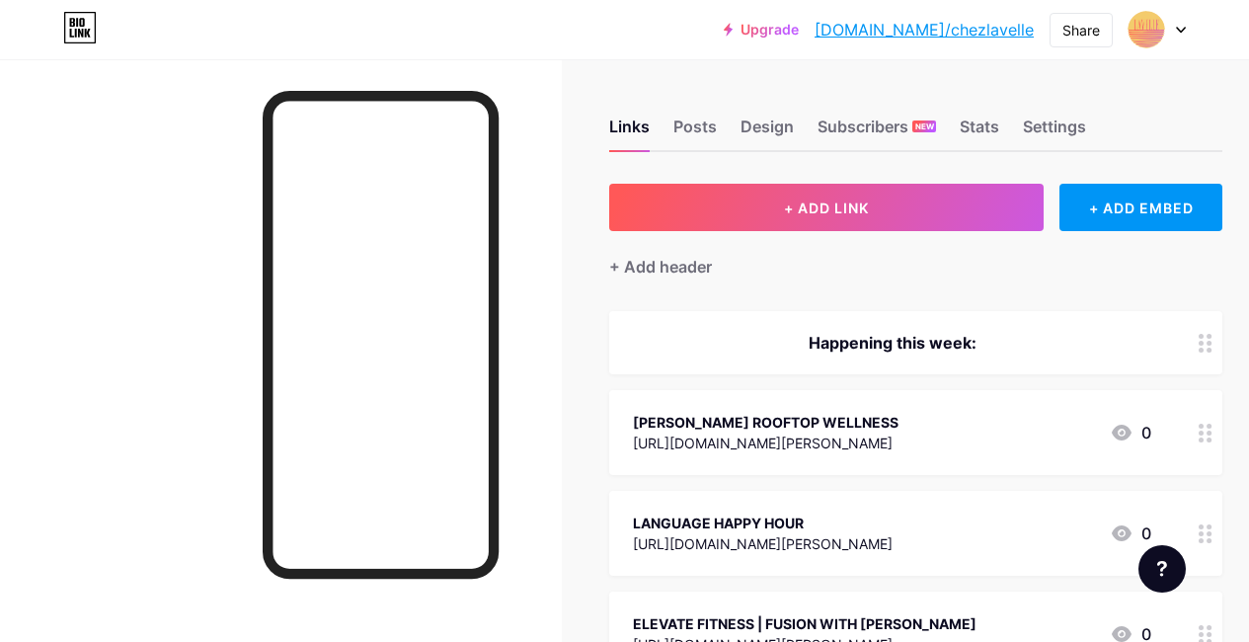
click at [1009, 31] on link "[DOMAIN_NAME]/chezlavelle" at bounding box center [923, 30] width 219 height 24
click at [614, 39] on div "Upgrade [DOMAIN_NAME]/chezla... [DOMAIN_NAME]/chezlavelle Share Switch accounts…" at bounding box center [624, 30] width 1249 height 36
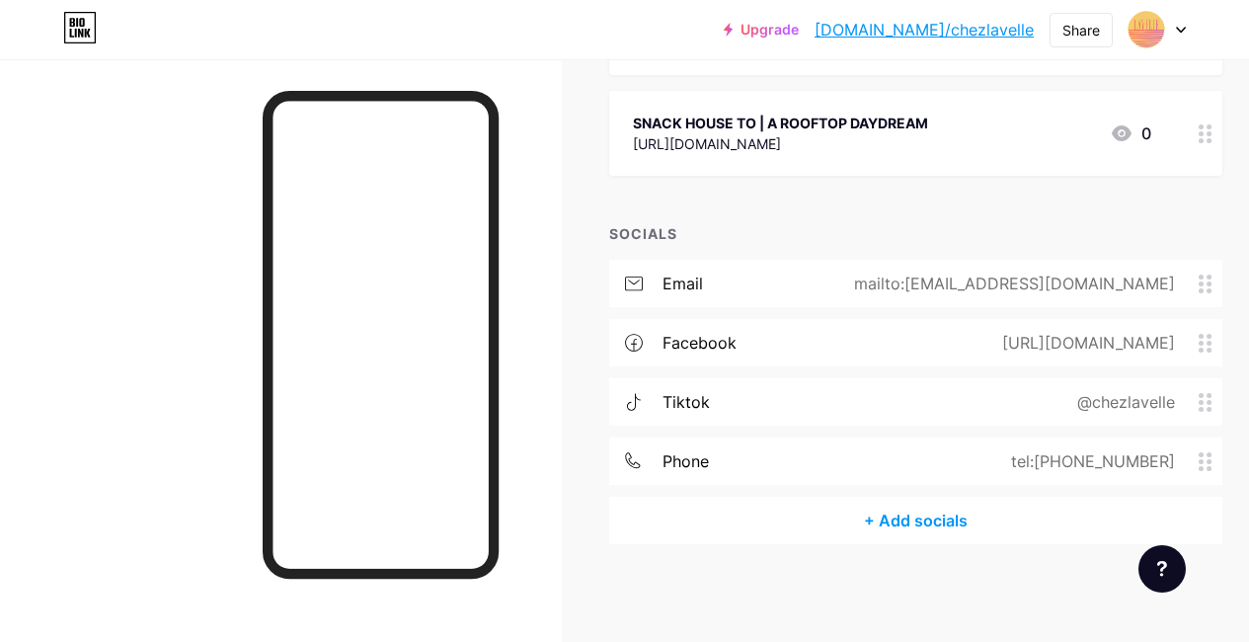
click at [814, 531] on div "+ Add socials" at bounding box center [915, 520] width 613 height 47
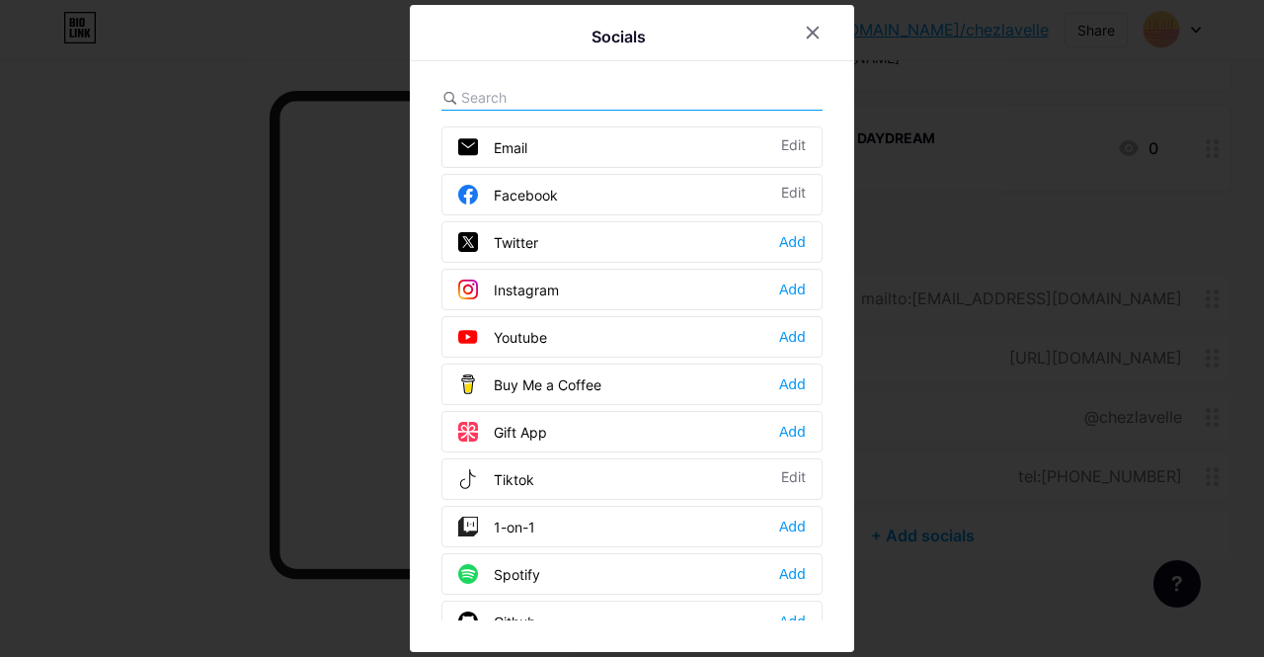
click at [495, 96] on input "text" at bounding box center [570, 97] width 218 height 21
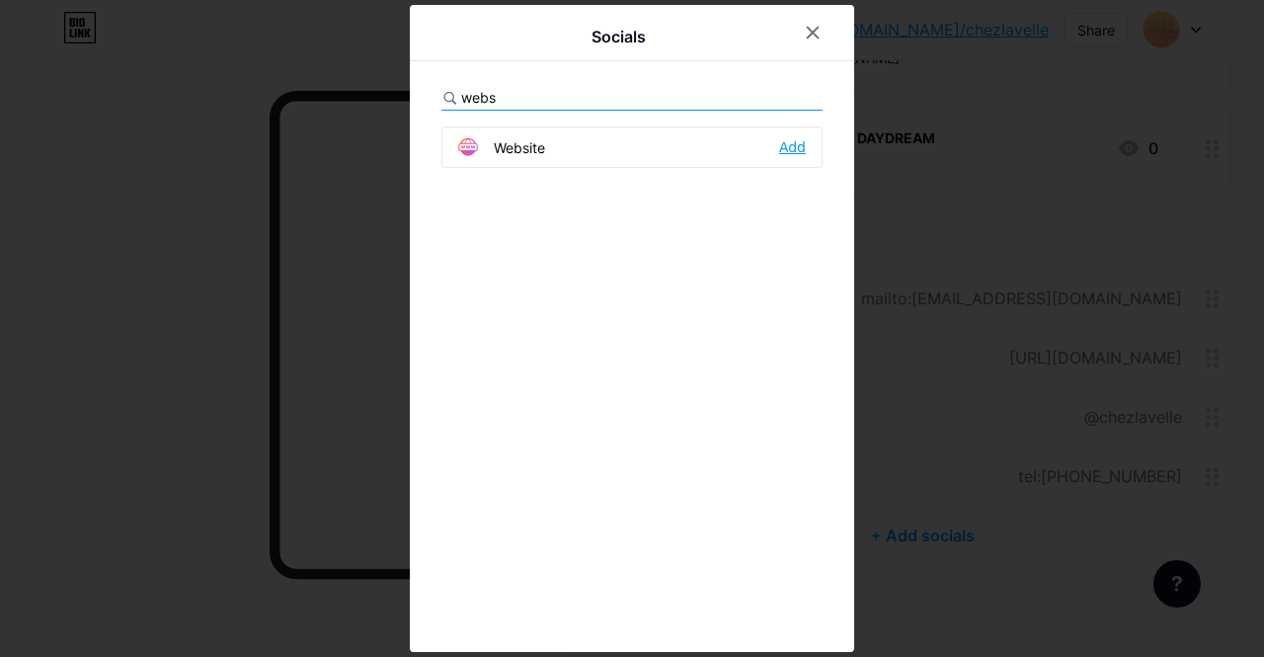
type input "webs"
click at [791, 148] on div "Add" at bounding box center [792, 147] width 27 height 20
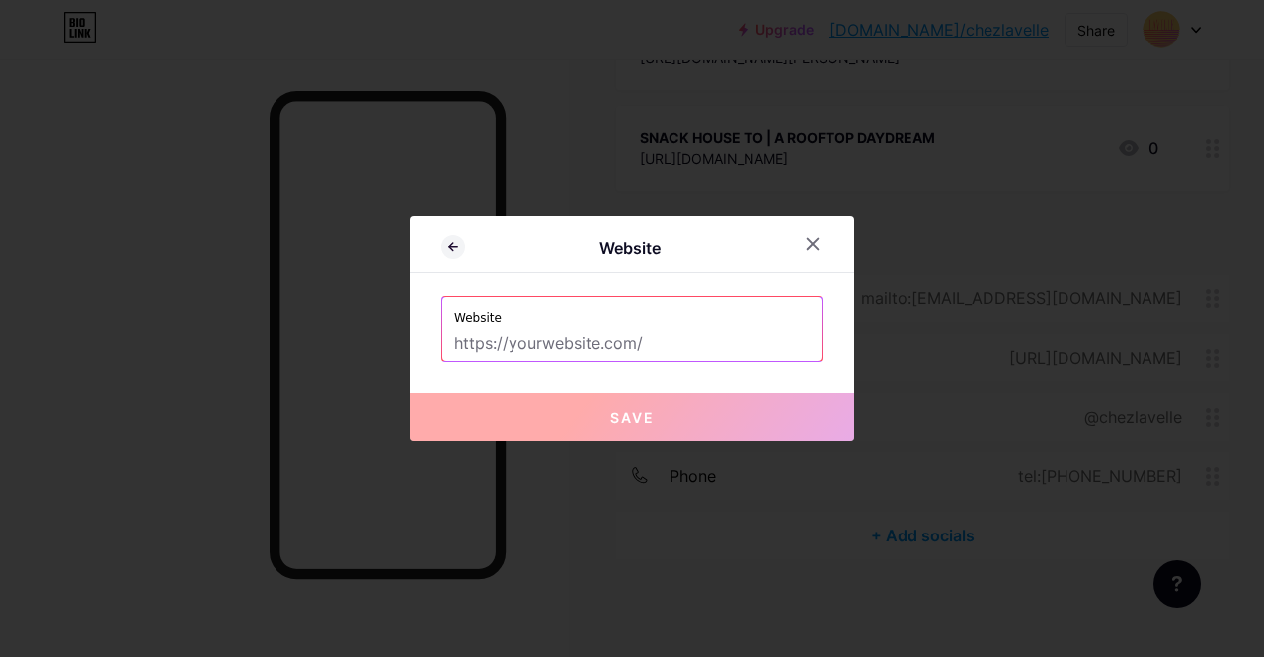
click at [548, 333] on input "text" at bounding box center [631, 344] width 355 height 34
paste input "[URL][DOMAIN_NAME]"
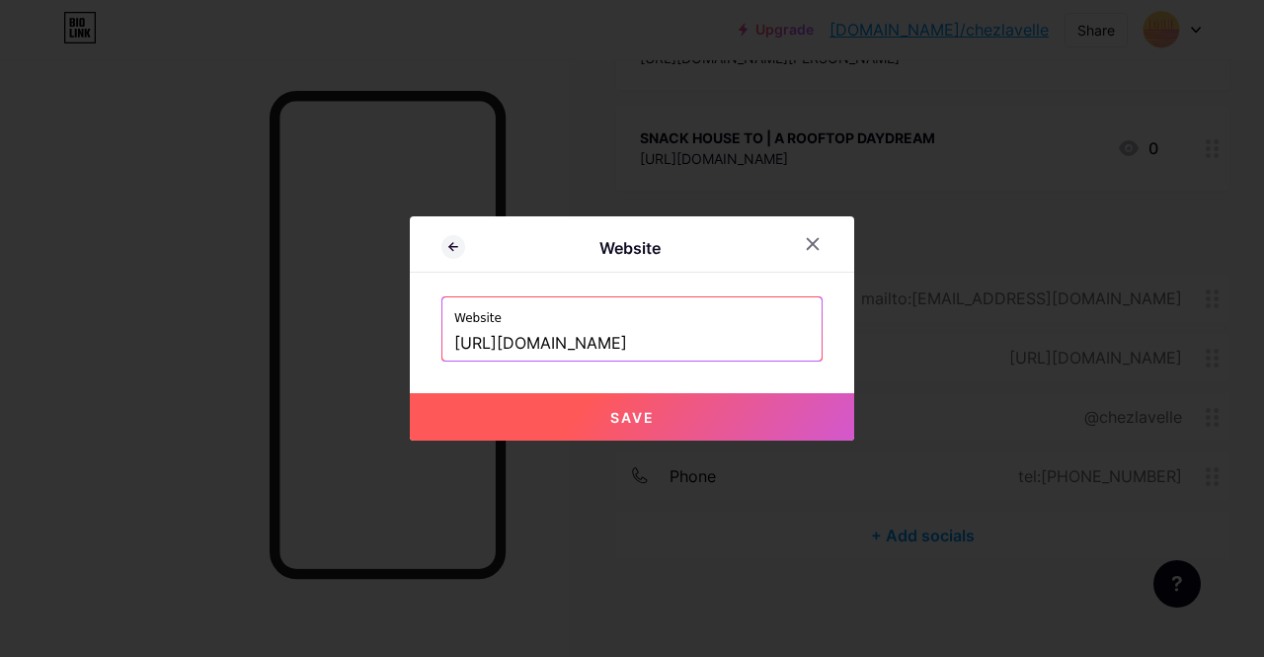
type input "[URL][DOMAIN_NAME]"
click at [642, 421] on span "Save" at bounding box center [632, 417] width 44 height 17
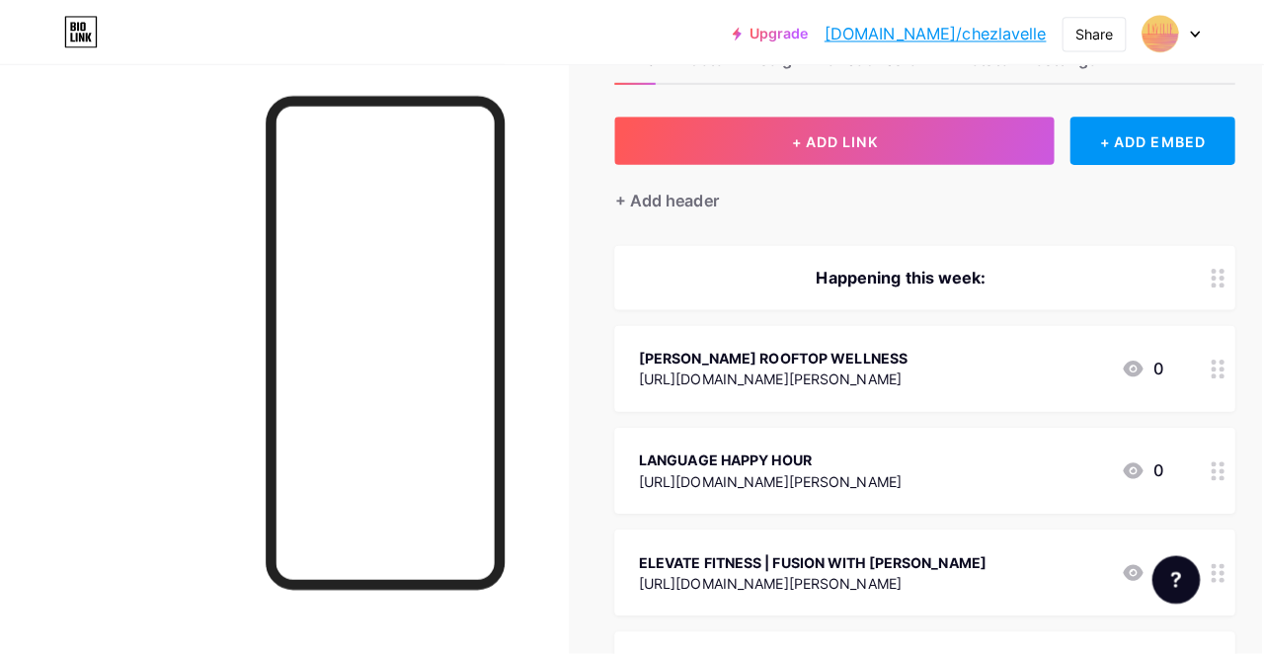
scroll to position [76, 2]
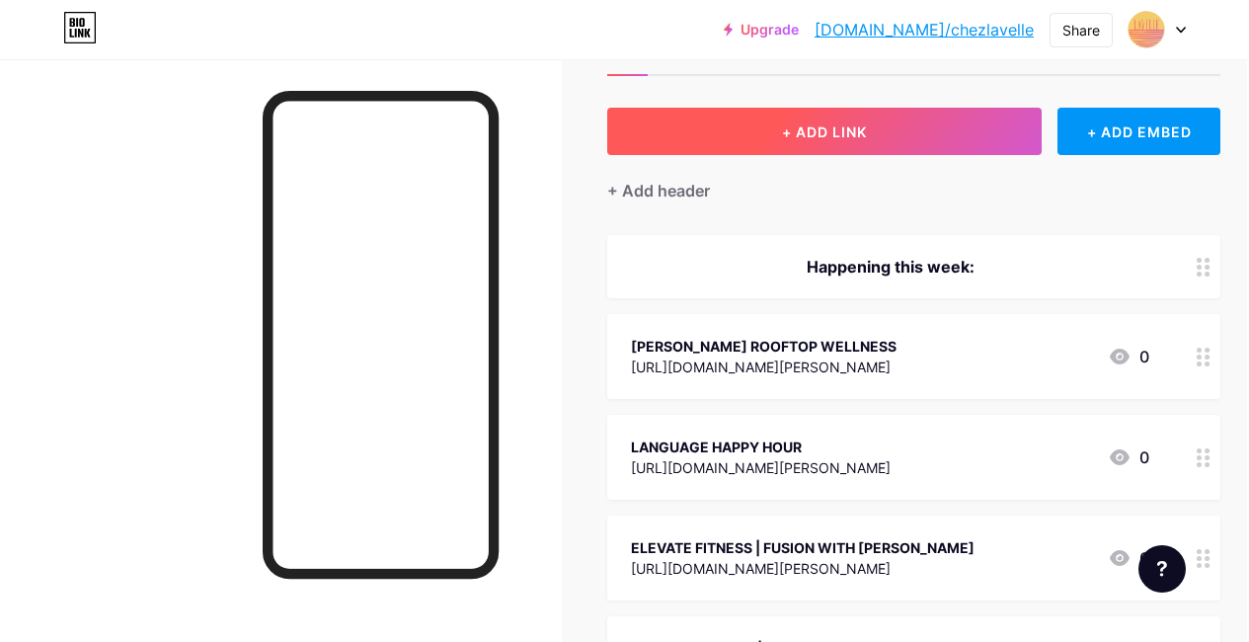
click at [841, 131] on span "+ ADD LINK" at bounding box center [824, 131] width 85 height 17
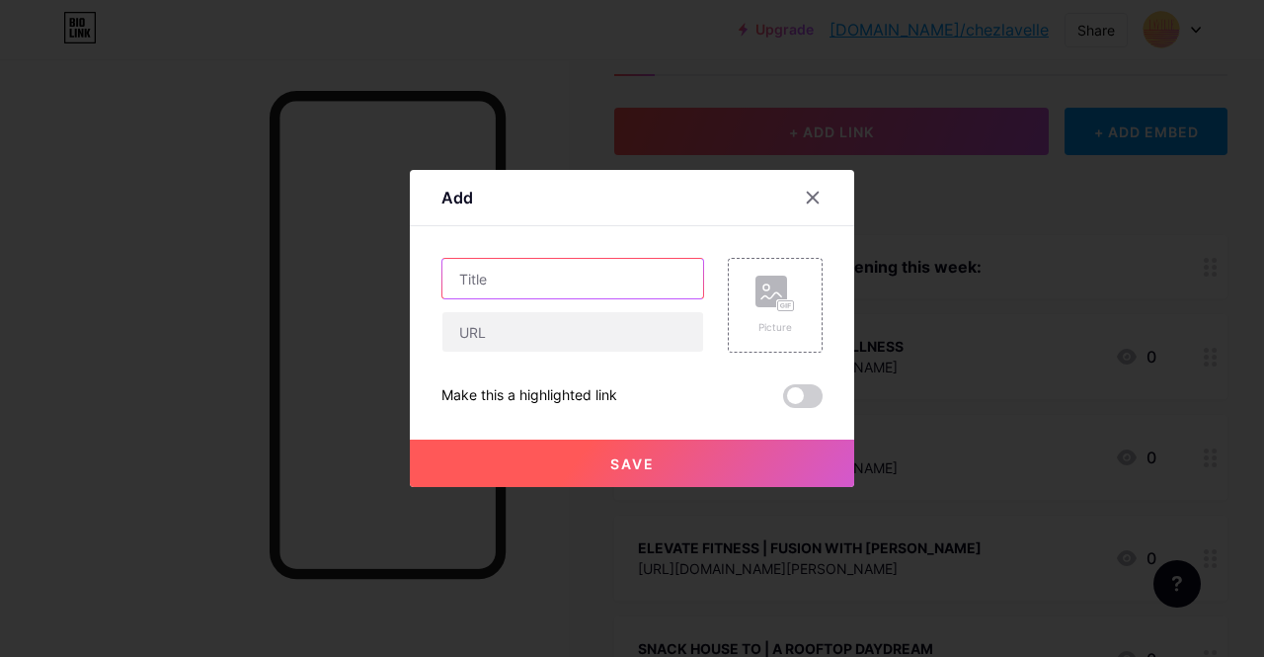
click at [515, 279] on input "text" at bounding box center [572, 278] width 261 height 39
type input "Book your reservation"
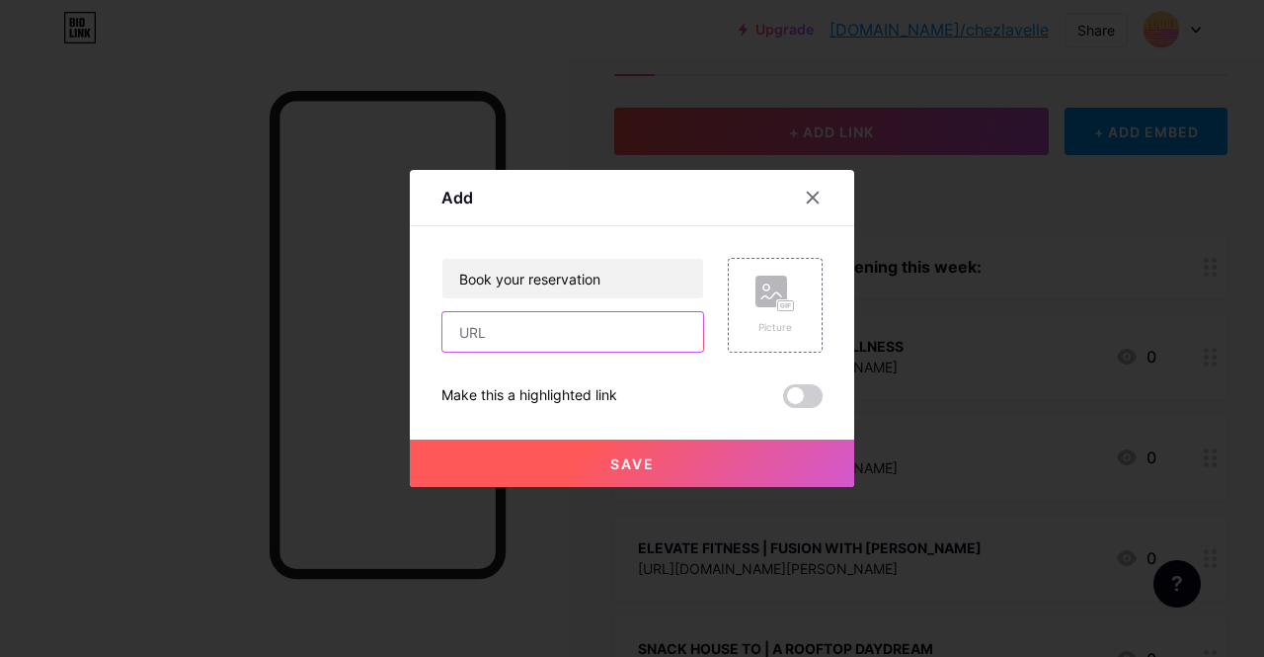
click at [540, 331] on input "text" at bounding box center [572, 331] width 261 height 39
paste input "[URL][DOMAIN_NAME]"
type input "[URL][DOMAIN_NAME]"
click at [622, 464] on span "Save" at bounding box center [632, 463] width 44 height 17
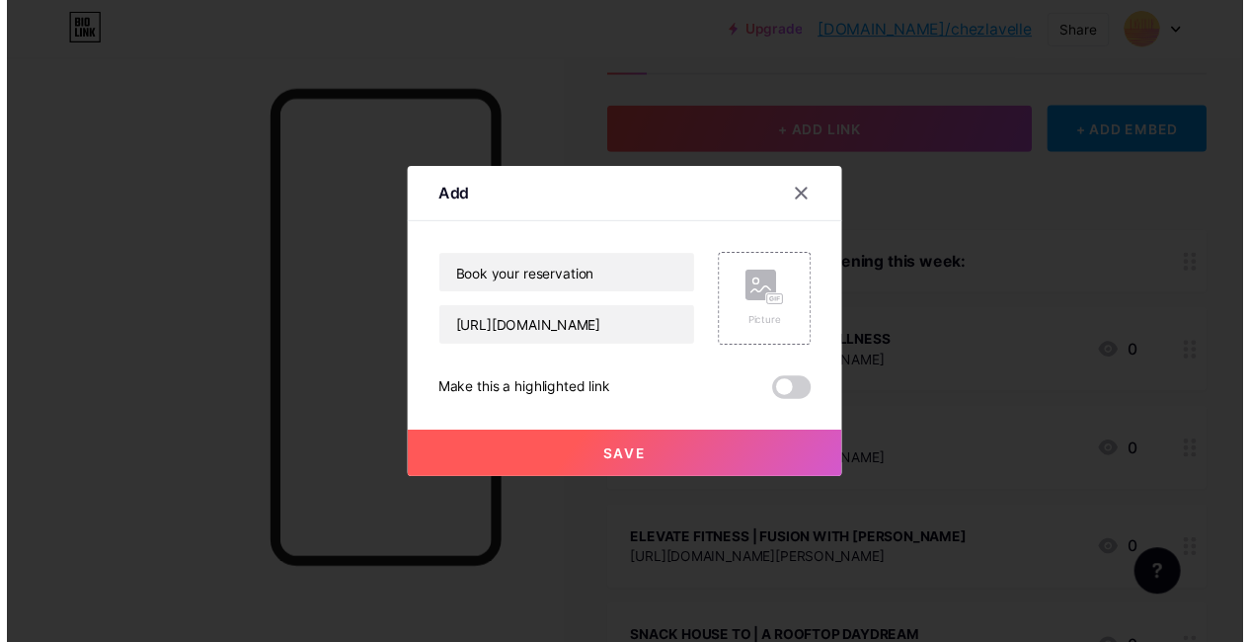
scroll to position [0, 0]
